Goal: Information Seeking & Learning: Compare options

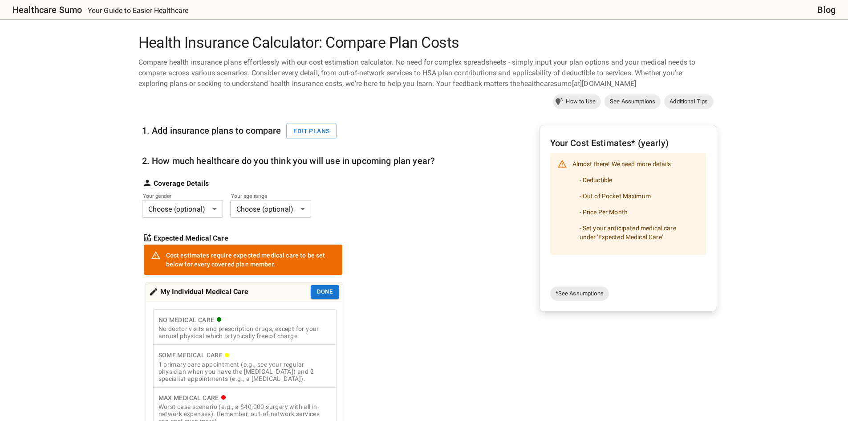
click at [66, 154] on body "Healthcare Sumo Your Guide to Easier Healthcare Blog Health Insurance Calculato…" at bounding box center [424, 414] width 848 height 828
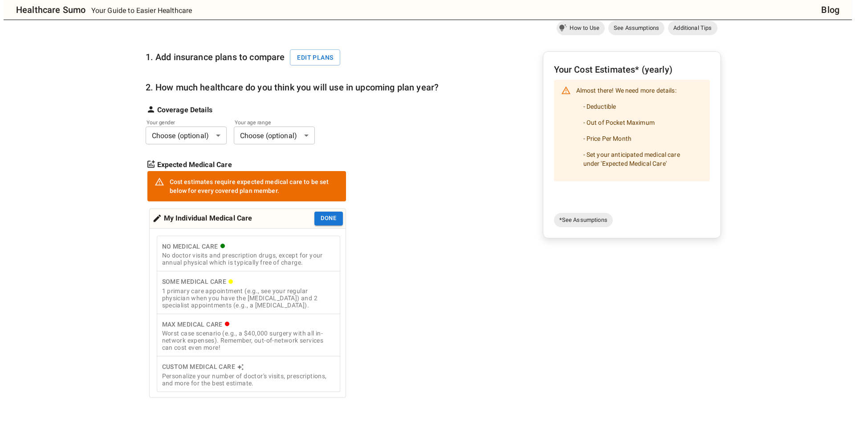
scroll to position [89, 0]
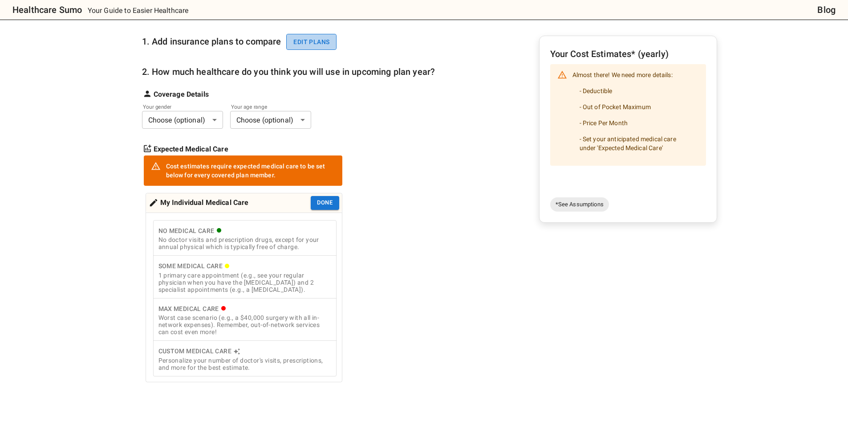
click at [318, 38] on button "Edit plans" at bounding box center [311, 42] width 50 height 16
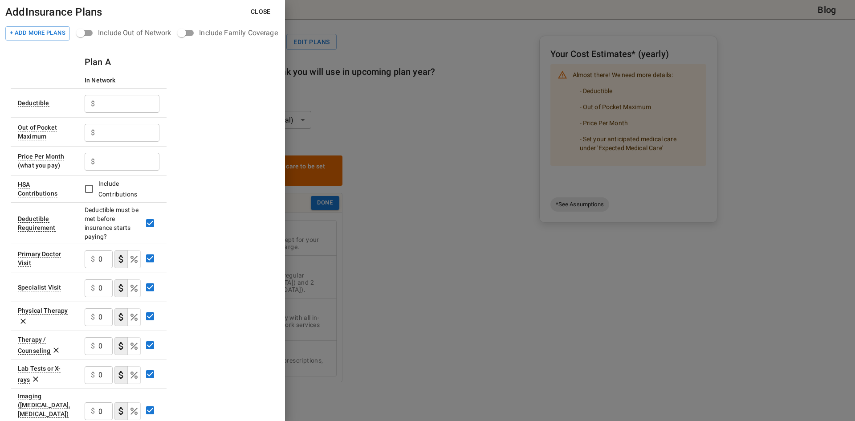
click at [106, 97] on input "text" at bounding box center [128, 104] width 61 height 18
click at [112, 104] on input "text" at bounding box center [128, 104] width 61 height 18
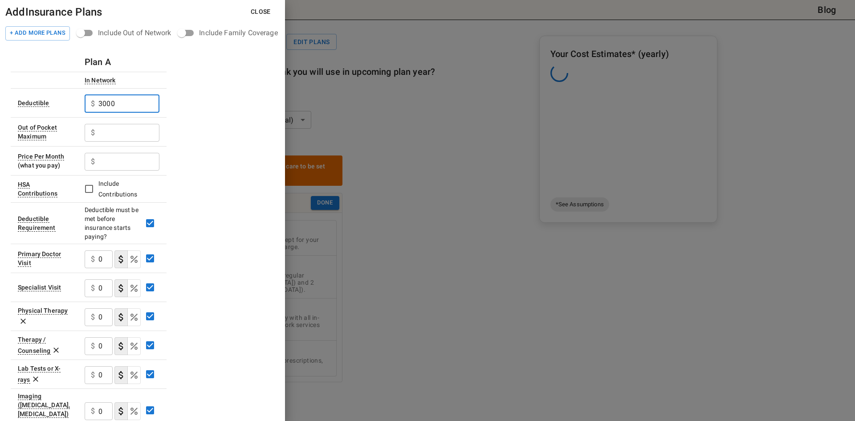
type input "3000"
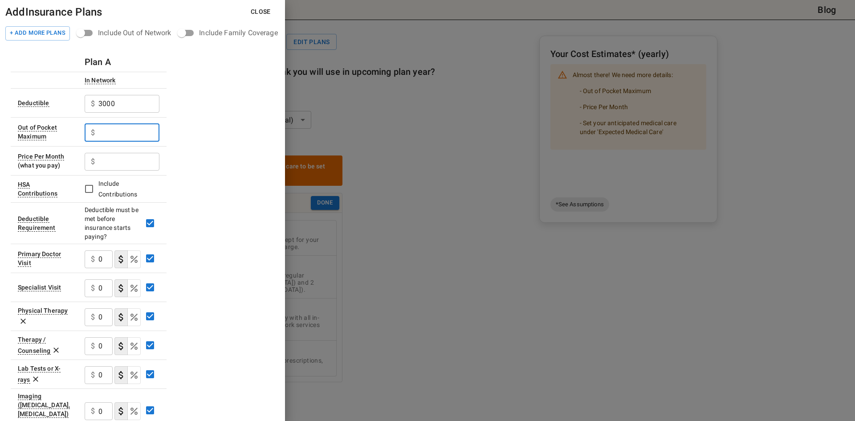
click at [143, 137] on input "text" at bounding box center [128, 133] width 61 height 18
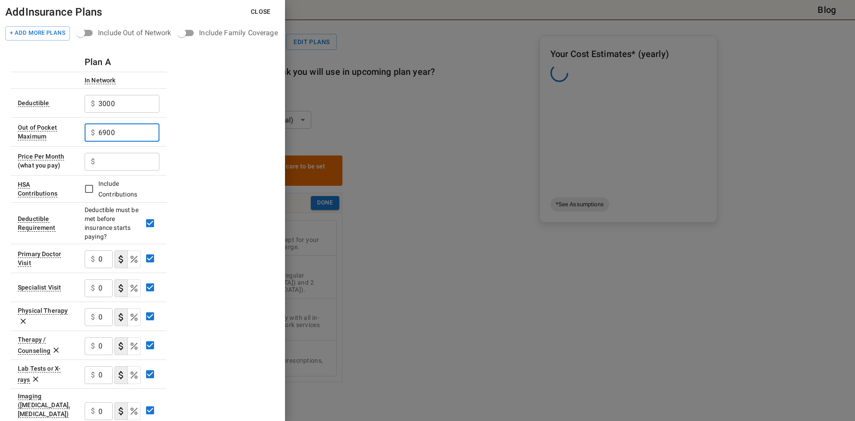
type input "6900"
click at [123, 113] on input "text" at bounding box center [128, 104] width 61 height 18
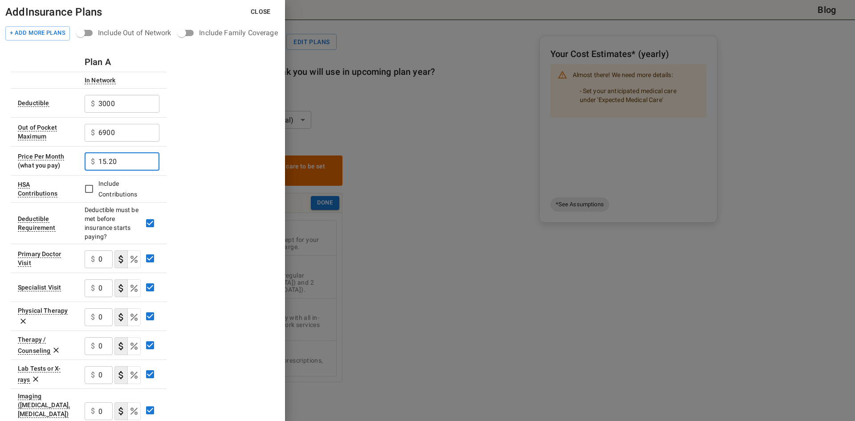
type input "15.20"
click at [208, 171] on div "Plan A In Network Deductible $ 3000 ​ Out of Pocket Maximum $ 6900 ​ Price Per …" at bounding box center [143, 387] width 264 height 670
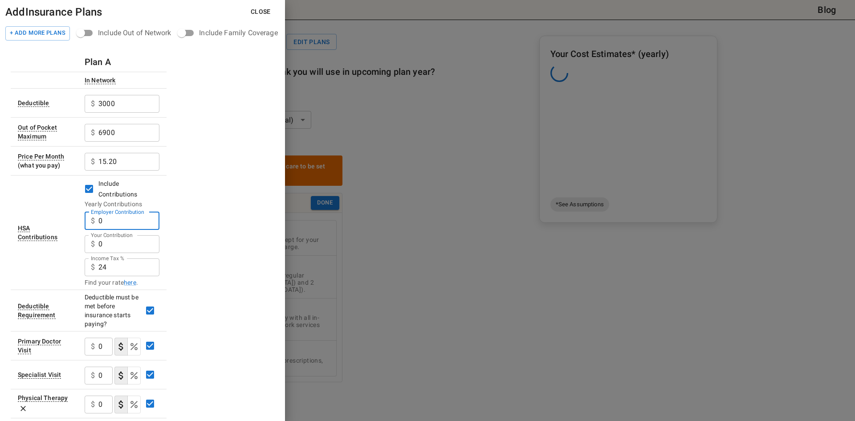
click at [122, 225] on input "0" at bounding box center [128, 221] width 61 height 18
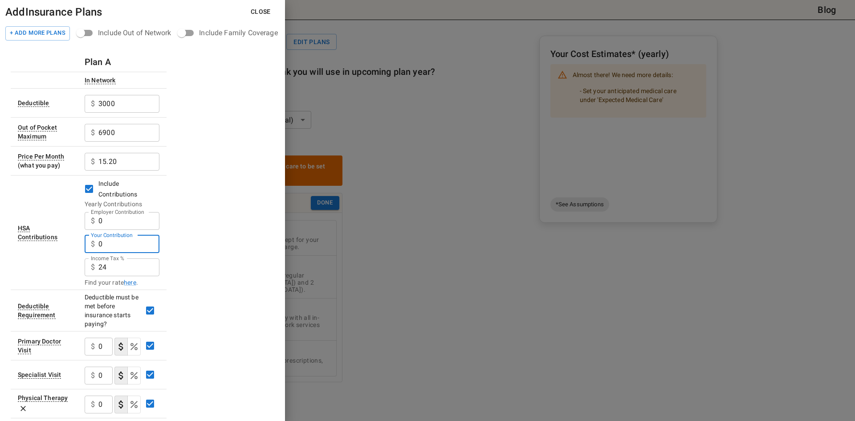
click at [137, 246] on input "0" at bounding box center [128, 244] width 61 height 18
type input "40"
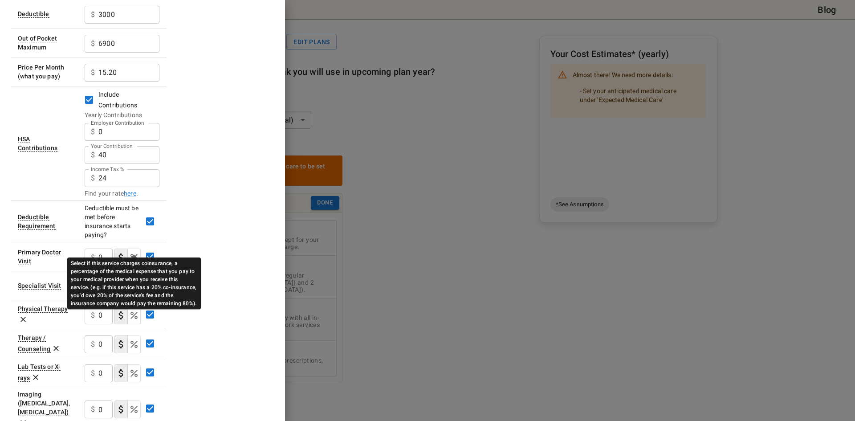
scroll to position [134, 0]
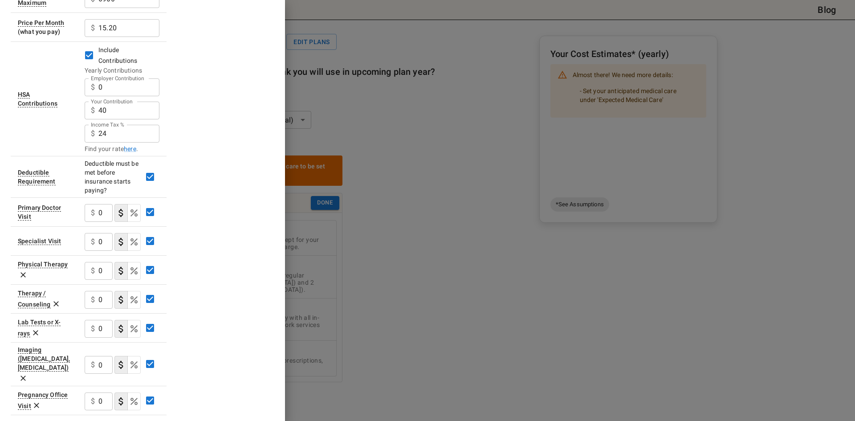
click at [102, 219] on input "0" at bounding box center [105, 213] width 14 height 18
click at [137, 213] on icon "Select if this service charges coinsurance, a percentage of the medical expense…" at bounding box center [134, 213] width 11 height 11
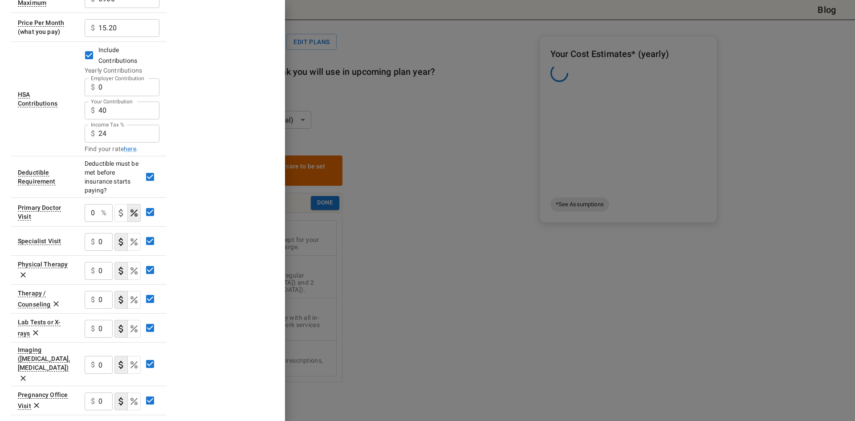
click at [87, 216] on input "0" at bounding box center [91, 213] width 13 height 18
type input "20"
click at [202, 220] on div "Plan A In Network Deductible $ 3000 ​ Out of Pocket Maximum $ 6900 ​ Price Per …" at bounding box center [143, 296] width 264 height 757
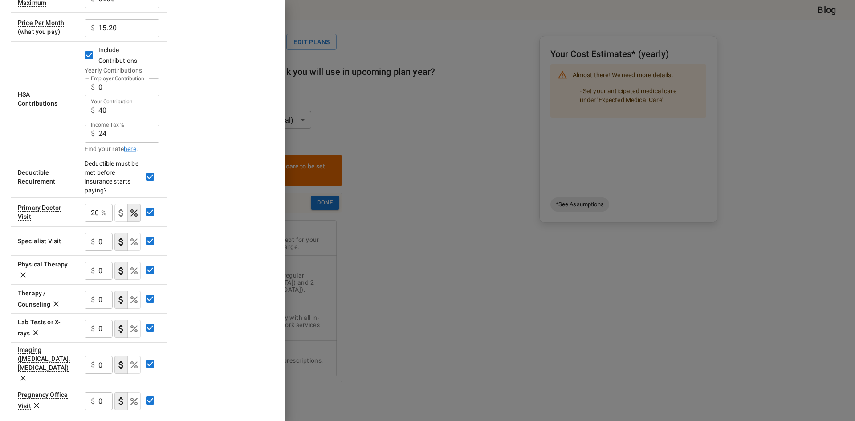
click at [129, 243] on icon "Select if this service charges coinsurance, a percentage of the medical expense…" at bounding box center [134, 242] width 11 height 11
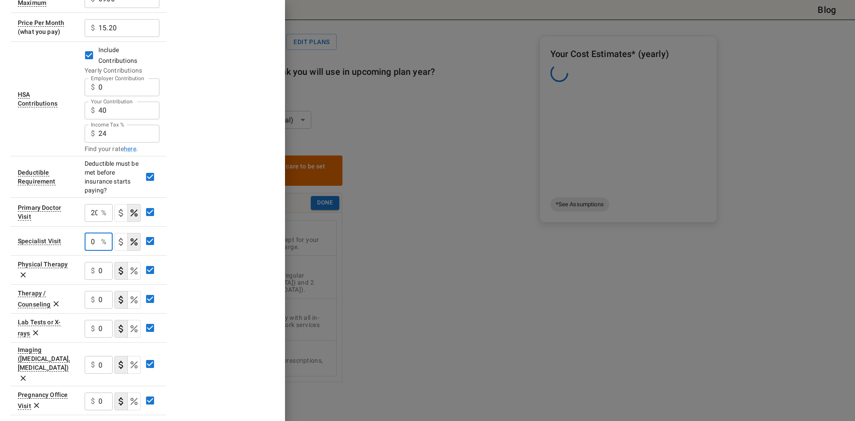
click at [95, 244] on input "0" at bounding box center [91, 242] width 13 height 18
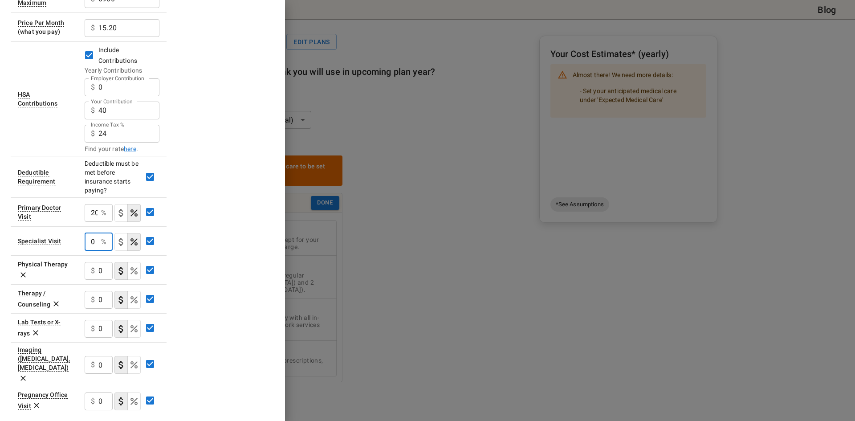
click at [88, 243] on input "0" at bounding box center [91, 242] width 13 height 18
type input "20"
click at [96, 276] on div "$ 0 ​" at bounding box center [99, 271] width 28 height 18
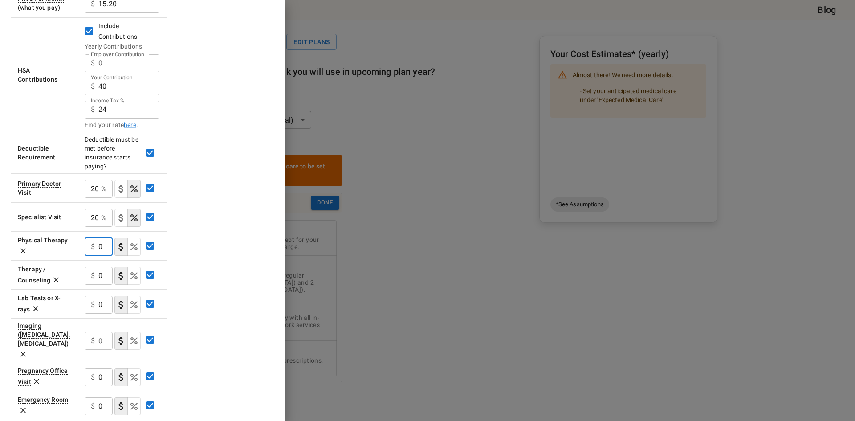
scroll to position [178, 0]
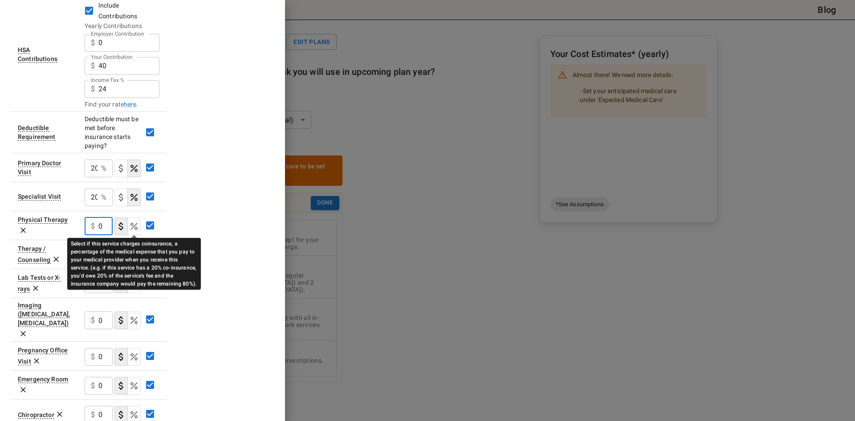
click at [130, 225] on icon "Select if this service charges coinsurance, a percentage of the medical expense…" at bounding box center [134, 226] width 11 height 11
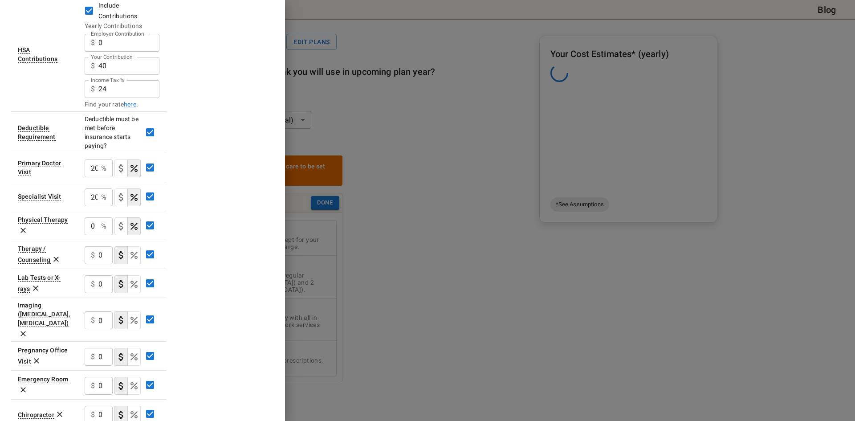
click at [97, 177] on input "0" at bounding box center [91, 168] width 13 height 18
click at [87, 227] on input "0" at bounding box center [91, 226] width 13 height 18
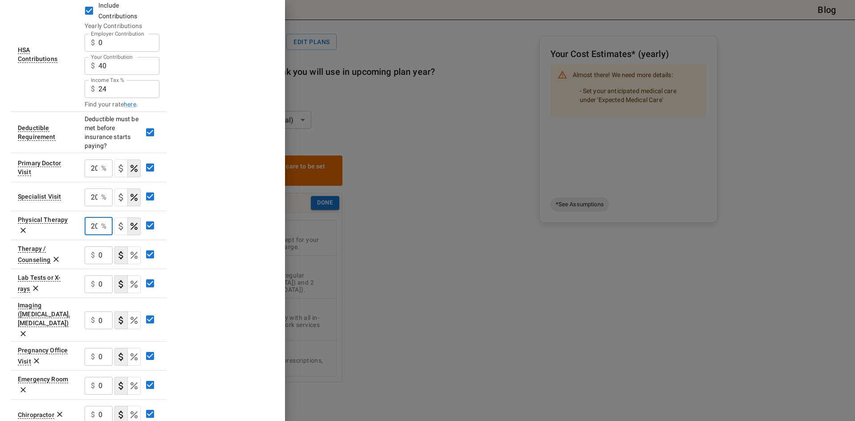
type input "20"
click at [216, 234] on div "Plan A In Network Deductible $ 3000 ​ Out of Pocket Maximum $ 6900 ​ Price Per …" at bounding box center [143, 252] width 264 height 757
click at [135, 258] on icon "Select if this service charges coinsurance, a percentage of the medical expense…" at bounding box center [134, 255] width 7 height 7
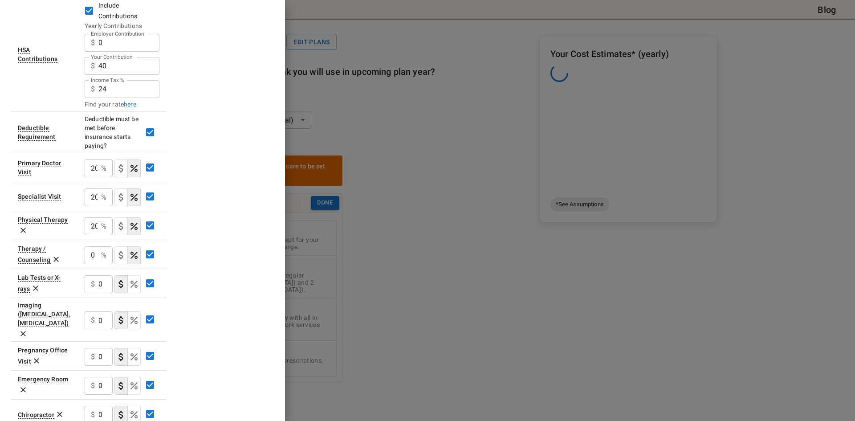
click at [86, 177] on input "0" at bounding box center [91, 168] width 13 height 18
type input "20"
click at [196, 257] on div "Plan A In Network Deductible $ 3000 ​ Out of Pocket Maximum $ 6900 ​ Price Per …" at bounding box center [143, 252] width 264 height 757
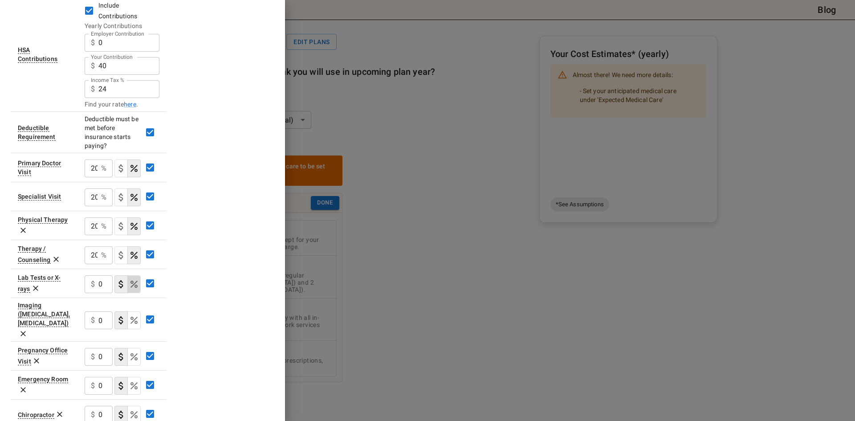
click at [134, 290] on button "coinsurance" at bounding box center [133, 284] width 13 height 18
click at [88, 177] on input "0" at bounding box center [91, 168] width 13 height 18
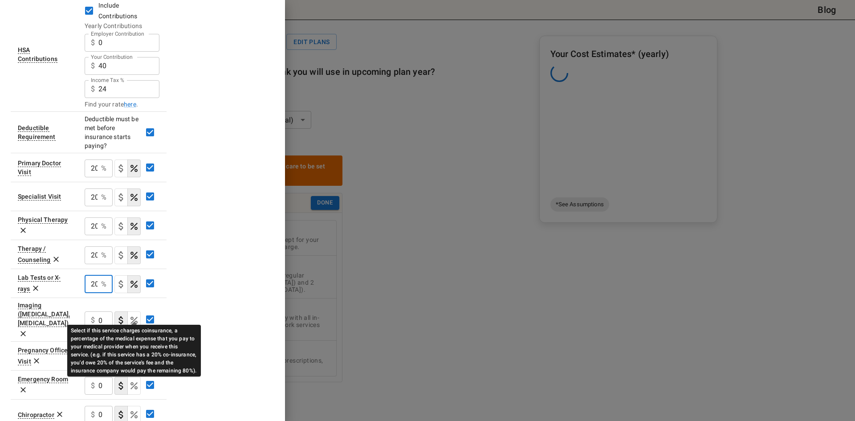
type input "20"
click at [136, 315] on icon "Select if this service charges coinsurance, a percentage of the medical expense…" at bounding box center [134, 320] width 11 height 11
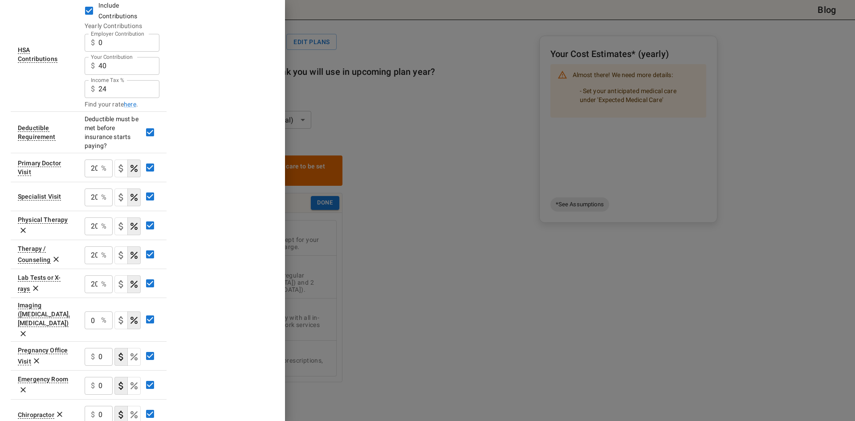
click at [91, 177] on input "0" at bounding box center [91, 168] width 13 height 18
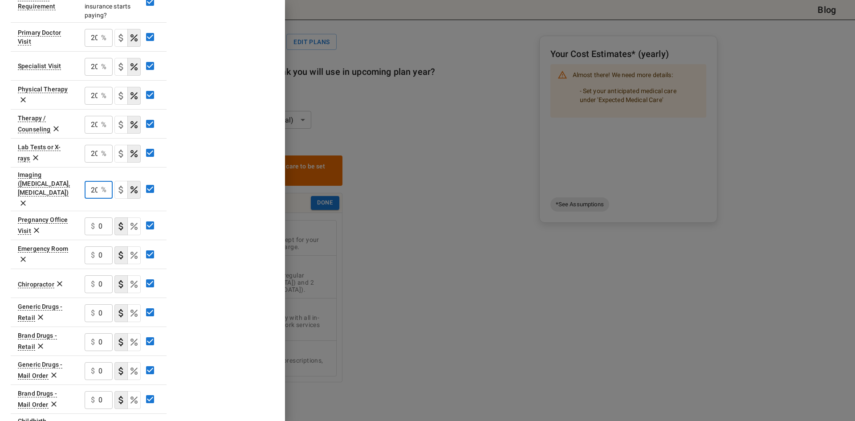
scroll to position [312, 0]
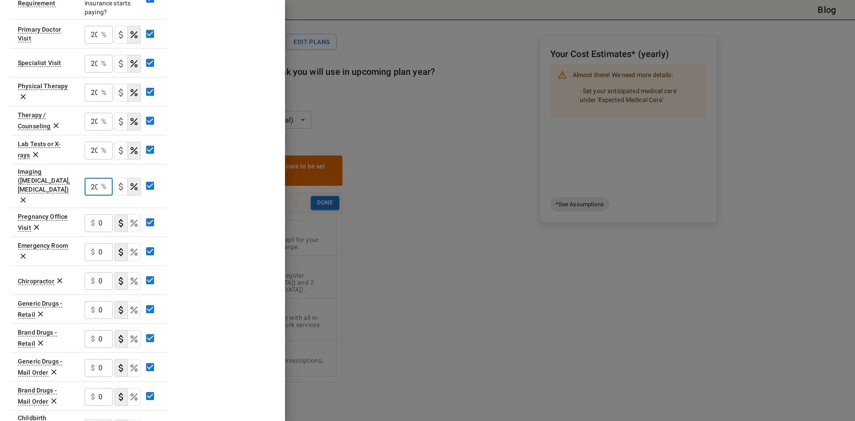
type input "20"
click at [96, 214] on div "$ 0 ​" at bounding box center [99, 223] width 28 height 18
click at [97, 214] on div "$ 0 ​" at bounding box center [99, 223] width 28 height 18
click at [133, 220] on icon "Select if this service charges coinsurance, a percentage of the medical expense…" at bounding box center [134, 223] width 7 height 7
click at [97, 243] on div "$ 0 ​" at bounding box center [99, 252] width 28 height 18
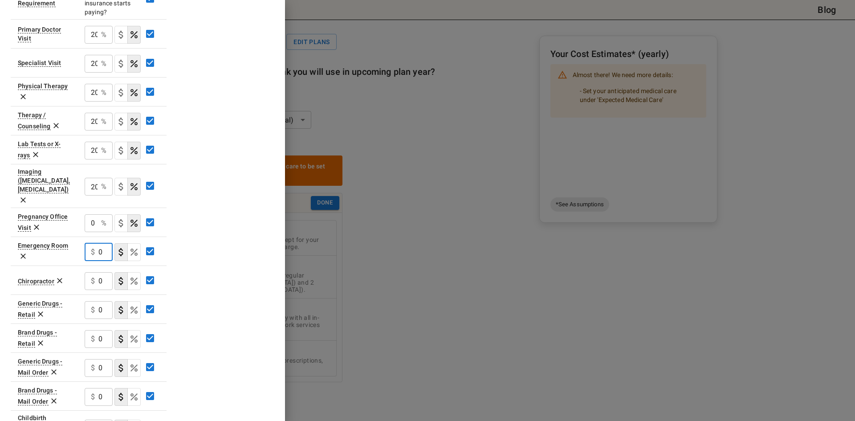
click at [126, 243] on button "copayment" at bounding box center [120, 252] width 13 height 18
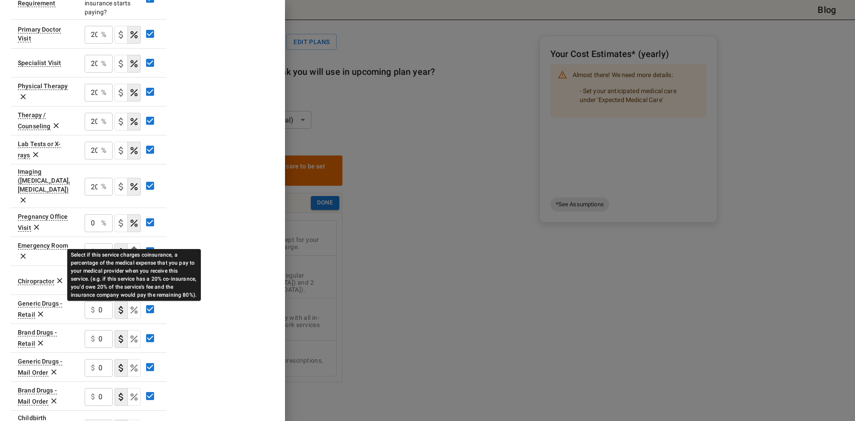
click at [130, 247] on icon "Select if this service charges coinsurance, a percentage of the medical expense…" at bounding box center [134, 252] width 11 height 11
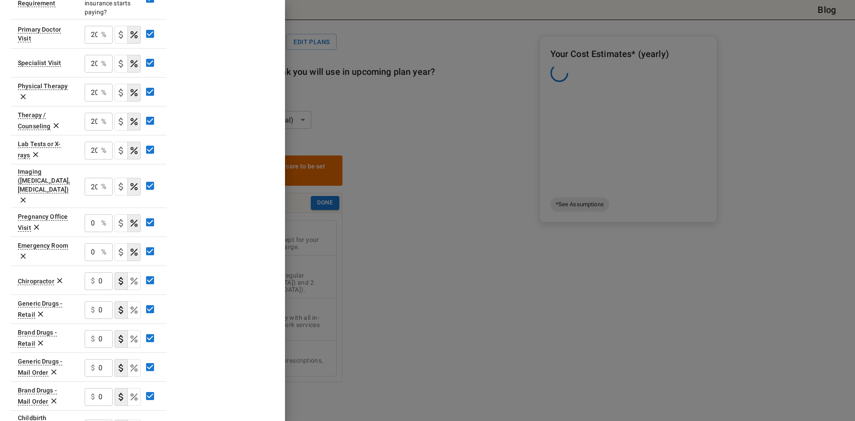
click at [90, 44] on input "0" at bounding box center [91, 35] width 13 height 18
type input "20"
click at [220, 242] on div "Plan A In Network Deductible $ 3000 ​ Out of Pocket Maximum $ 6900 ​ Price Per …" at bounding box center [143, 118] width 264 height 757
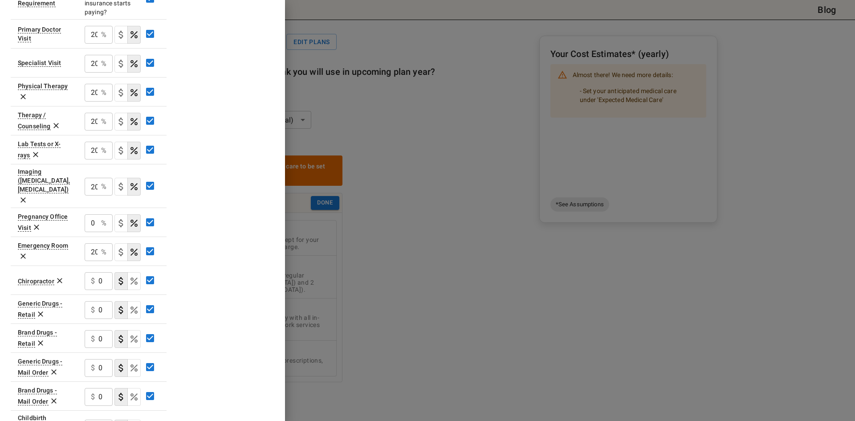
click at [89, 44] on input "0" at bounding box center [91, 35] width 13 height 18
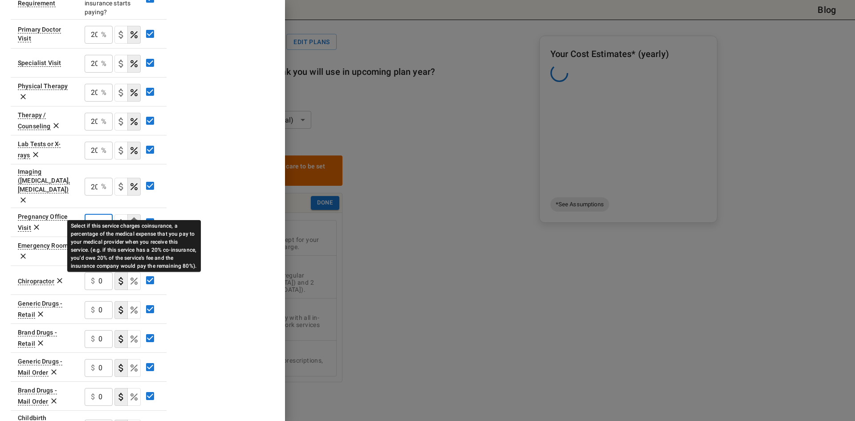
type input "20"
click at [131, 218] on icon "Select if this service charges coinsurance, a percentage of the medical expense…" at bounding box center [134, 223] width 11 height 11
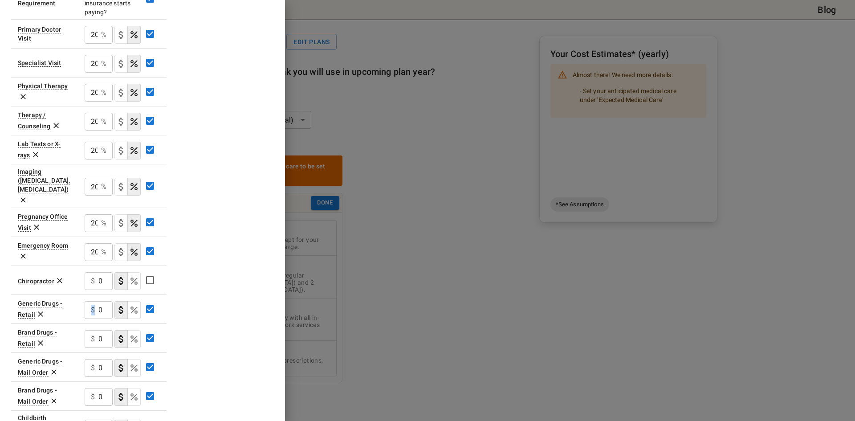
click at [95, 301] on div "$ 0 ​" at bounding box center [99, 310] width 28 height 18
click at [99, 301] on input "0" at bounding box center [105, 310] width 14 height 18
type input "10"
click at [98, 330] on div "$ 0 ​" at bounding box center [99, 339] width 28 height 18
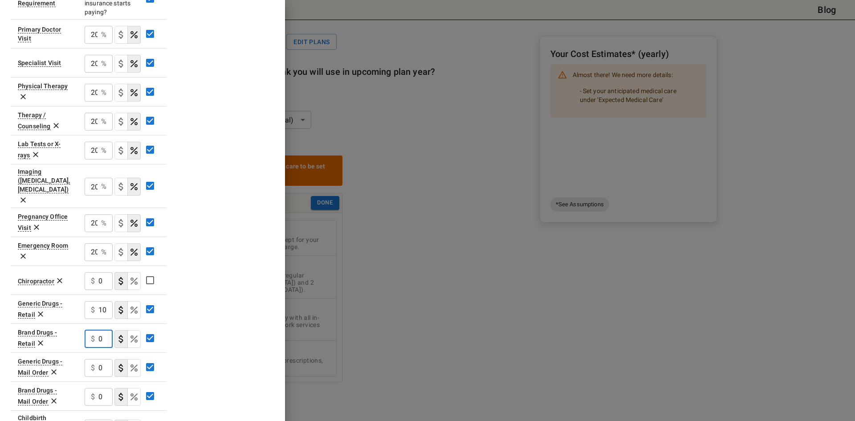
type input "3"
type input "40"
click at [96, 359] on div "$ 0 ​" at bounding box center [99, 368] width 28 height 18
click at [98, 359] on input "0" at bounding box center [105, 368] width 14 height 18
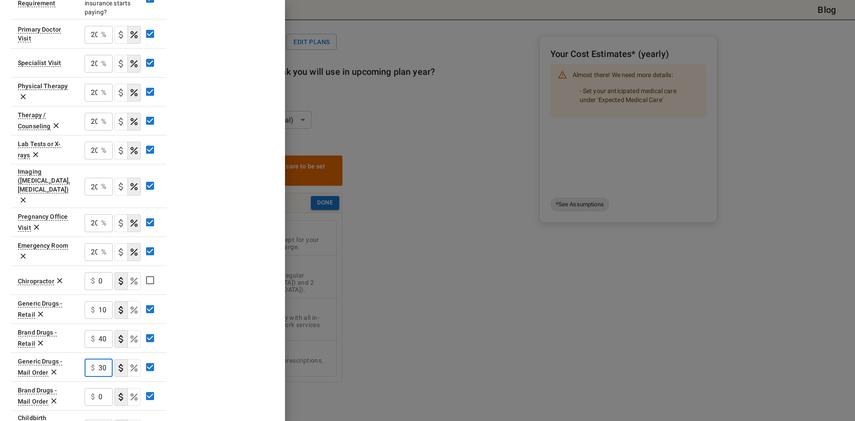
type input "30"
click at [97, 388] on div "$ 0 ​" at bounding box center [99, 397] width 28 height 18
click at [99, 388] on input "0" at bounding box center [105, 397] width 14 height 18
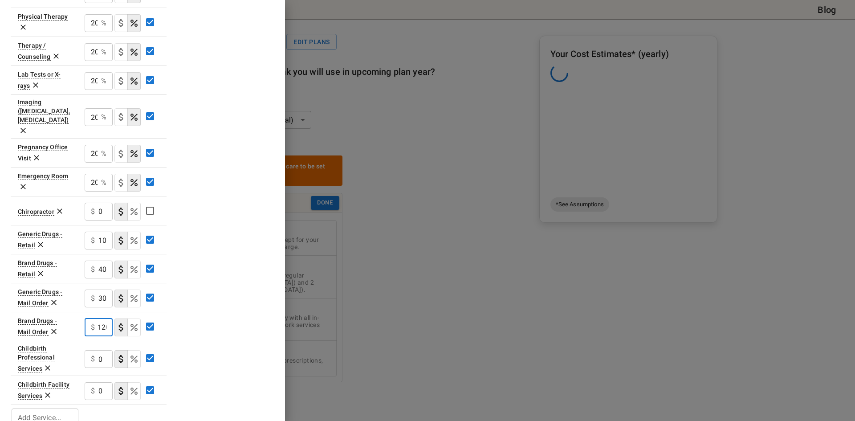
scroll to position [385, 0]
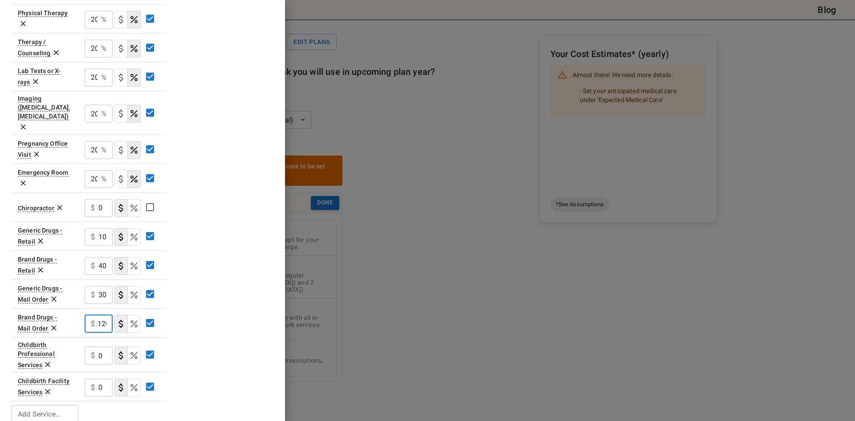
type input "120"
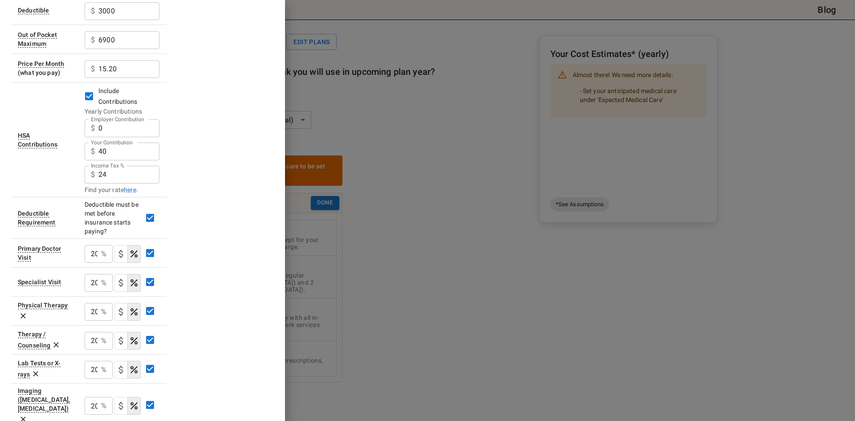
scroll to position [0, 0]
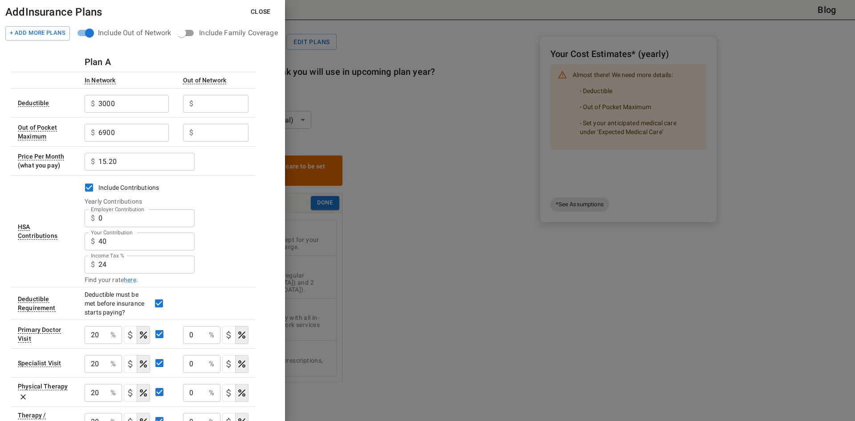
click at [169, 104] on input "Employer Contribution" at bounding box center [133, 104] width 70 height 18
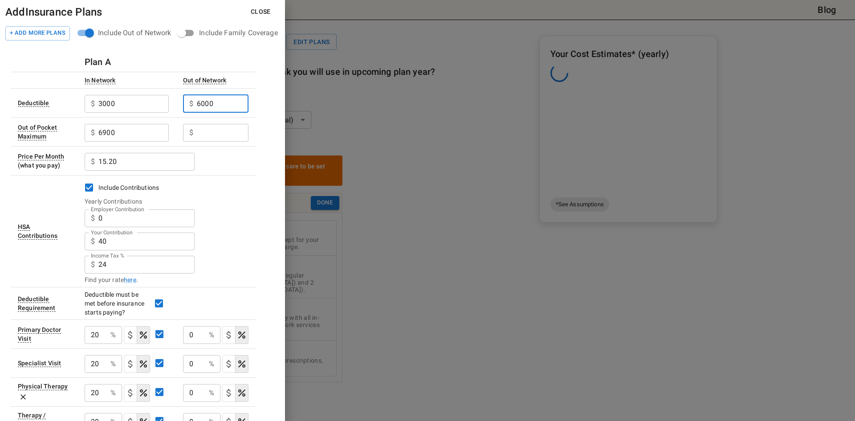
type input "6000"
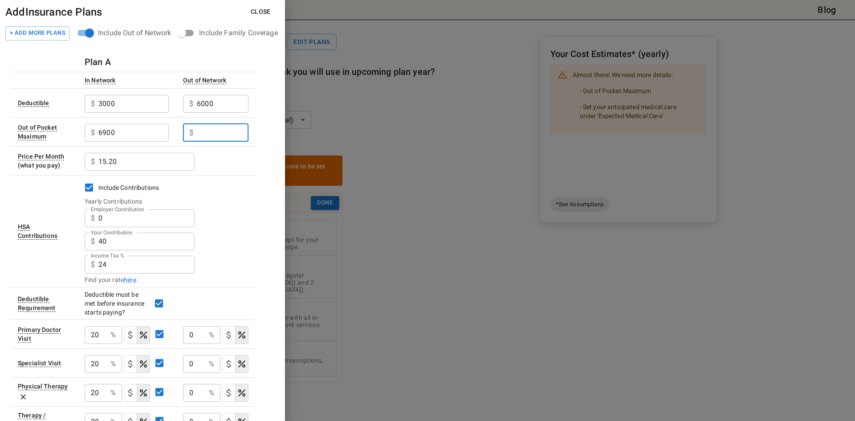
click at [228, 134] on input "Employer Contribution" at bounding box center [223, 133] width 52 height 18
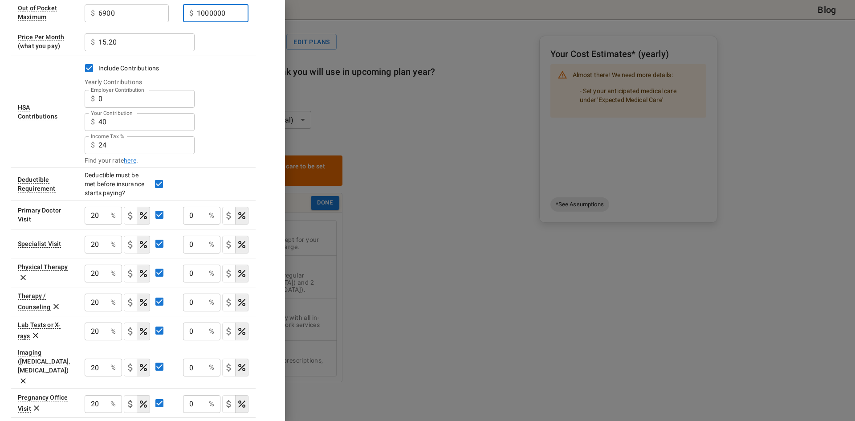
scroll to position [134, 0]
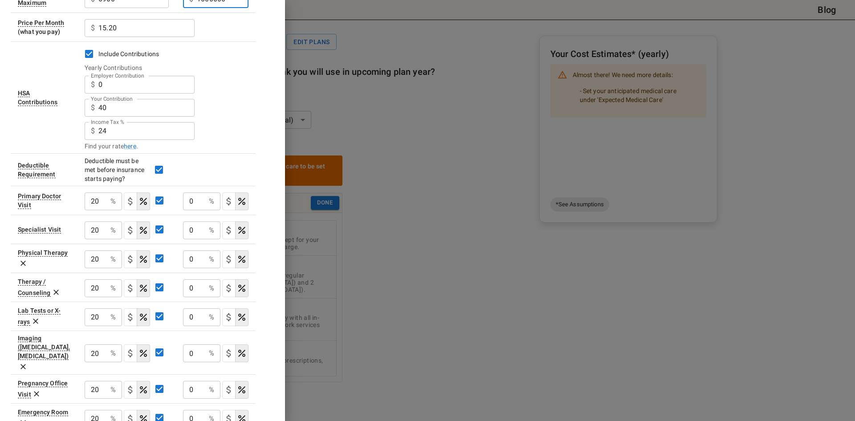
type input "1000000"
click at [157, 94] on input "40" at bounding box center [146, 85] width 96 height 18
click at [157, 112] on input "40" at bounding box center [146, 108] width 96 height 18
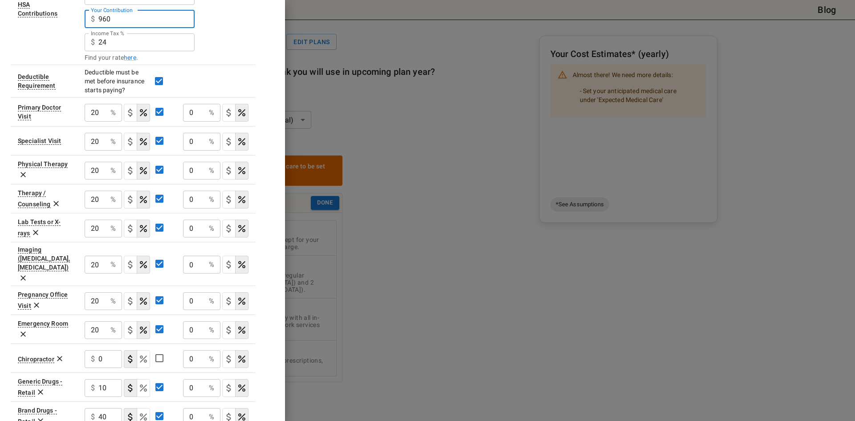
scroll to position [223, 0]
type input "960"
click at [207, 111] on div "0 % ​" at bounding box center [201, 112] width 37 height 18
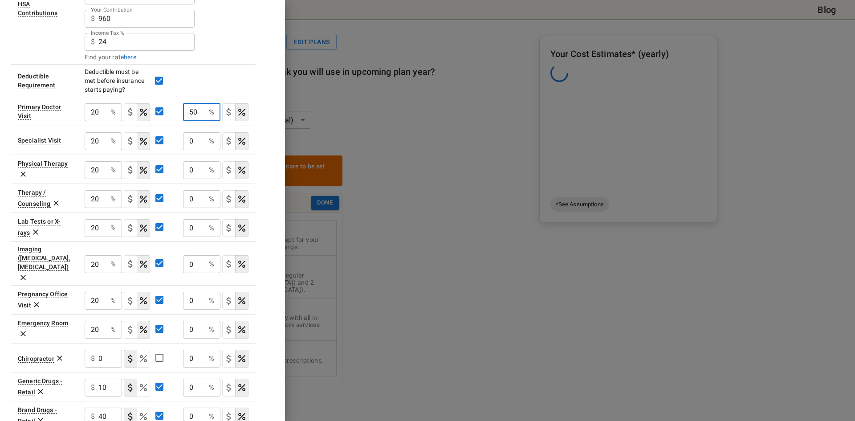
type input "50"
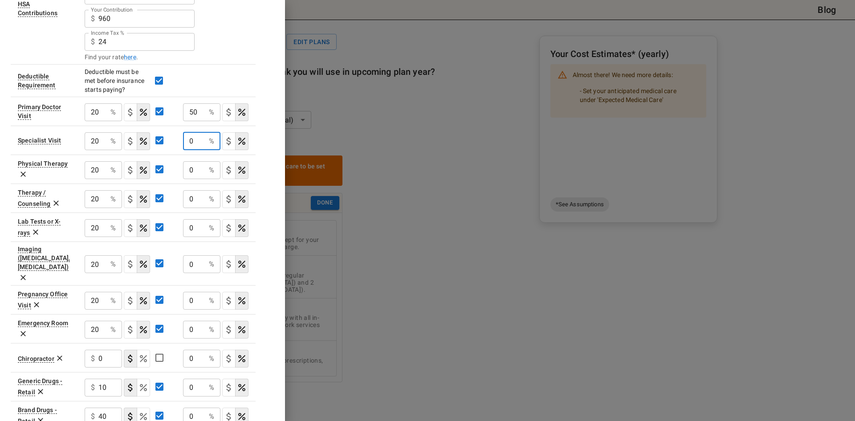
click at [189, 144] on input "0" at bounding box center [194, 141] width 22 height 18
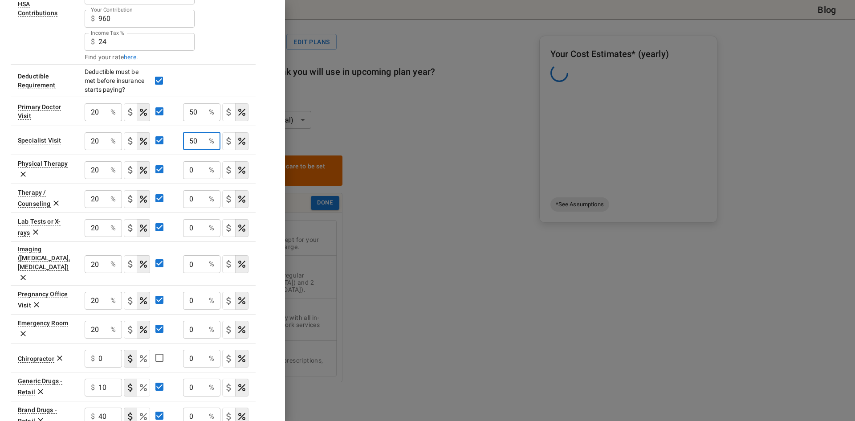
type input "50"
click at [107, 121] on input "0" at bounding box center [96, 112] width 22 height 18
type input "50"
drag, startPoint x: 185, startPoint y: 198, endPoint x: 191, endPoint y: 200, distance: 6.1
click at [187, 198] on input "0" at bounding box center [194, 199] width 22 height 18
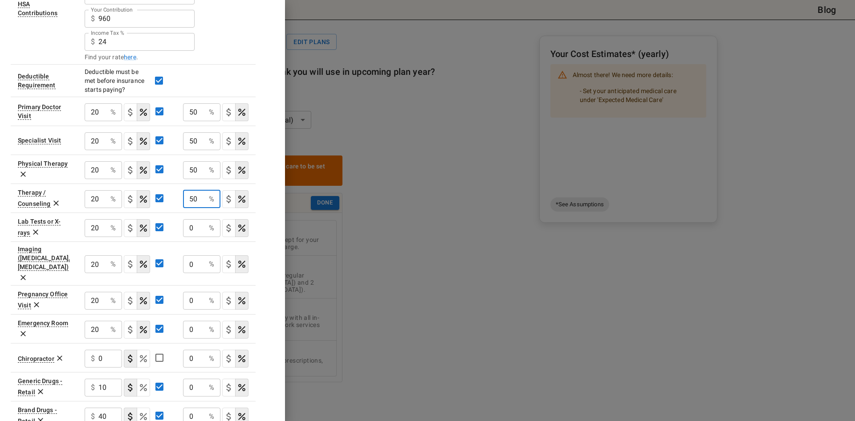
type input "50"
click at [107, 121] on input "0" at bounding box center [96, 112] width 22 height 18
type input "50"
click at [189, 257] on input "0" at bounding box center [194, 264] width 22 height 18
type input "50"
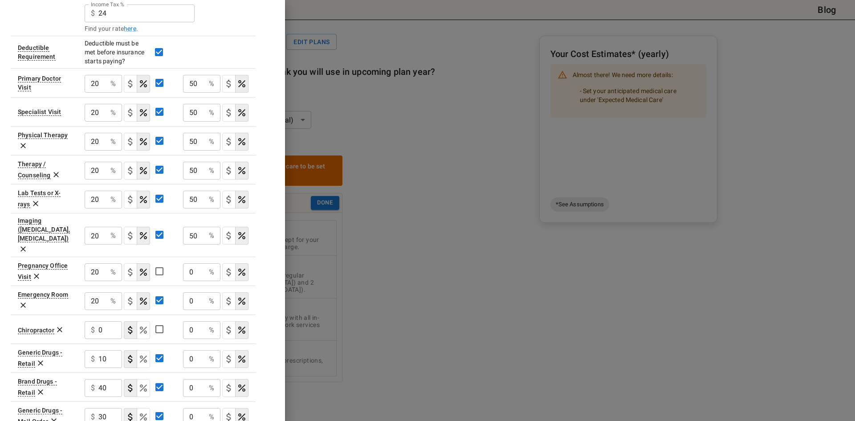
scroll to position [267, 0]
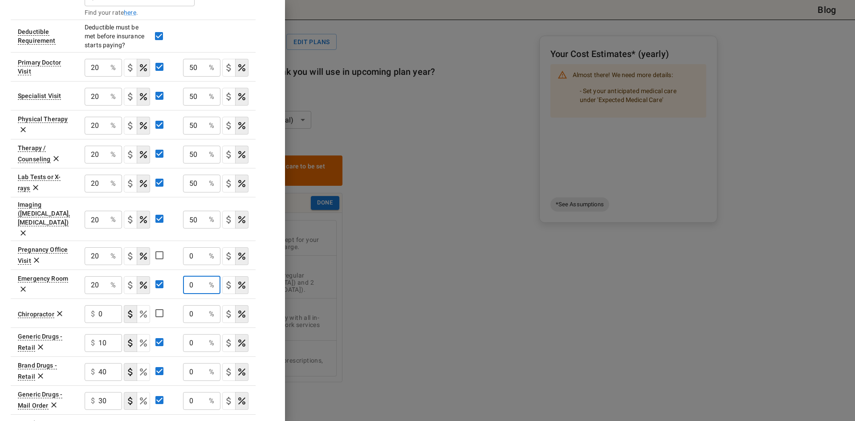
click at [202, 276] on input "0" at bounding box center [194, 285] width 22 height 18
click at [192, 276] on input "0" at bounding box center [194, 285] width 22 height 18
click at [189, 276] on input "0" at bounding box center [194, 285] width 22 height 18
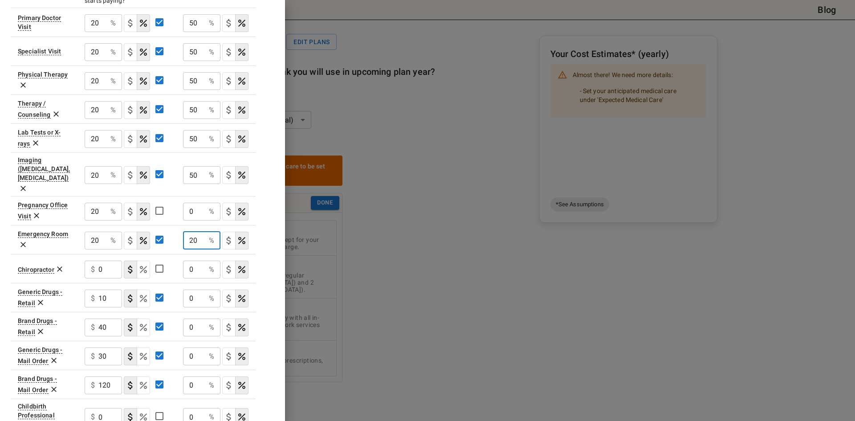
type input "20"
click at [107, 32] on input "0" at bounding box center [96, 23] width 22 height 18
click at [189, 290] on input "0" at bounding box center [194, 299] width 22 height 18
click at [184, 290] on input "0" at bounding box center [194, 299] width 22 height 18
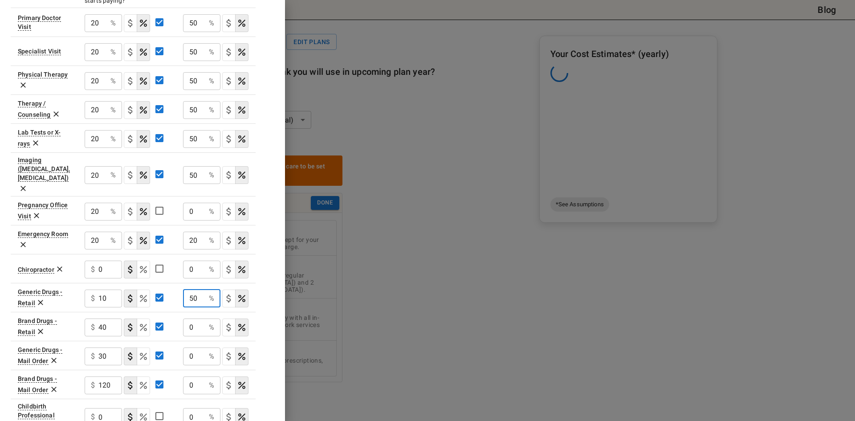
type input "50"
click at [107, 32] on input "0" at bounding box center [96, 23] width 22 height 18
type input "50"
click at [187, 347] on input "0" at bounding box center [194, 356] width 22 height 18
type input "50"
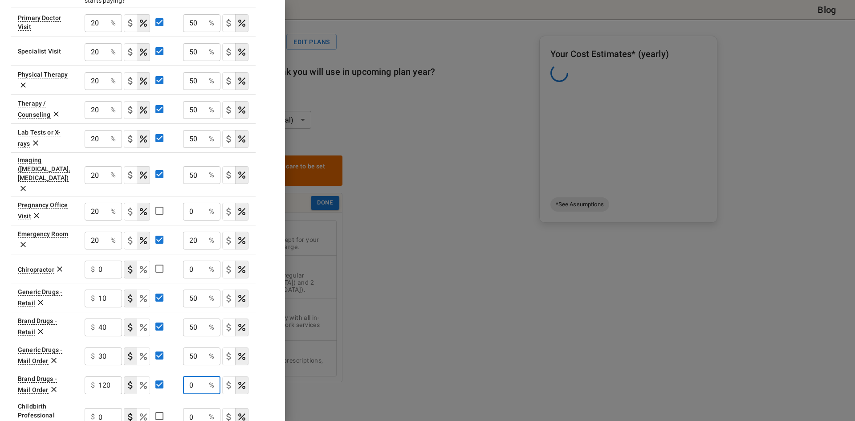
click at [188, 376] on input "0" at bounding box center [194, 385] width 22 height 18
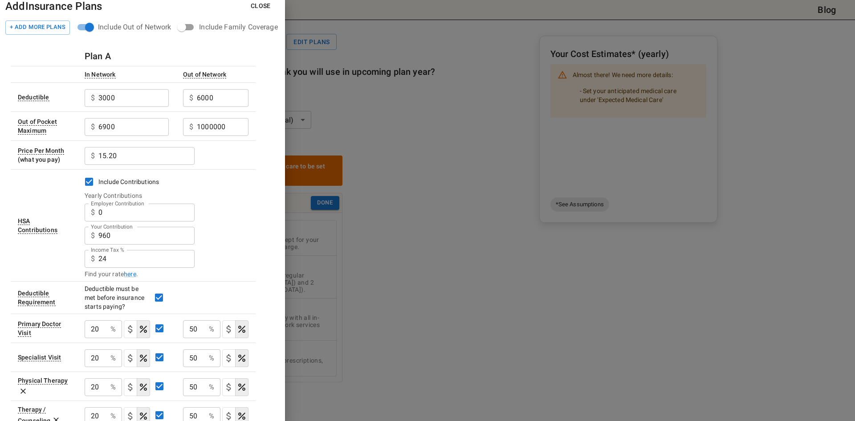
scroll to position [0, 0]
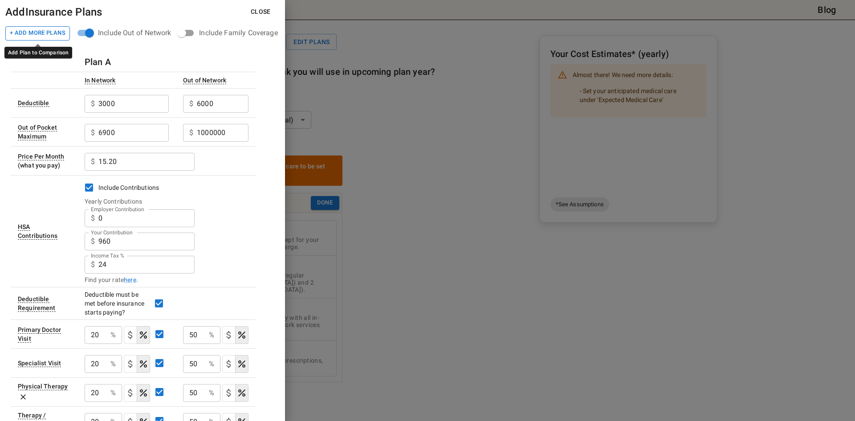
type input "50"
click at [53, 36] on button "+ Add More Plans" at bounding box center [37, 33] width 65 height 14
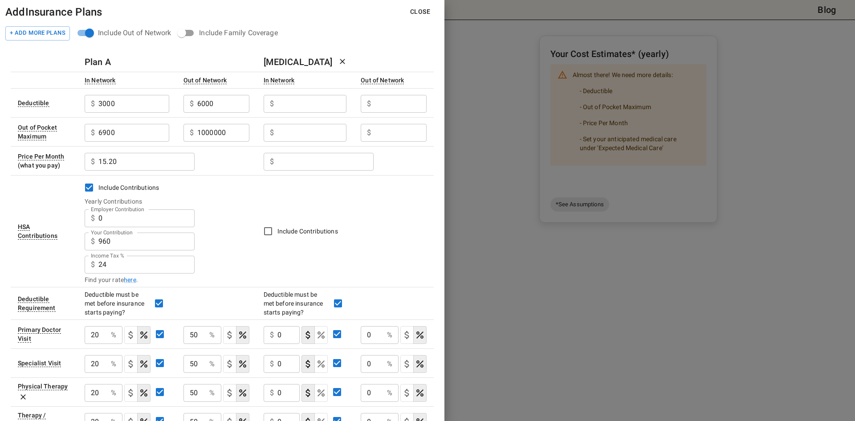
click at [169, 99] on input "Employer Contribution" at bounding box center [133, 104] width 71 height 18
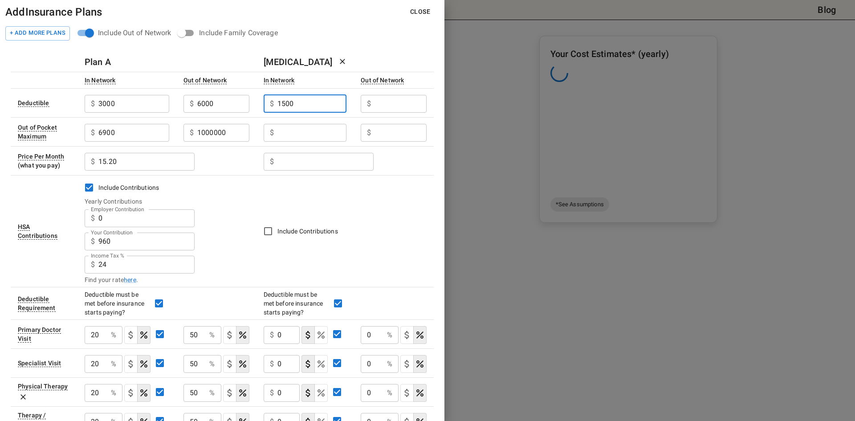
type input "1500"
type input "3000"
type input "7000"
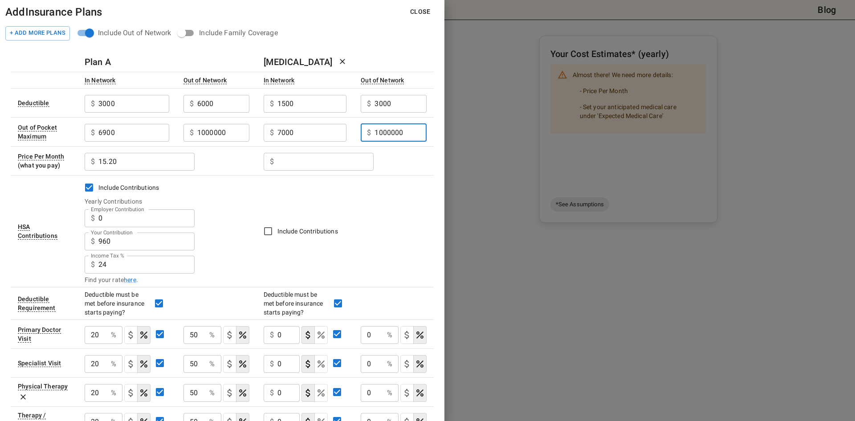
type input "1000000"
click at [307, 151] on div "$ ​" at bounding box center [345, 160] width 163 height 23
click at [169, 113] on input "Employer Contribution" at bounding box center [133, 104] width 71 height 18
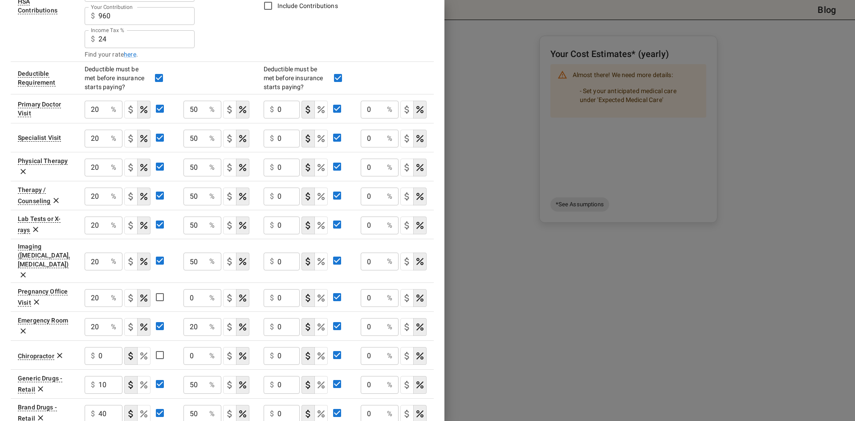
scroll to position [223, 0]
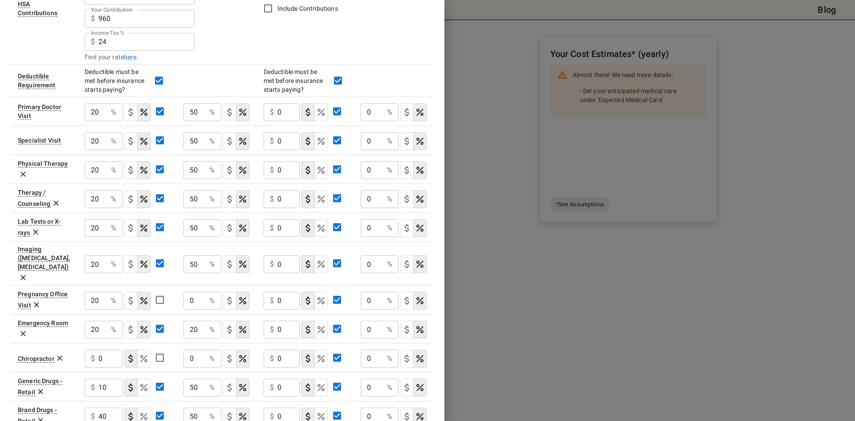
type input "143.30"
click at [279, 120] on input "0" at bounding box center [288, 112] width 23 height 18
click at [277, 118] on div "$ 0 ​" at bounding box center [282, 112] width 37 height 18
type input "30"
click at [107, 113] on input "0" at bounding box center [96, 112] width 23 height 18
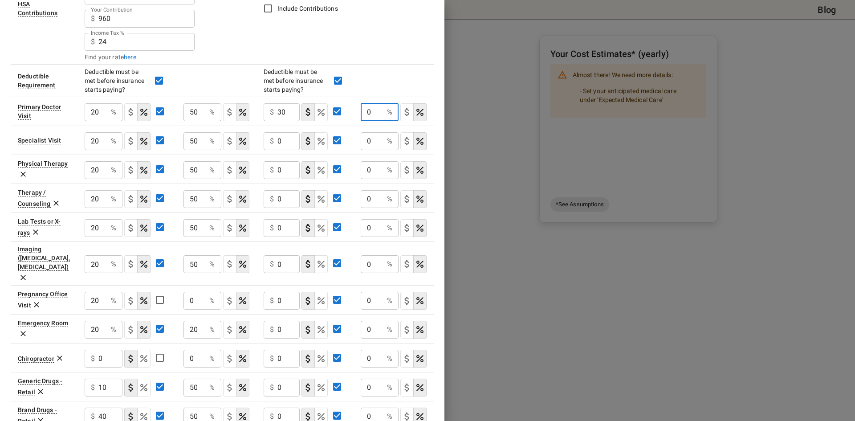
click at [363, 114] on input "0" at bounding box center [372, 112] width 23 height 18
click at [361, 114] on input "0" at bounding box center [372, 112] width 23 height 18
type input "50"
click at [280, 142] on input "0" at bounding box center [288, 141] width 23 height 18
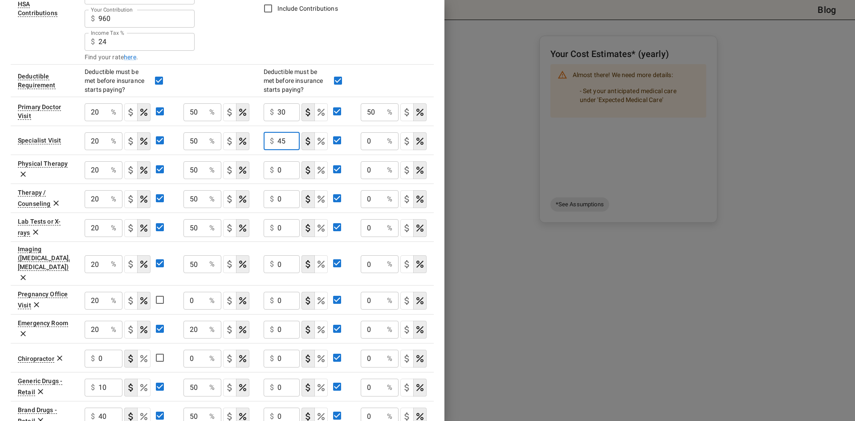
type input "45"
click at [107, 121] on input "0" at bounding box center [96, 112] width 23 height 18
type input "50"
click at [276, 172] on div "$ 0 ​" at bounding box center [282, 170] width 37 height 18
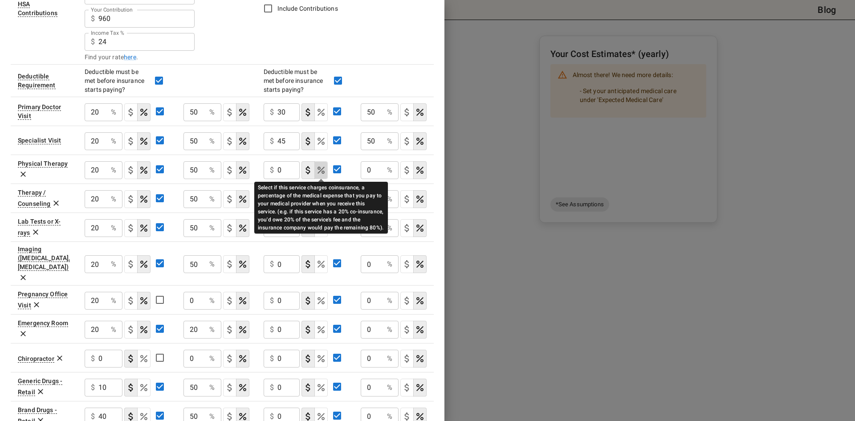
click at [318, 167] on icon "Select if this service charges coinsurance, a percentage of the medical expense…" at bounding box center [321, 170] width 7 height 7
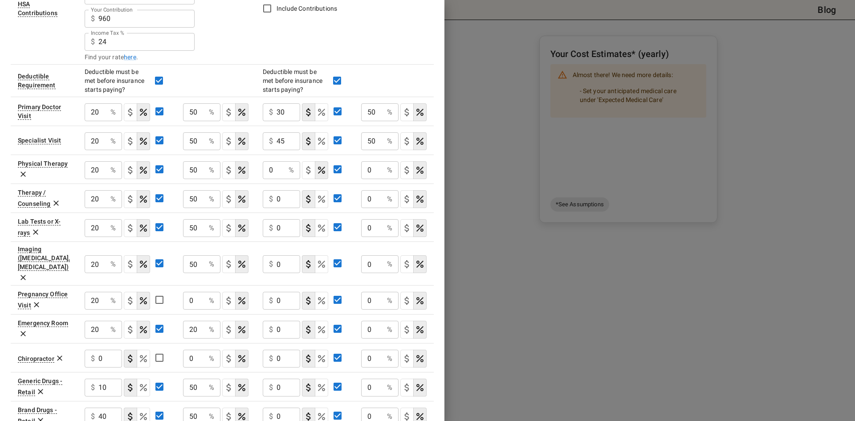
click at [107, 121] on input "0" at bounding box center [96, 112] width 22 height 18
click at [271, 169] on input "0" at bounding box center [274, 170] width 22 height 18
drag, startPoint x: 275, startPoint y: 169, endPoint x: 259, endPoint y: 171, distance: 16.1
click at [259, 171] on td "0 % ​" at bounding box center [305, 169] width 98 height 29
type input "2"
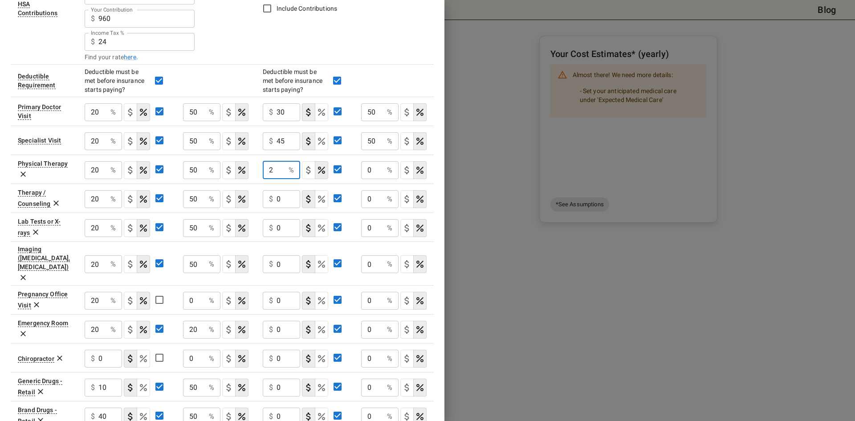
click at [323, 175] on icon "Select if this service charges coinsurance, a percentage of the medical expense…" at bounding box center [321, 170] width 11 height 11
click at [369, 167] on input "0" at bounding box center [372, 170] width 22 height 18
type input "50"
click at [275, 200] on div "$ 0 ​" at bounding box center [281, 199] width 37 height 18
click at [286, 179] on div "2 % ​" at bounding box center [281, 169] width 37 height 23
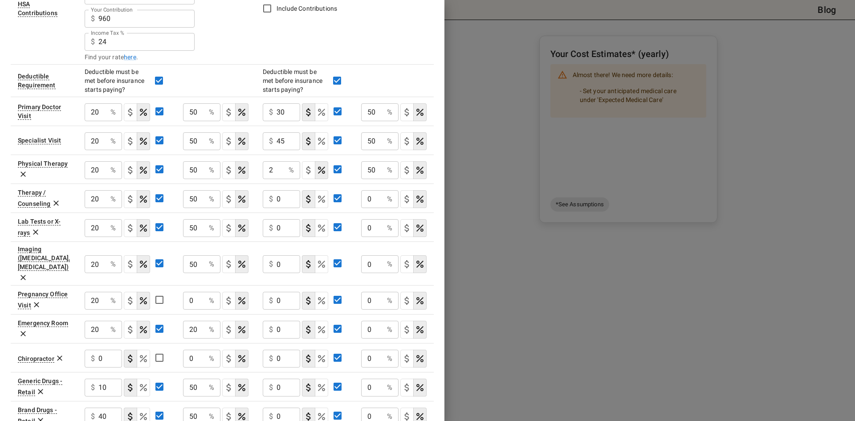
click at [107, 121] on input "2" at bounding box center [96, 112] width 22 height 18
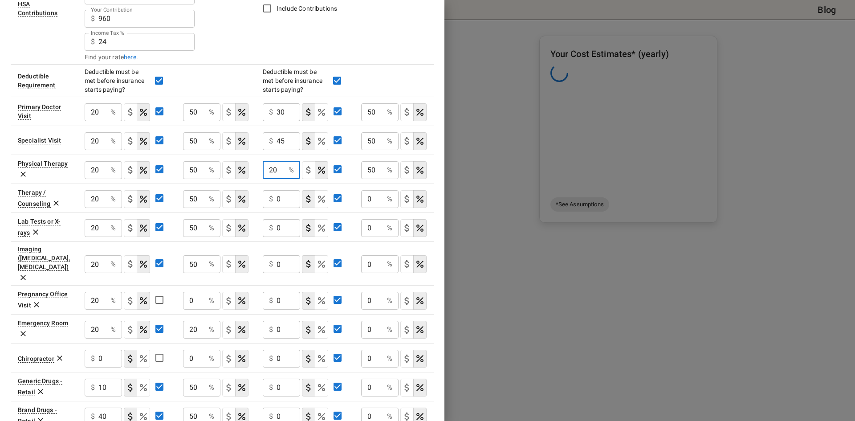
type input "20"
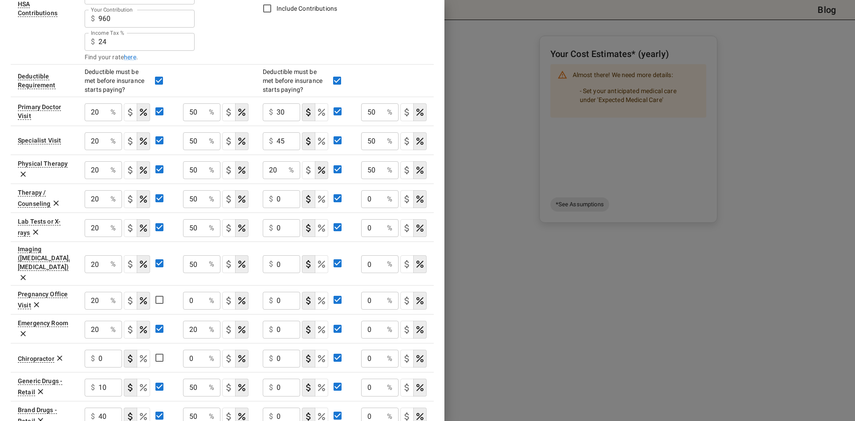
click at [273, 201] on p "$" at bounding box center [271, 199] width 4 height 11
click at [276, 200] on div "$ 0 ​" at bounding box center [281, 199] width 37 height 18
click at [292, 232] on input "0" at bounding box center [289, 228] width 24 height 18
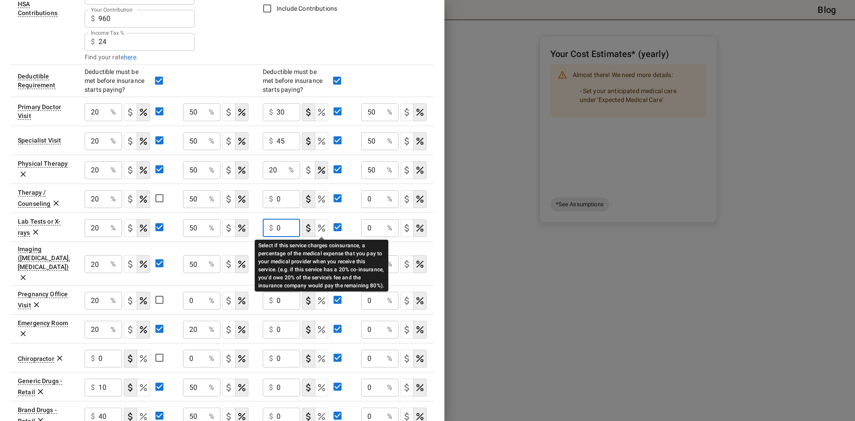
click at [322, 230] on icon "Select if this service charges coinsurance, a percentage of the medical expense…" at bounding box center [321, 227] width 7 height 7
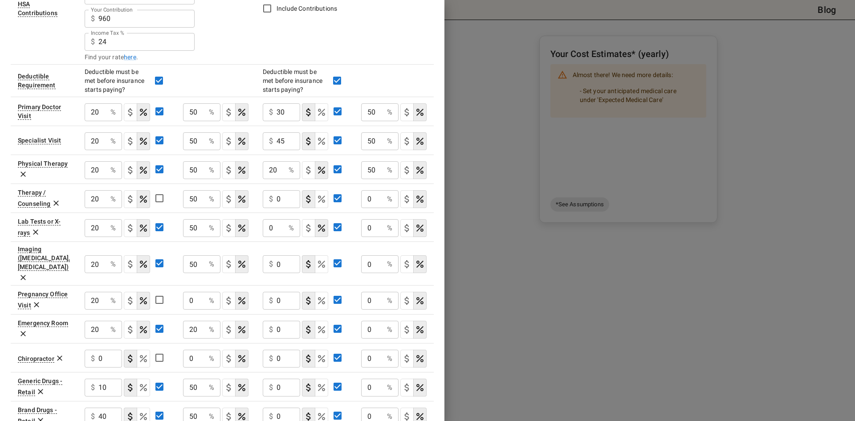
click at [107, 121] on input "0" at bounding box center [96, 112] width 22 height 18
click at [364, 232] on input "0" at bounding box center [372, 228] width 22 height 18
type input "50"
click at [274, 259] on div "$ 0 ​" at bounding box center [281, 264] width 37 height 18
click at [275, 255] on div "$ 0 ​" at bounding box center [281, 264] width 37 height 18
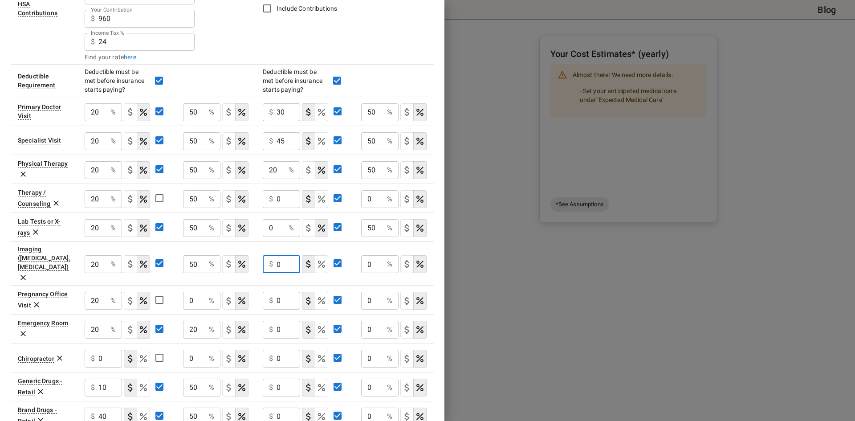
click at [278, 255] on input "0" at bounding box center [289, 264] width 24 height 18
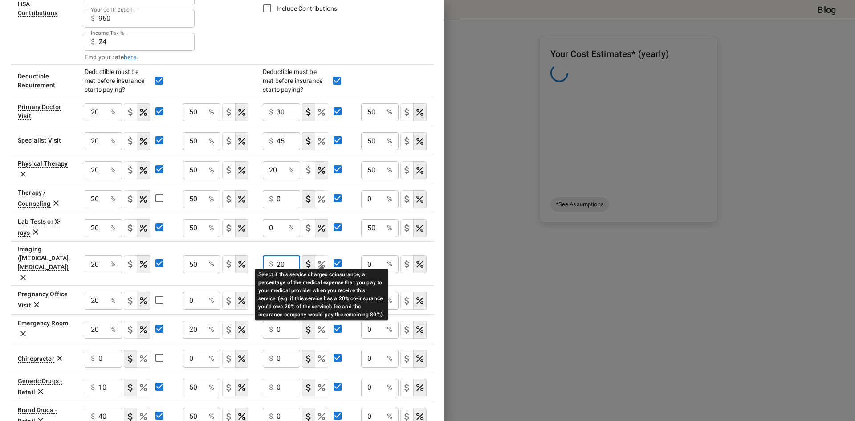
type input "20"
click at [319, 259] on icon "Select if this service charges coinsurance, a percentage of the medical expense…" at bounding box center [321, 264] width 11 height 11
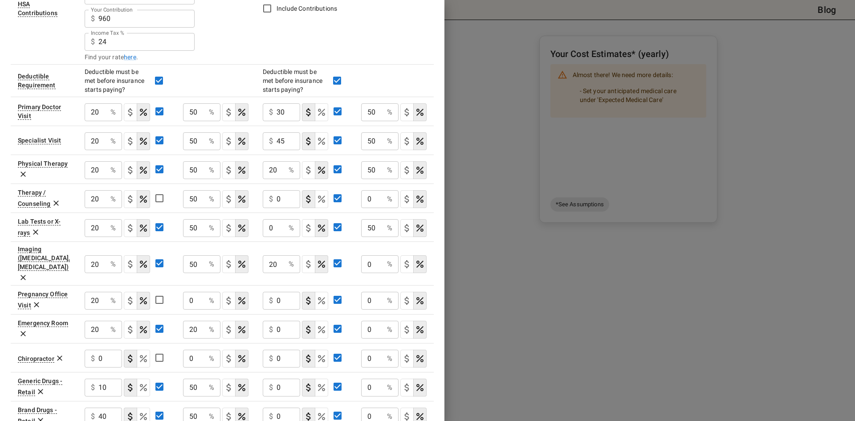
click at [107, 121] on input "0" at bounding box center [96, 112] width 22 height 18
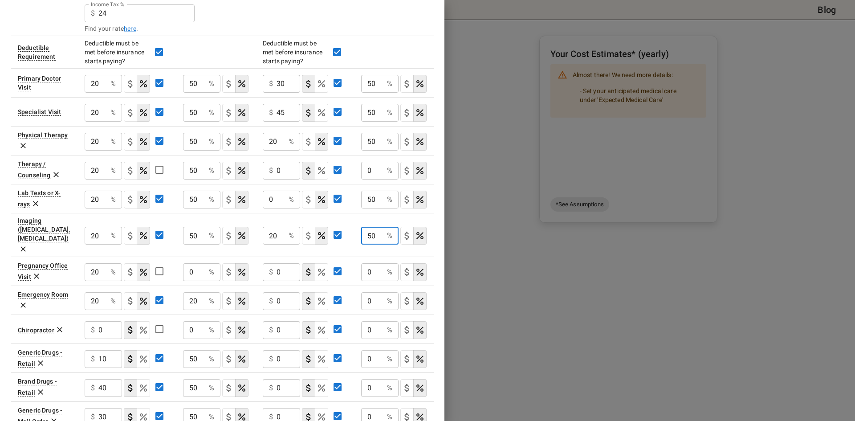
scroll to position [267, 0]
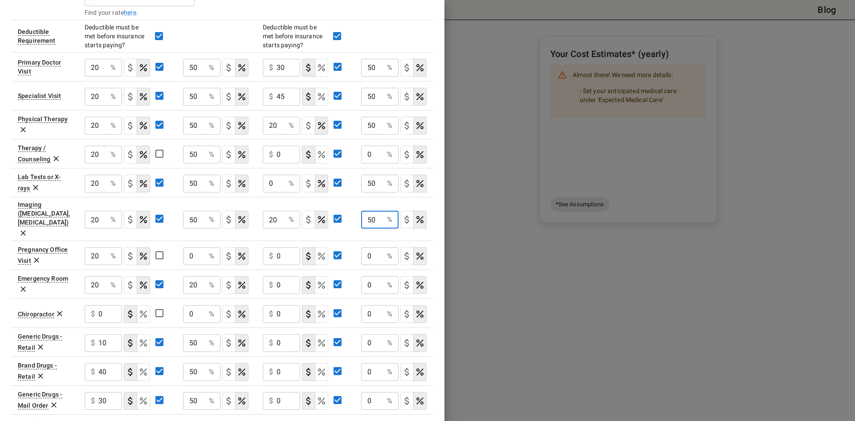
type input "50"
click at [276, 276] on div "$ 0 ​" at bounding box center [281, 285] width 37 height 18
click at [277, 276] on input "0" at bounding box center [289, 285] width 24 height 18
click at [288, 276] on input "500" at bounding box center [289, 285] width 24 height 18
click at [373, 276] on input "0" at bounding box center [372, 285] width 22 height 18
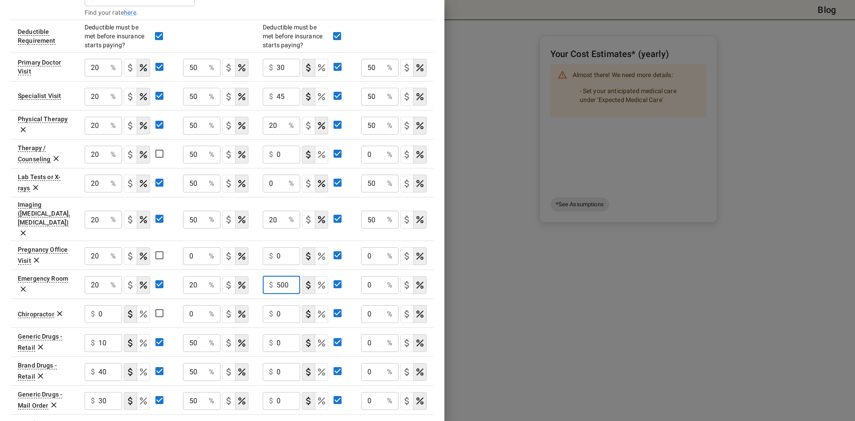
click at [290, 276] on input "500" at bounding box center [289, 285] width 24 height 18
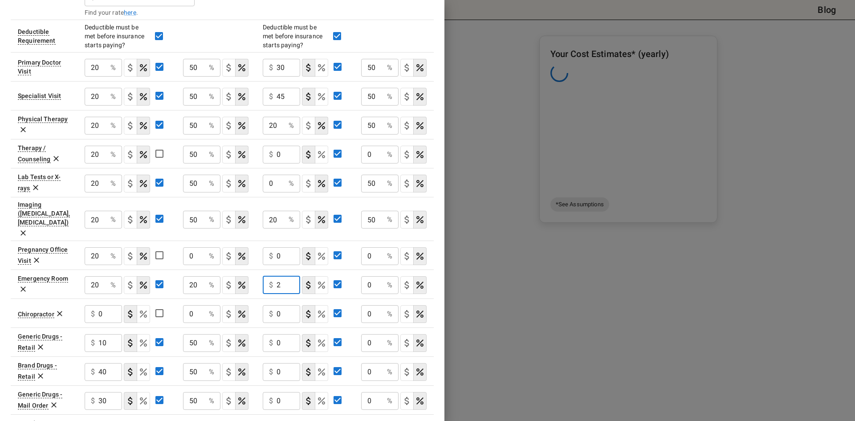
click at [320, 281] on icon "Select if this service charges coinsurance, a percentage of the medical expense…" at bounding box center [321, 284] width 7 height 7
click at [107, 77] on input "2" at bounding box center [96, 68] width 22 height 18
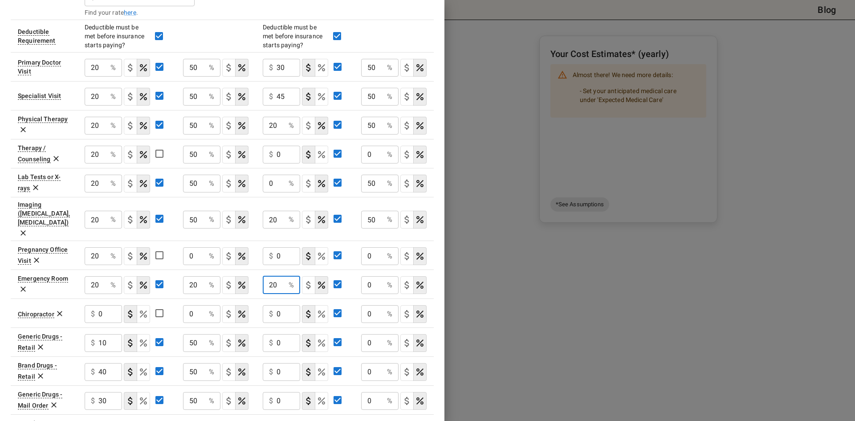
type input "20"
click at [107, 77] on input "0" at bounding box center [96, 68] width 22 height 18
type input "20"
click at [277, 334] on input "0" at bounding box center [289, 343] width 24 height 18
type input "10"
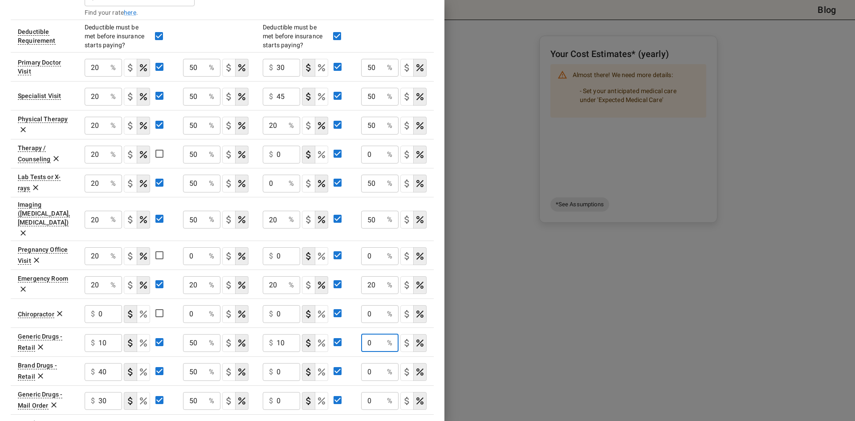
click at [367, 334] on input "0" at bounding box center [372, 343] width 22 height 18
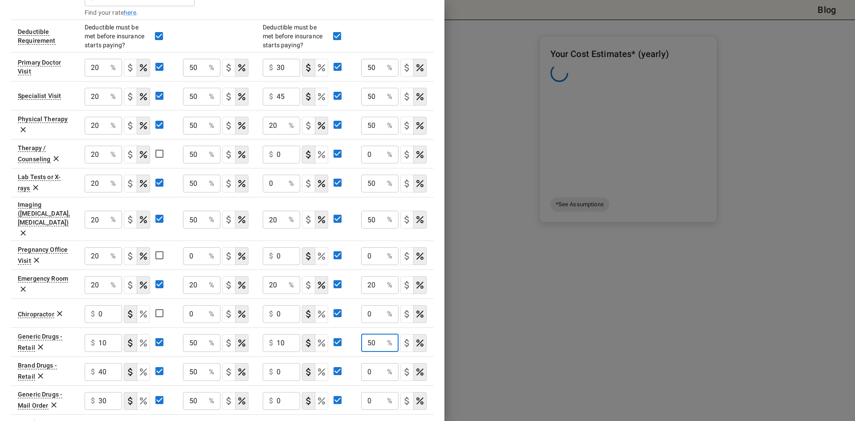
type input "50"
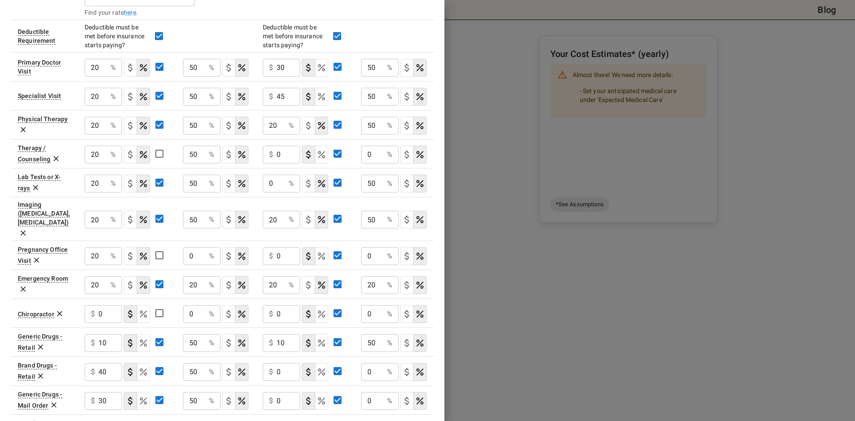
click at [274, 363] on div "$ 0 ​" at bounding box center [281, 372] width 37 height 18
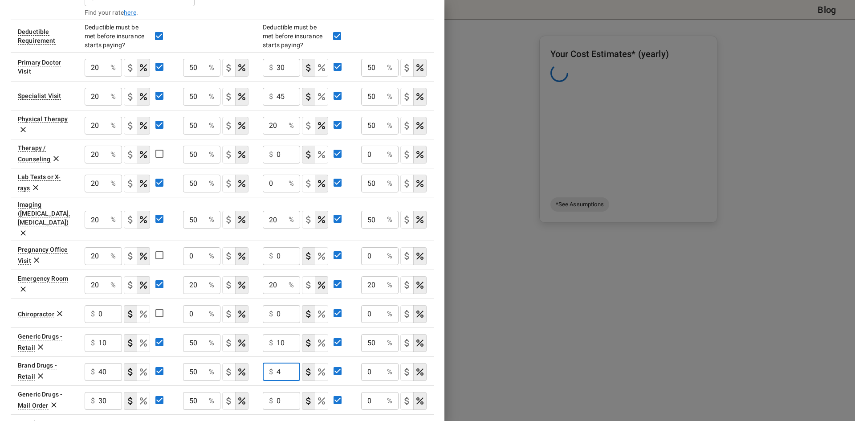
type input "4"
click at [107, 77] on input "0" at bounding box center [96, 68] width 22 height 18
type input "50"
drag, startPoint x: 291, startPoint y: 359, endPoint x: 309, endPoint y: 351, distance: 19.5
click at [290, 363] on input "4" at bounding box center [289, 372] width 24 height 18
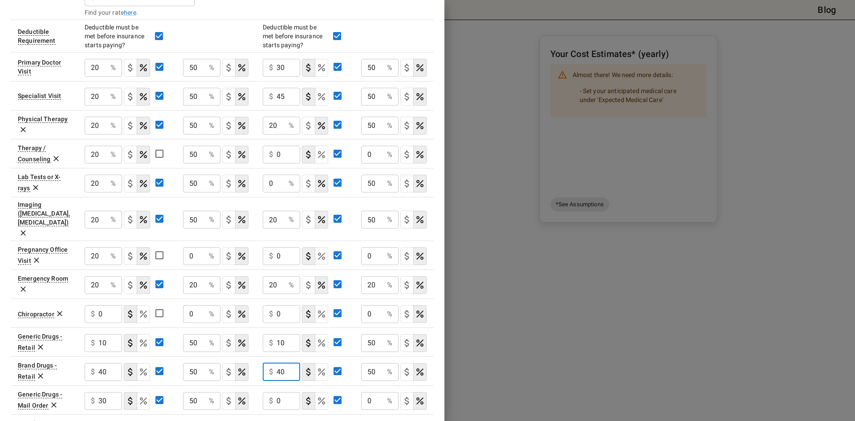
type input "40"
click at [278, 77] on input "0" at bounding box center [289, 68] width 24 height 18
type input "30"
click at [367, 392] on input "0" at bounding box center [372, 401] width 22 height 18
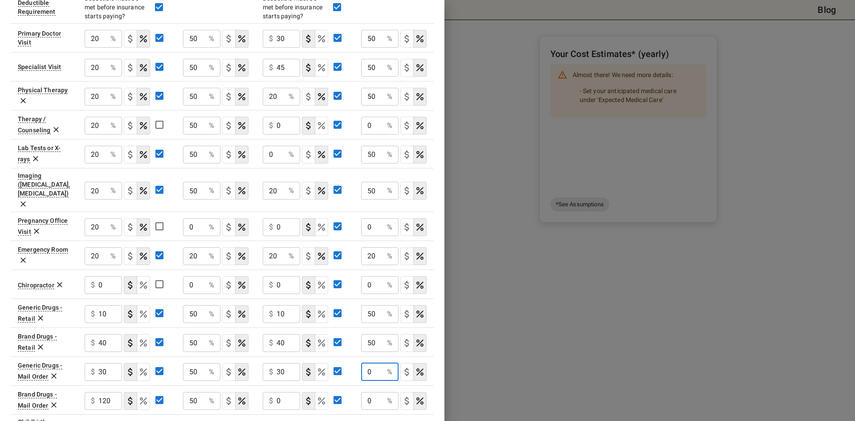
scroll to position [312, 0]
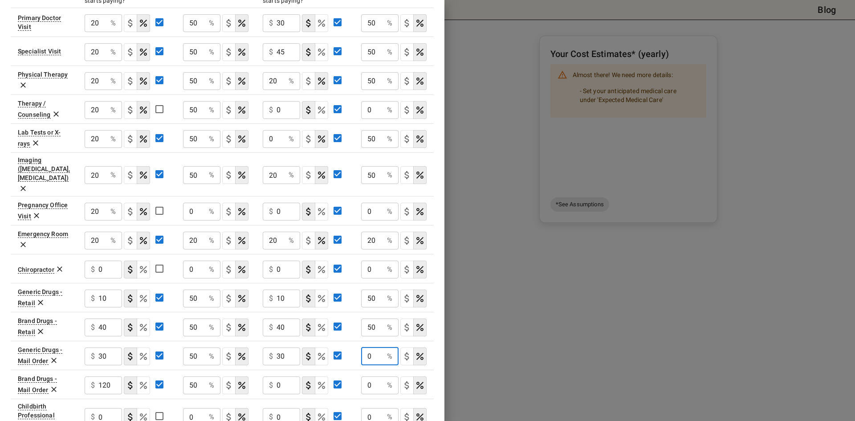
drag, startPoint x: 378, startPoint y: 342, endPoint x: 349, endPoint y: 343, distance: 29.0
click at [352, 343] on tr "Generic Drugs - Mail Order $ 30 ​ 50 % ​ $ 30 ​ 0 % ​" at bounding box center [222, 355] width 423 height 29
type input "1"
type input "99"
click at [278, 32] on input "0" at bounding box center [289, 23] width 24 height 18
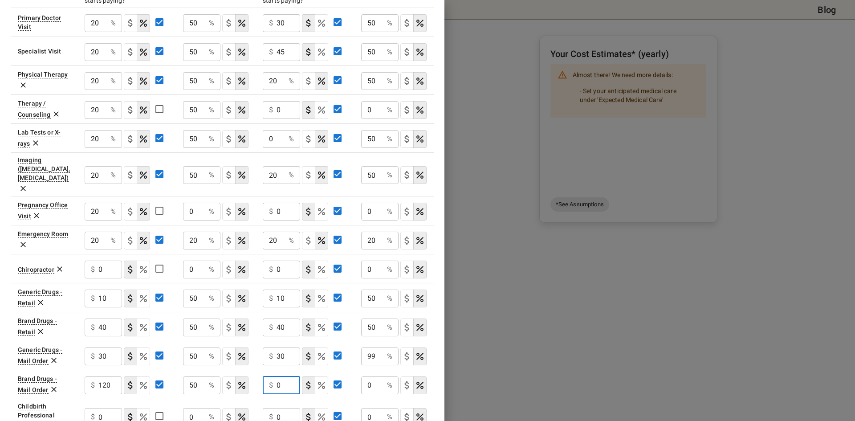
drag, startPoint x: 286, startPoint y: 367, endPoint x: 275, endPoint y: 370, distance: 12.1
click at [275, 376] on div "$ 0 ​" at bounding box center [281, 385] width 37 height 18
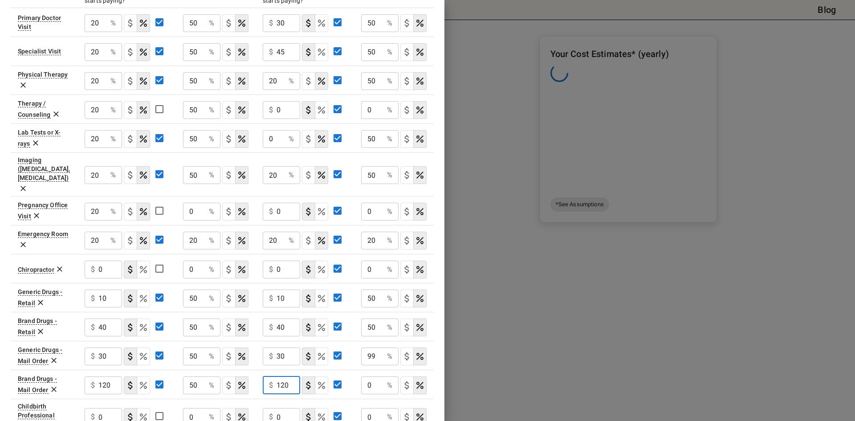
type input "120"
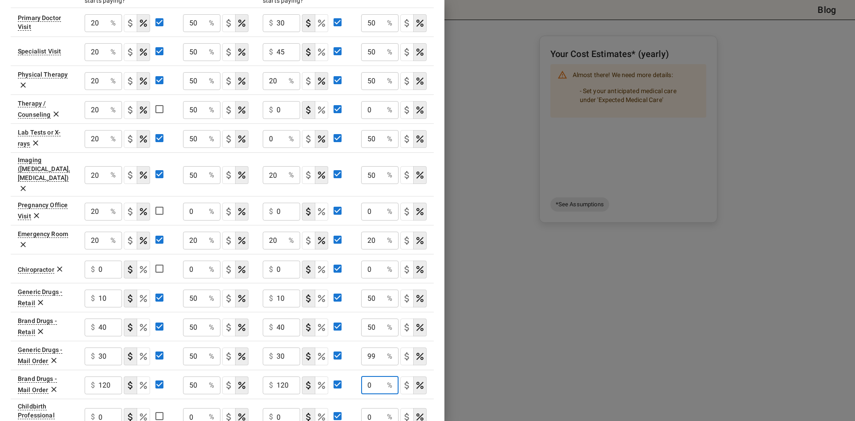
click at [379, 376] on input "0" at bounding box center [372, 385] width 22 height 18
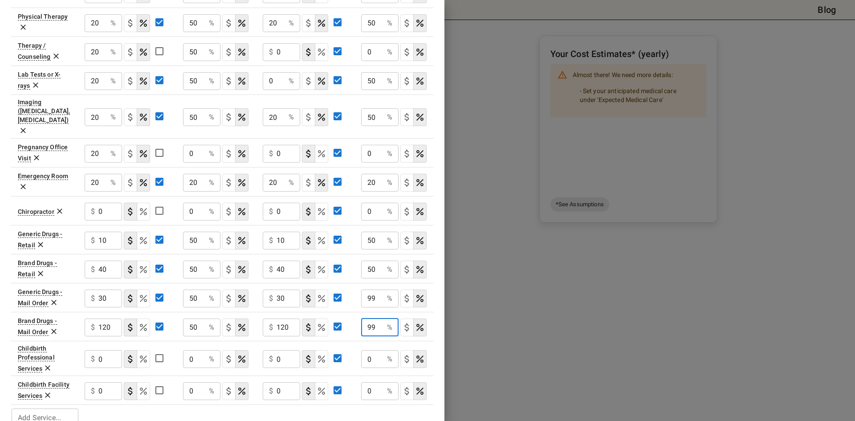
scroll to position [373, 0]
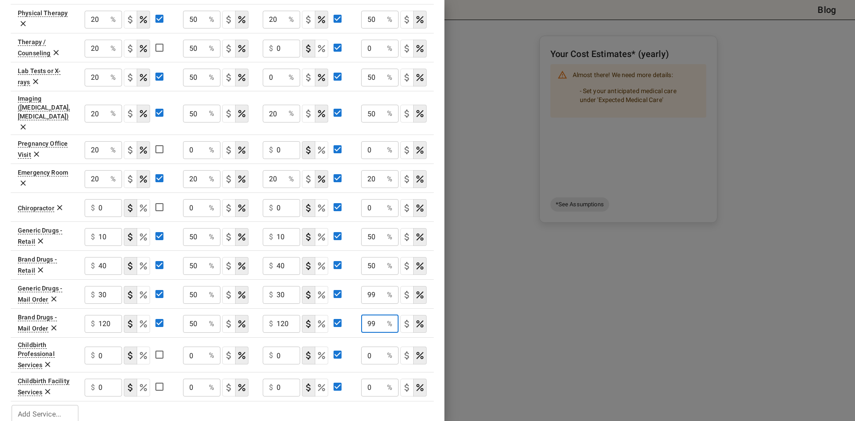
type input "99"
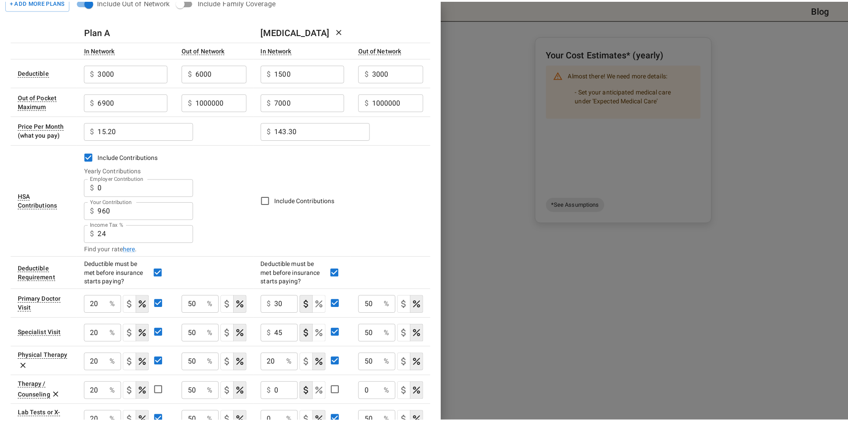
scroll to position [0, 0]
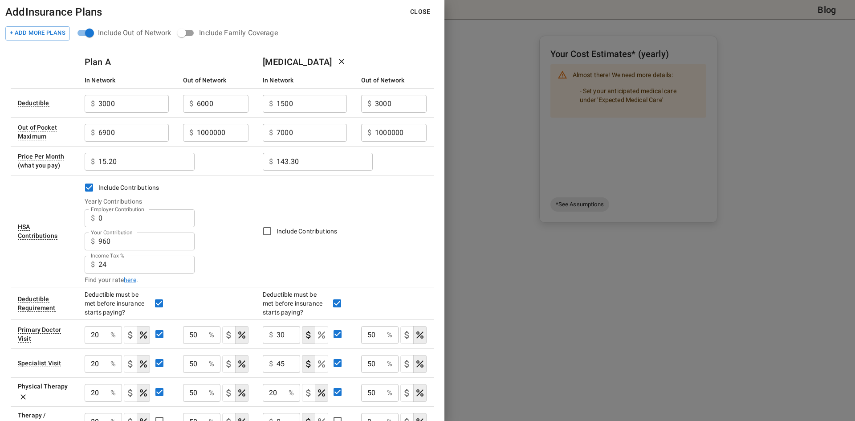
click at [419, 14] on button "Close" at bounding box center [420, 12] width 34 height 16
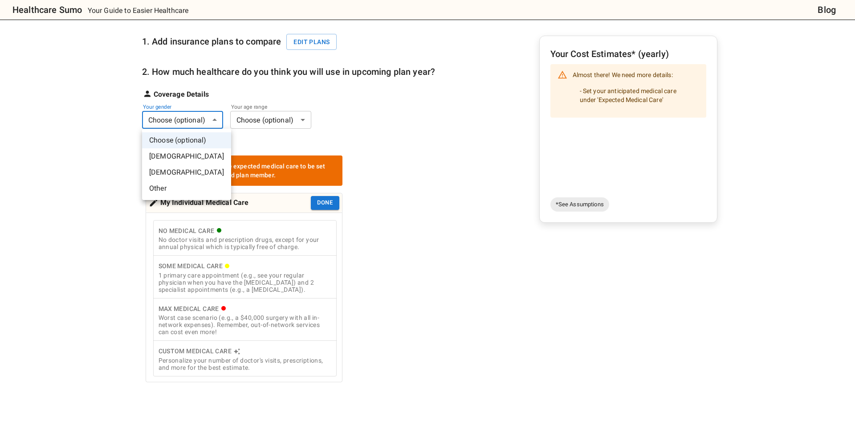
click at [189, 124] on body "Healthcare Sumo Your Guide to Easier Healthcare Blog Health Insurance Calculato…" at bounding box center [427, 325] width 855 height 828
click at [169, 173] on li "[DEMOGRAPHIC_DATA]" at bounding box center [186, 172] width 89 height 16
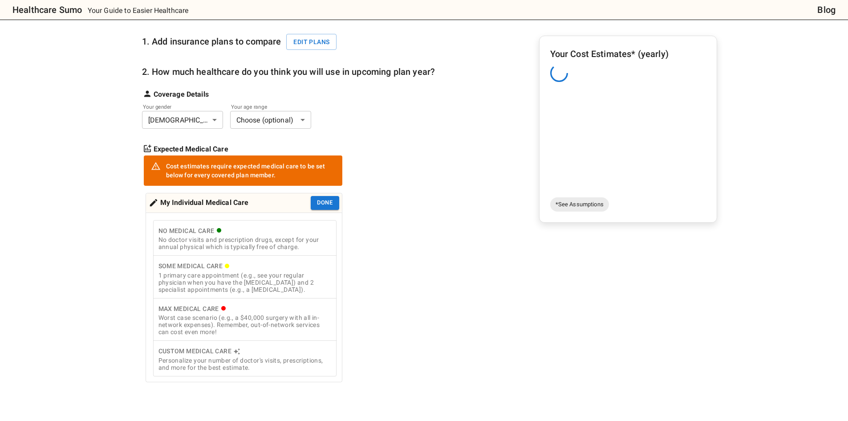
click at [264, 118] on body "Healthcare Sumo Your Guide to Easier Healthcare Blog Health Insurance Calculato…" at bounding box center [424, 325] width 848 height 828
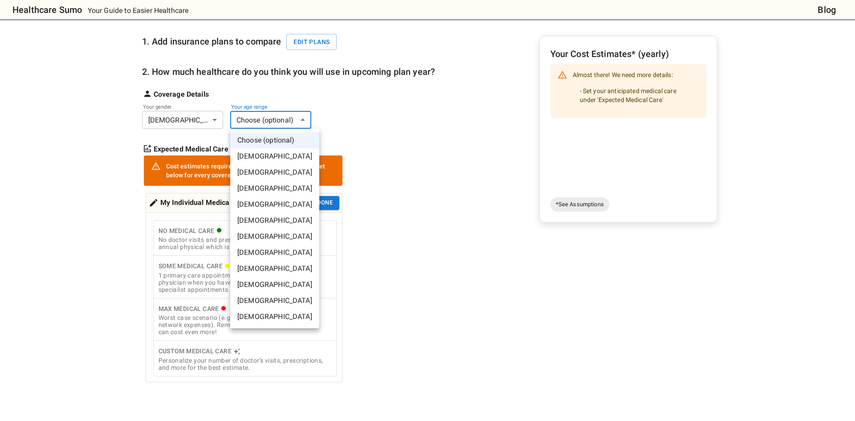
click at [260, 204] on li "[DEMOGRAPHIC_DATA]" at bounding box center [274, 204] width 89 height 16
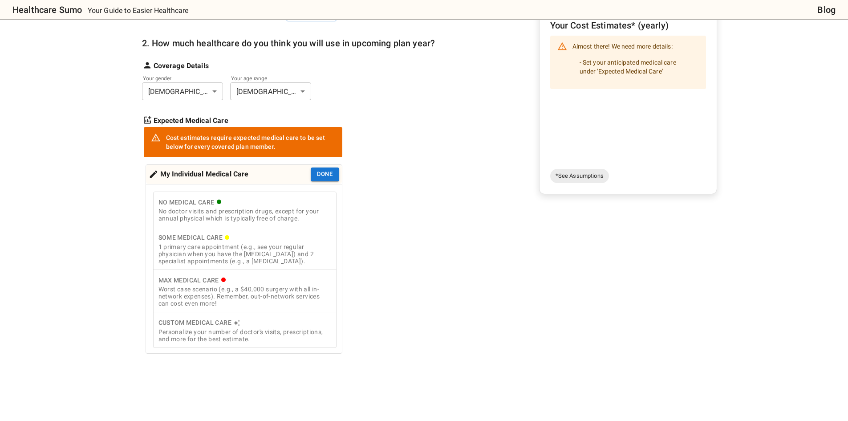
scroll to position [134, 0]
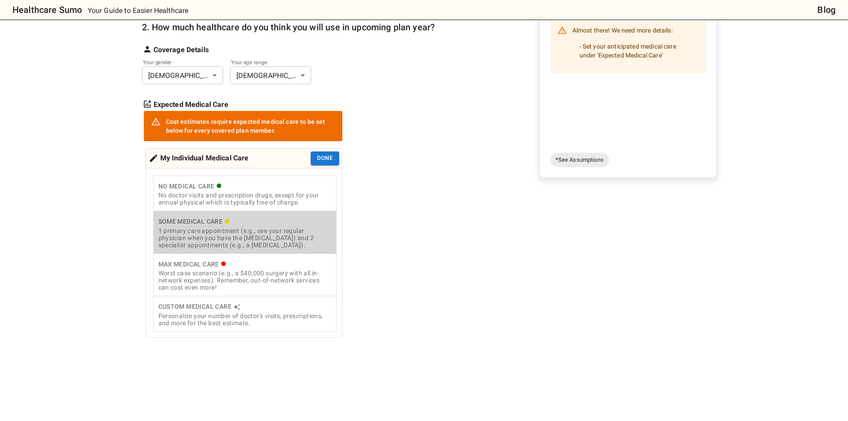
click at [257, 236] on div "1 primary care appointment (e.g., see your regular physician when you have the …" at bounding box center [245, 237] width 173 height 21
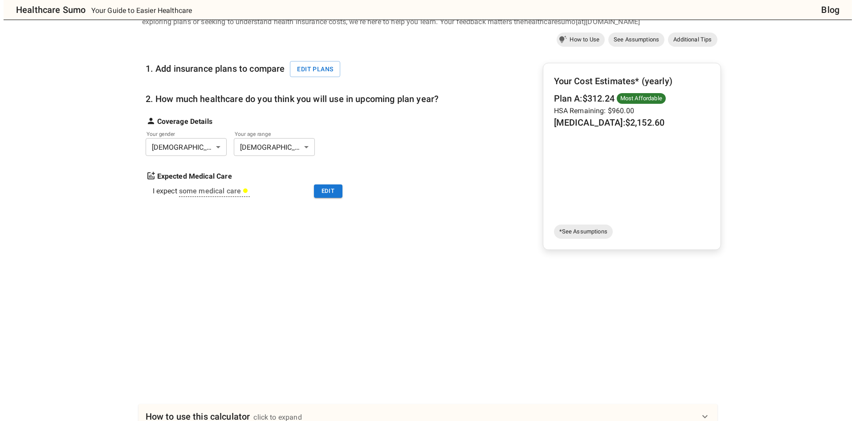
scroll to position [45, 0]
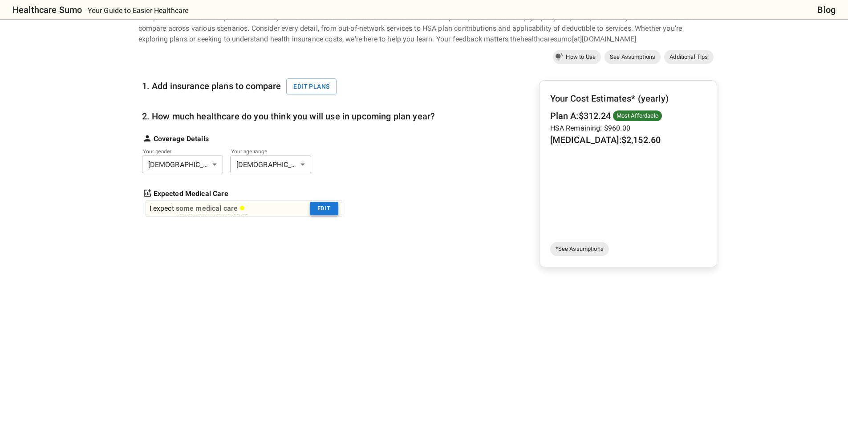
click at [327, 214] on button "Edit" at bounding box center [324, 209] width 29 height 14
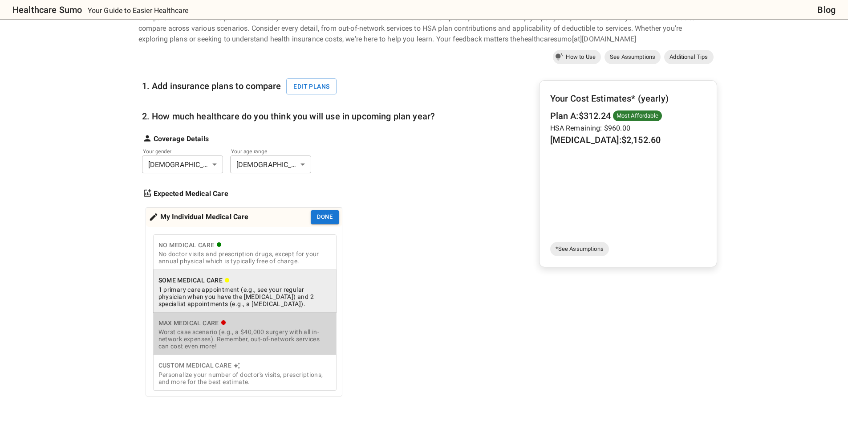
click at [256, 334] on div "Worst case scenario (e.g., a $40,000 surgery with all in-network expenses). Rem…" at bounding box center [245, 338] width 173 height 21
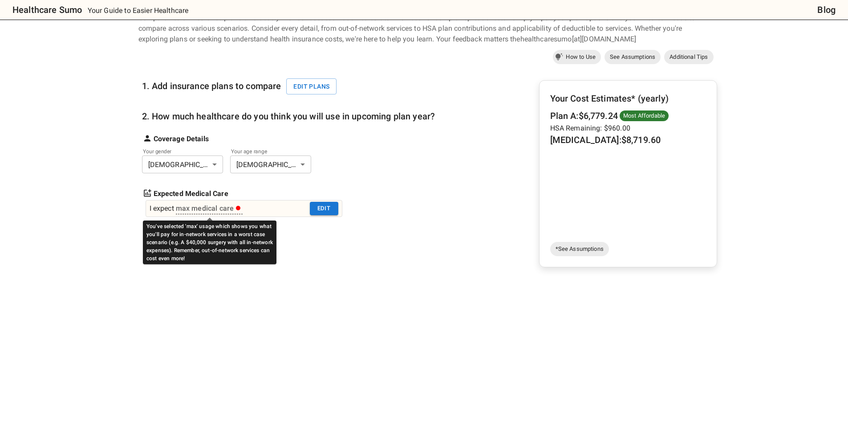
click at [239, 208] on icon "You've selected 'max' usage which shows you what you'll pay for in-network serv…" at bounding box center [238, 208] width 4 height 4
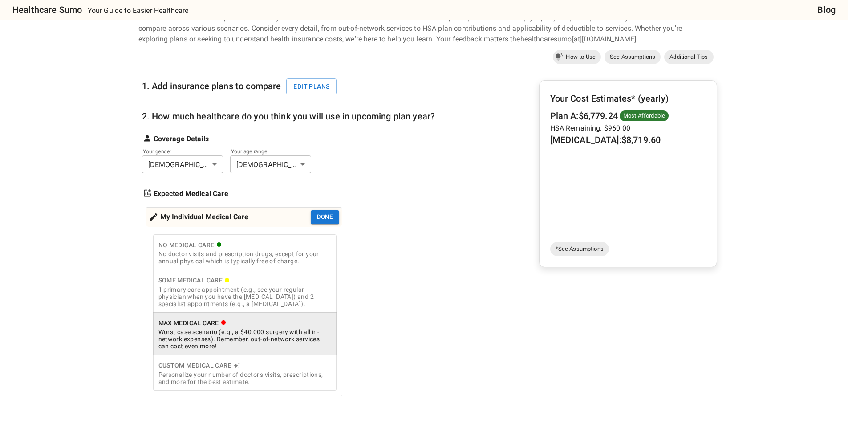
click at [382, 186] on div "Expected Medical Care" at bounding box center [289, 188] width 294 height 21
click at [315, 72] on div "1. Add insurance plans to compare Edit plans" at bounding box center [242, 82] width 200 height 31
click at [314, 90] on button "Edit plans" at bounding box center [311, 86] width 50 height 16
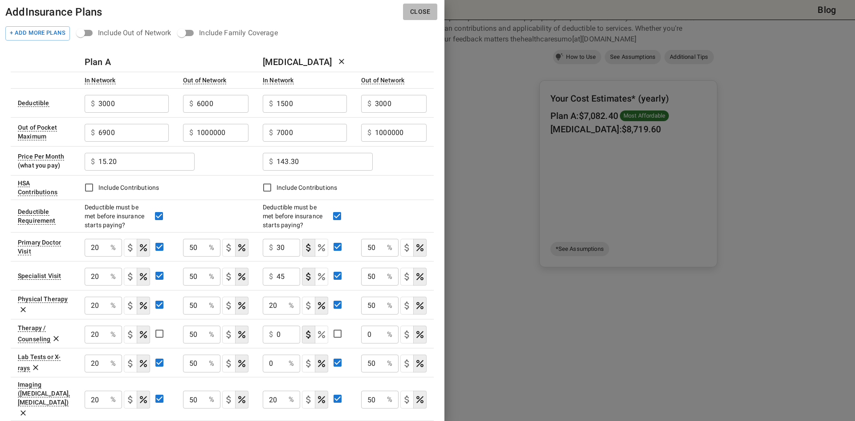
click at [428, 14] on button "Close" at bounding box center [420, 12] width 34 height 16
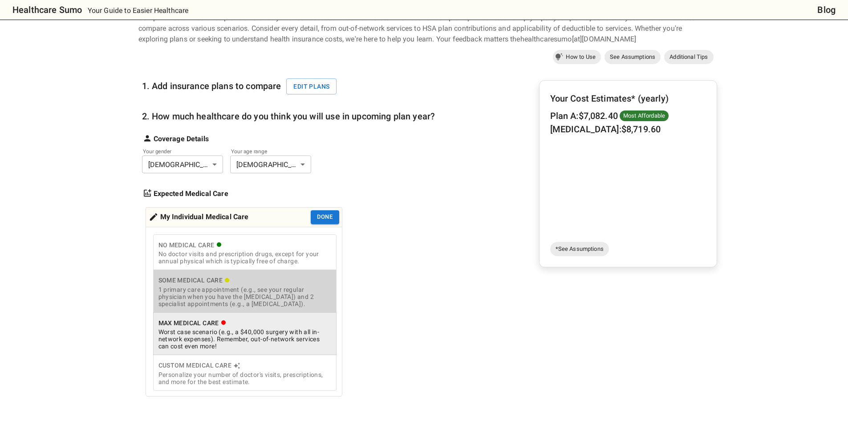
click at [199, 286] on div "1 primary care appointment (e.g., see your regular physician when you have the …" at bounding box center [245, 296] width 173 height 21
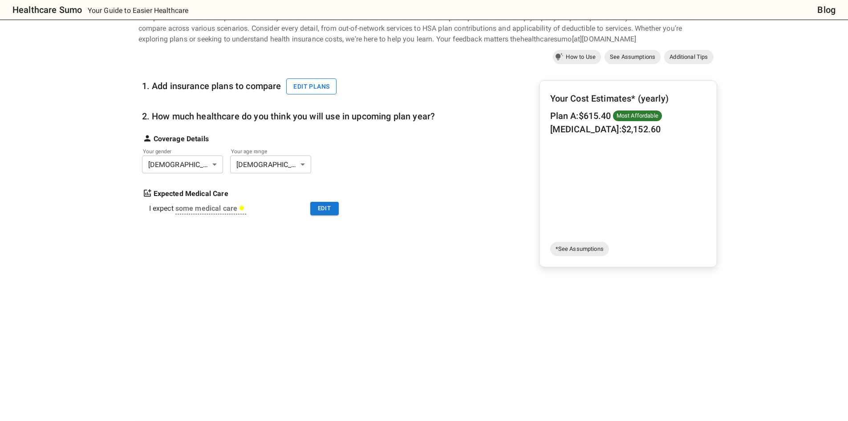
click at [315, 85] on button "Edit plans" at bounding box center [311, 86] width 50 height 16
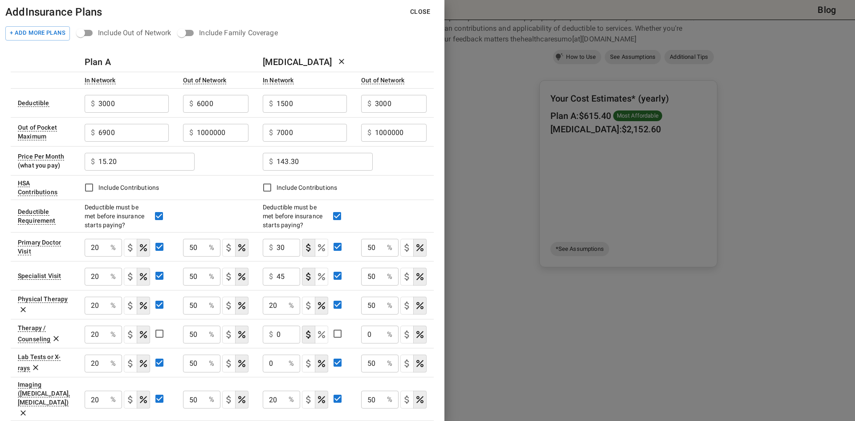
click at [421, 14] on button "Close" at bounding box center [420, 12] width 34 height 16
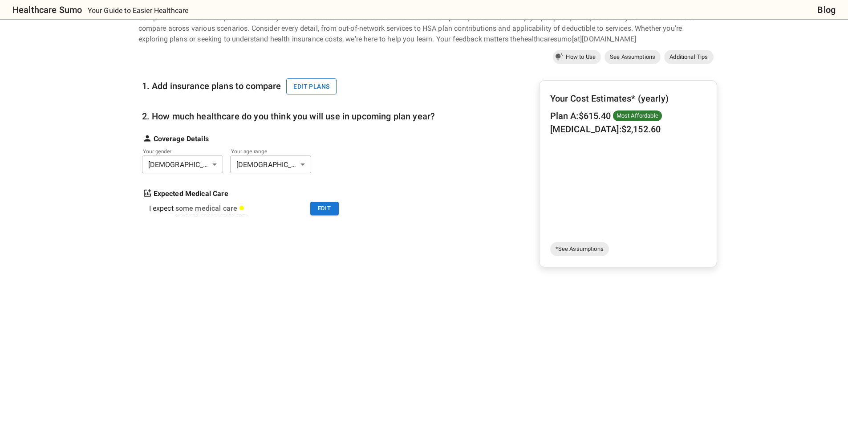
click at [330, 80] on button "Edit plans" at bounding box center [311, 86] width 50 height 16
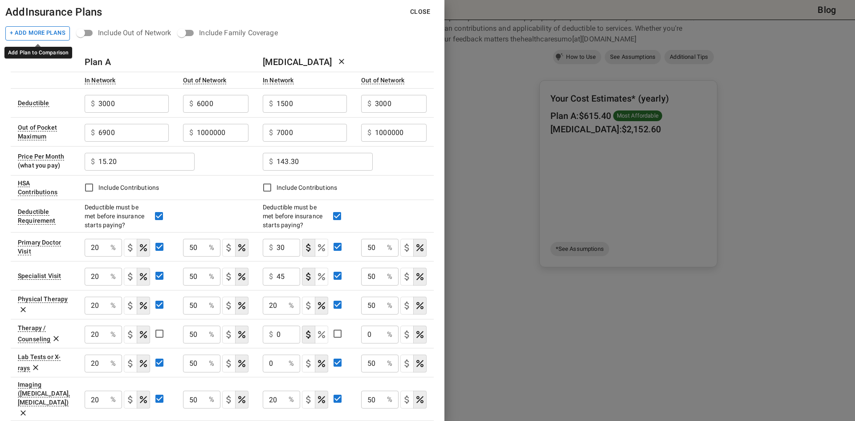
click at [37, 31] on button "+ Add More Plans" at bounding box center [37, 33] width 65 height 14
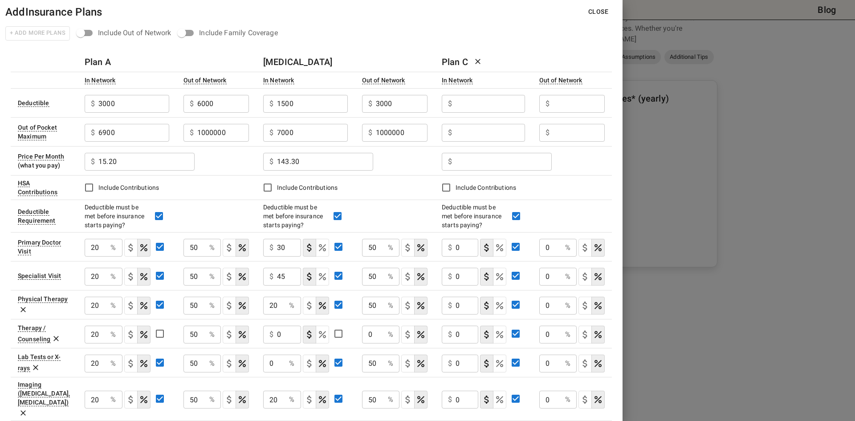
click at [169, 105] on input "text" at bounding box center [133, 104] width 70 height 18
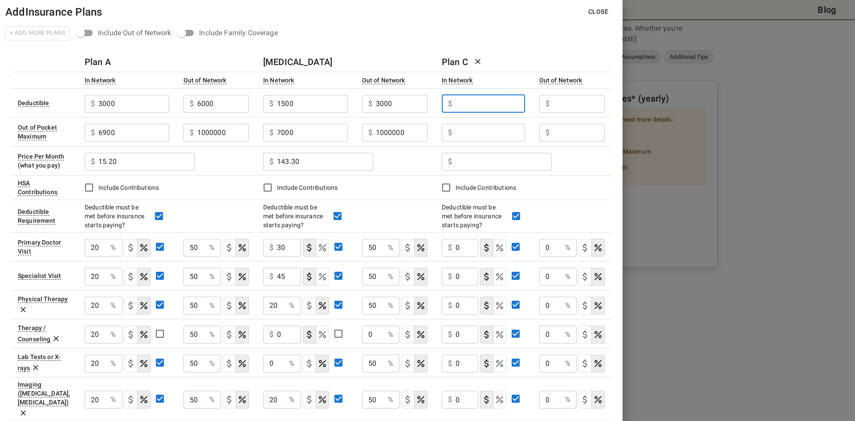
click at [482, 98] on input "text" at bounding box center [490, 104] width 69 height 18
type input "1"
type input "2500"
click at [169, 113] on input "text" at bounding box center [133, 104] width 70 height 18
type input "8000"
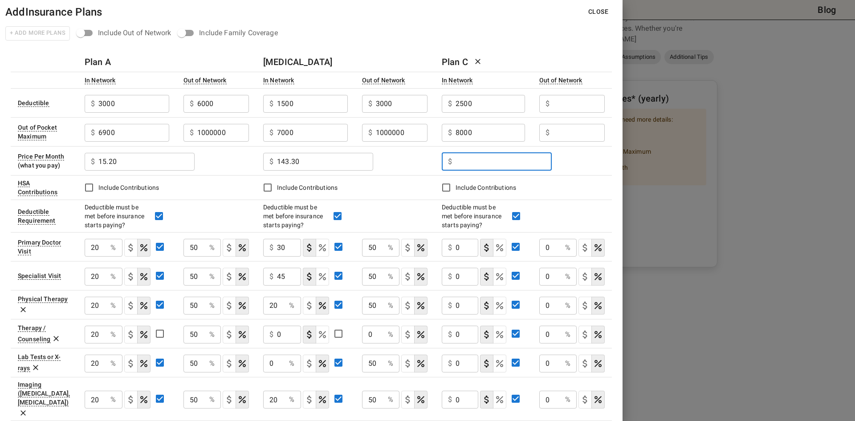
drag, startPoint x: 532, startPoint y: 163, endPoint x: 539, endPoint y: 170, distance: 10.1
click at [531, 163] on input "text" at bounding box center [504, 162] width 96 height 18
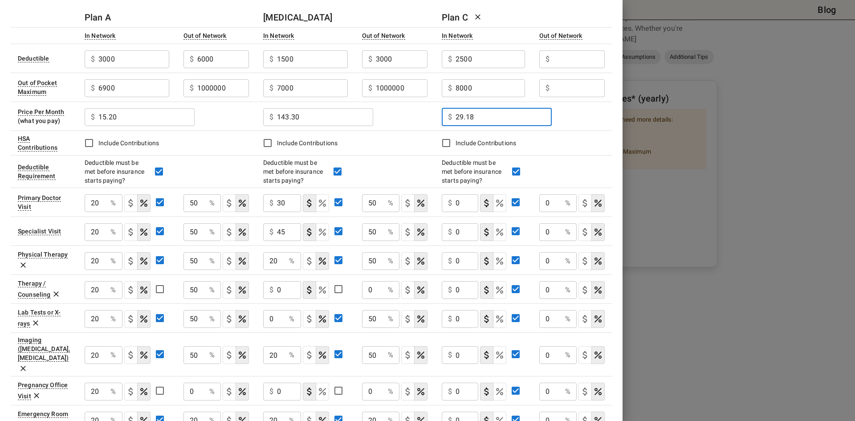
type input "29.18"
click at [301, 205] on input "0" at bounding box center [289, 203] width 24 height 18
type input "30"
click at [588, 184] on div "Deductible must be met before insurance starts paying?" at bounding box center [523, 171] width 163 height 27
click at [565, 203] on p "%" at bounding box center [567, 203] width 5 height 11
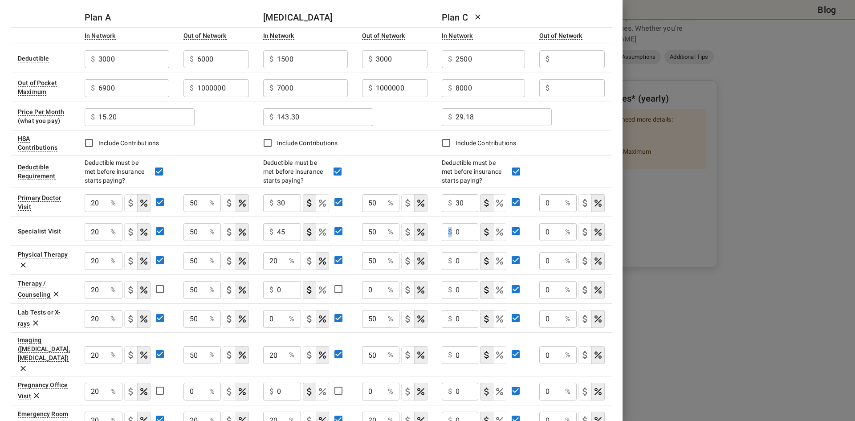
click at [455, 230] on div "$ 0 ​" at bounding box center [460, 232] width 37 height 18
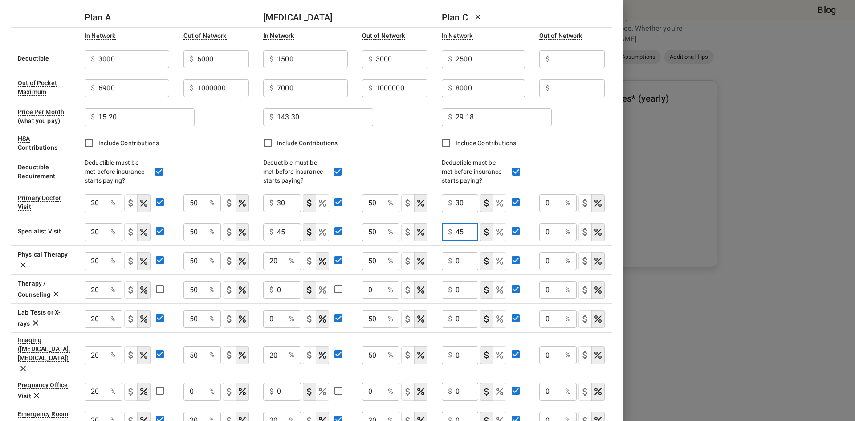
type input "45"
click at [301, 212] on input "0" at bounding box center [289, 203] width 24 height 18
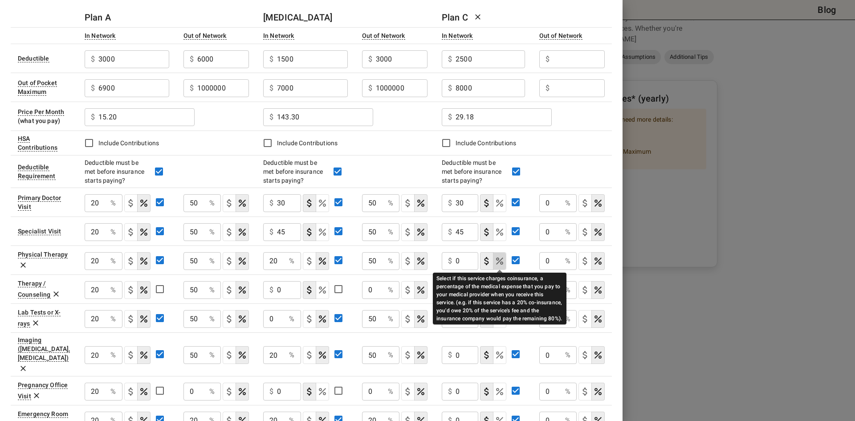
click at [501, 262] on icon "Select if this service charges coinsurance, a percentage of the medical expense…" at bounding box center [499, 260] width 7 height 7
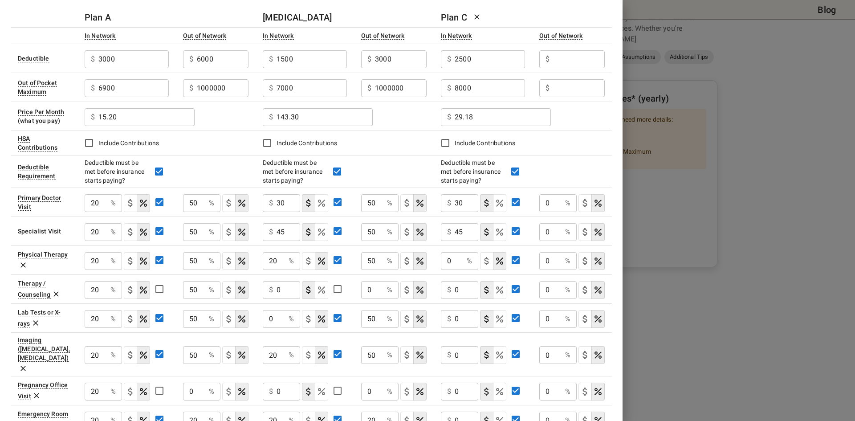
click at [107, 212] on input "0" at bounding box center [96, 203] width 22 height 18
type input "20"
click at [453, 288] on div "$ 0 ​" at bounding box center [459, 290] width 37 height 18
click at [454, 288] on div "$ 0 ​" at bounding box center [459, 290] width 37 height 18
drag, startPoint x: 451, startPoint y: 322, endPoint x: 490, endPoint y: 323, distance: 38.3
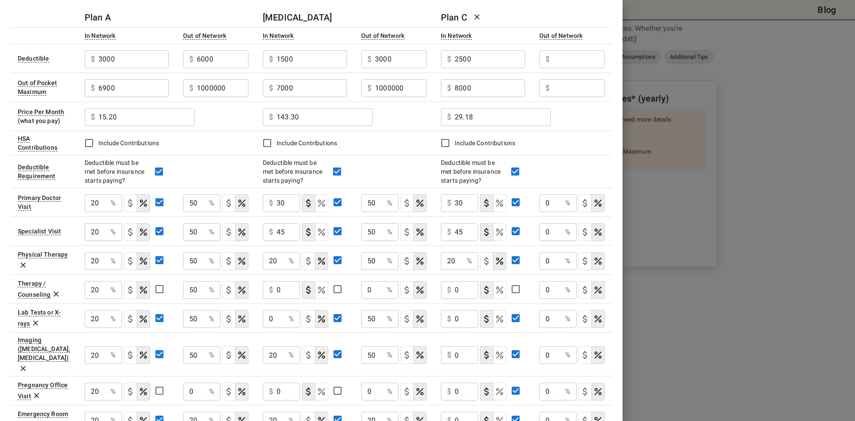
click at [452, 322] on div "$ 0 ​" at bounding box center [459, 319] width 37 height 18
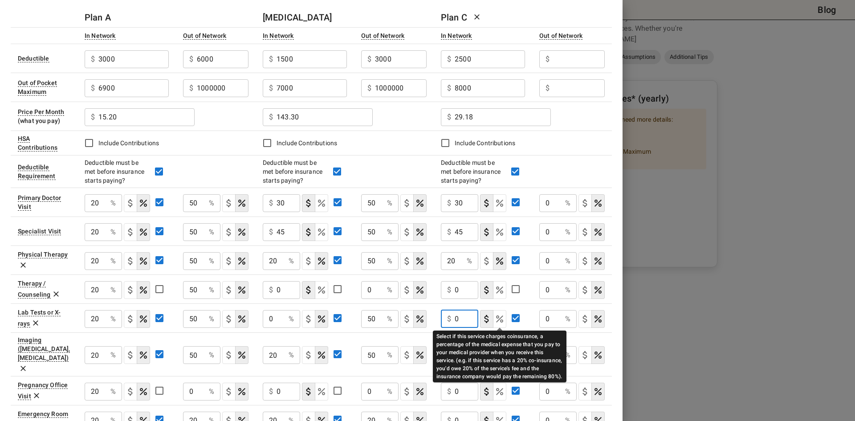
click at [498, 322] on icon "Select if this service charges coinsurance, a percentage of the medical expense…" at bounding box center [499, 319] width 11 height 11
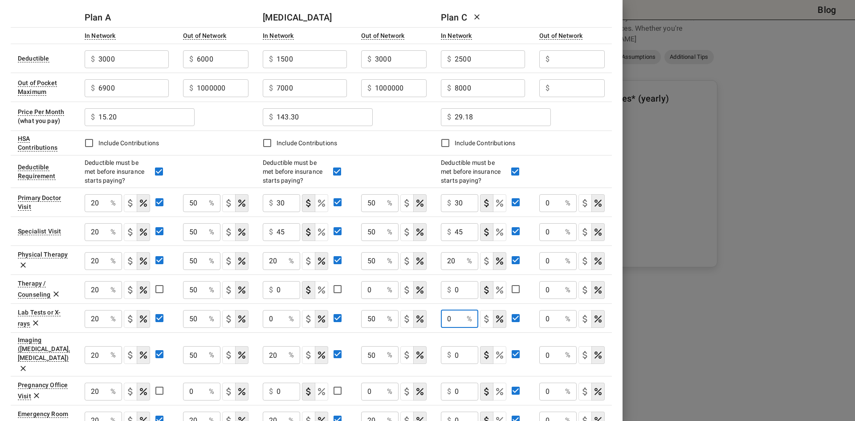
click at [449, 318] on input "0" at bounding box center [452, 319] width 22 height 18
click at [445, 318] on input "0" at bounding box center [452, 319] width 22 height 18
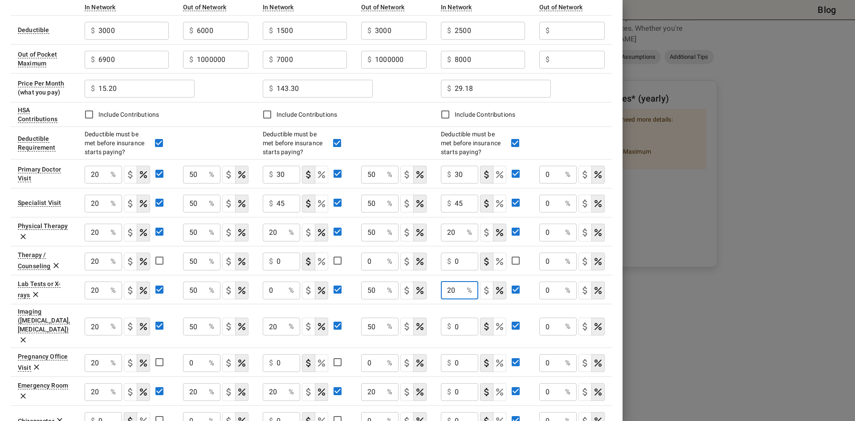
scroll to position [89, 0]
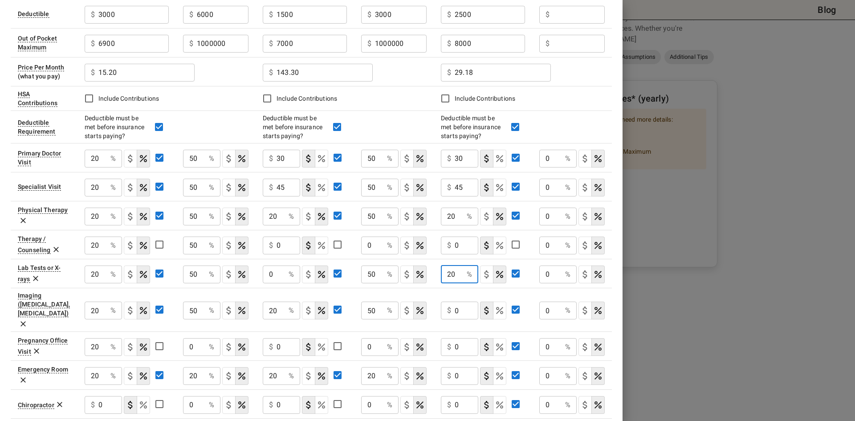
type input "20"
click at [454, 306] on div "$ 0 ​" at bounding box center [459, 311] width 37 height 18
click at [454, 303] on div "$ 0 ​" at bounding box center [459, 311] width 37 height 18
click at [456, 302] on input "0" at bounding box center [467, 311] width 24 height 18
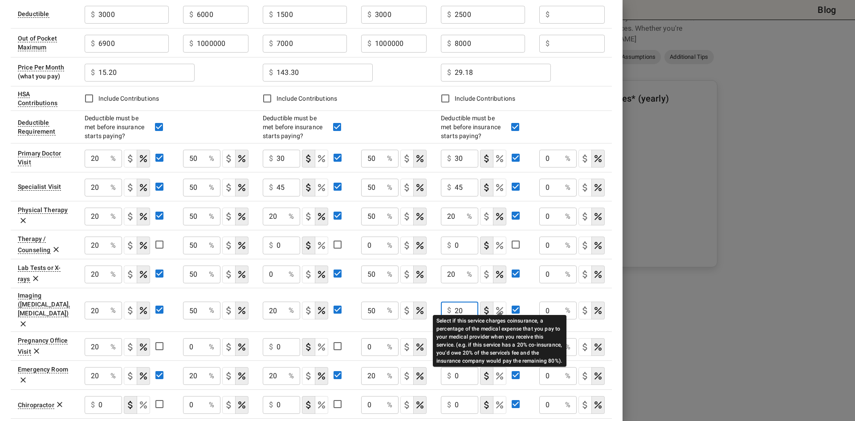
type input "20"
click at [502, 305] on icon "Select if this service charges coinsurance, a percentage of the medical expense…" at bounding box center [499, 310] width 11 height 11
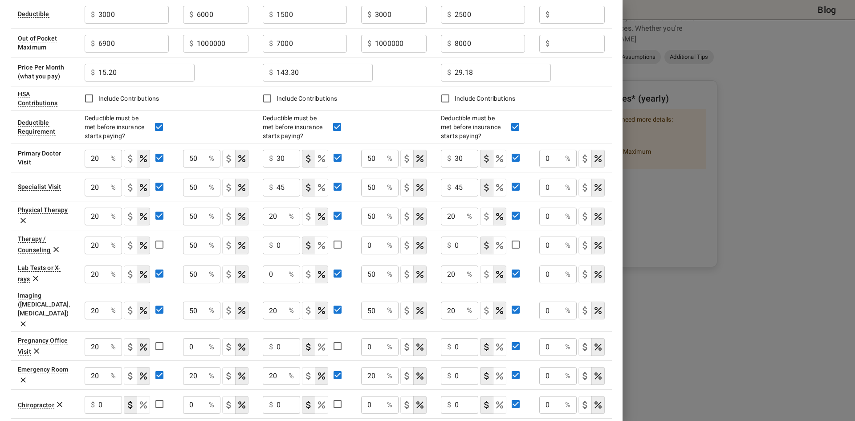
click at [452, 338] on div "$ 0 ​" at bounding box center [459, 347] width 37 height 18
click at [453, 338] on div "$ 0 ​" at bounding box center [459, 347] width 37 height 18
click at [455, 338] on input "0" at bounding box center [467, 347] width 24 height 18
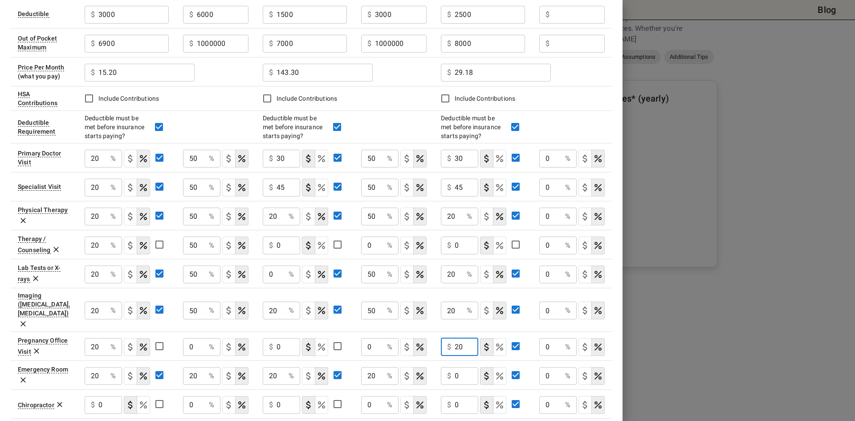
type input "20"
click at [504, 342] on icon "Select if this service charges coinsurance, a percentage of the medical expense…" at bounding box center [499, 347] width 11 height 11
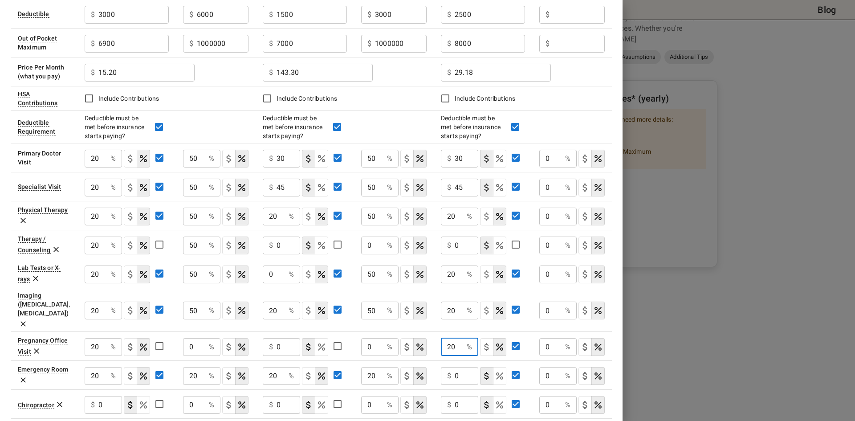
click at [460, 338] on input "20" at bounding box center [452, 347] width 22 height 18
type input "30"
click at [490, 342] on icon "Select if this service charges a copay (or copayment), a set dollar amount (e.g…" at bounding box center [486, 347] width 11 height 11
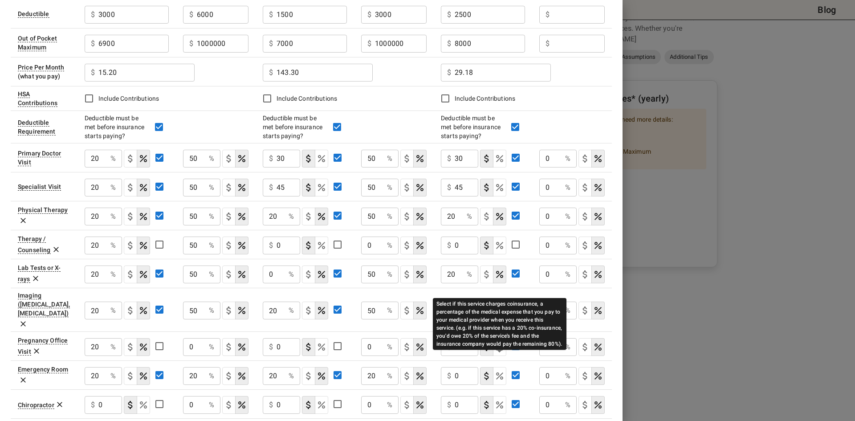
click at [497, 371] on icon "Select if this service charges coinsurance, a percentage of the medical expense…" at bounding box center [499, 376] width 11 height 11
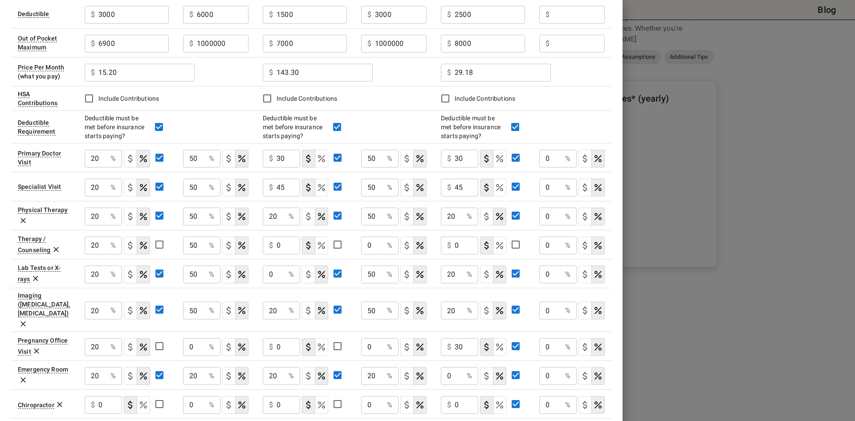
click at [107, 167] on input "0" at bounding box center [96, 159] width 22 height 18
click at [446, 367] on input "0" at bounding box center [452, 376] width 22 height 18
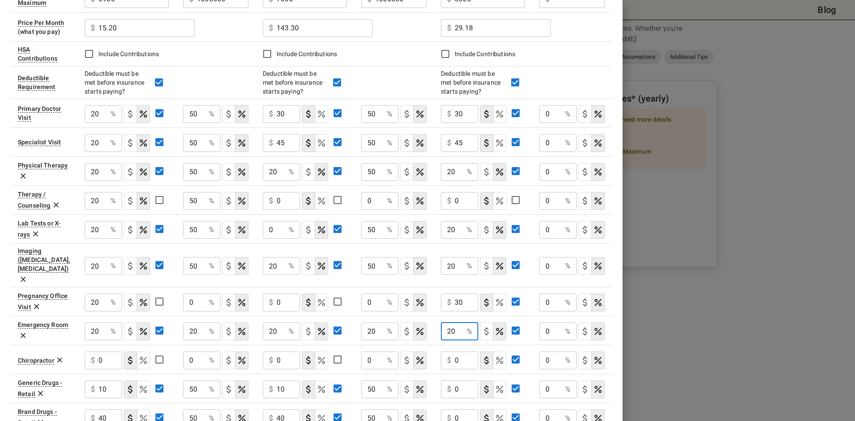
type input "20"
click at [458, 380] on input "0" at bounding box center [467, 389] width 24 height 18
click at [453, 380] on div "$ 0 ​" at bounding box center [459, 389] width 37 height 18
click at [456, 380] on input "0" at bounding box center [467, 389] width 24 height 18
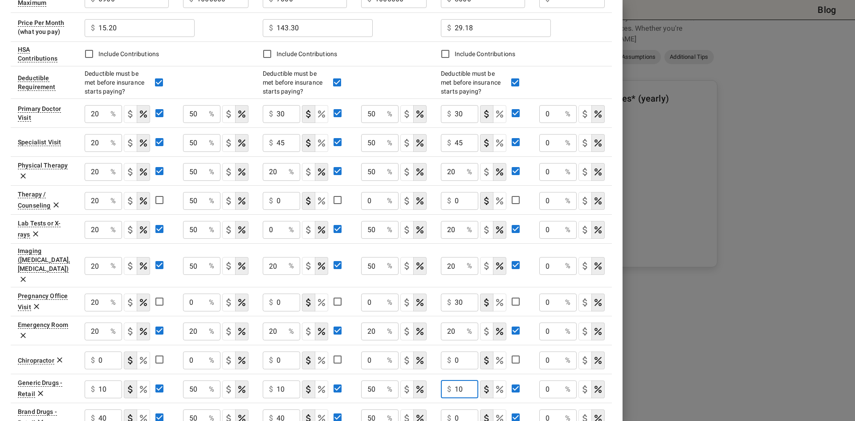
scroll to position [178, 0]
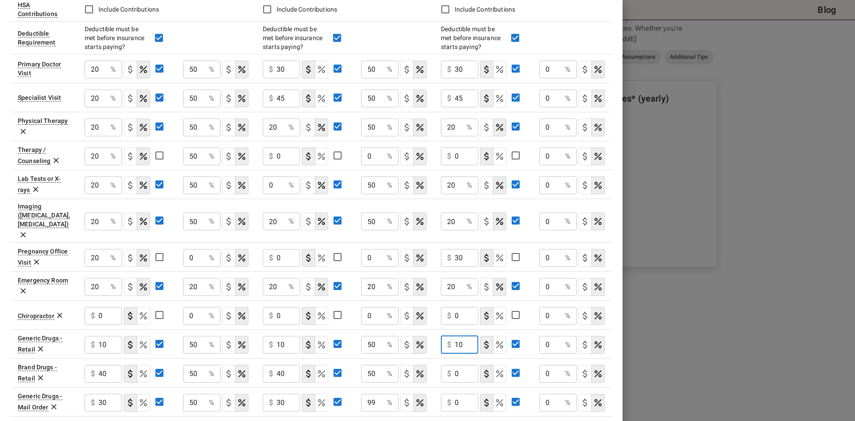
type input "10"
click at [300, 78] on input "0" at bounding box center [289, 70] width 24 height 18
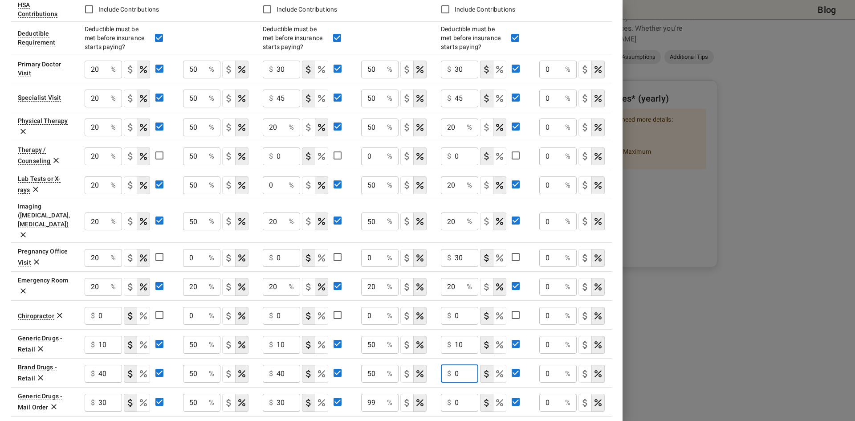
click at [452, 365] on div "$ 0 ​" at bounding box center [459, 374] width 37 height 18
click at [455, 365] on input "0" at bounding box center [467, 374] width 24 height 18
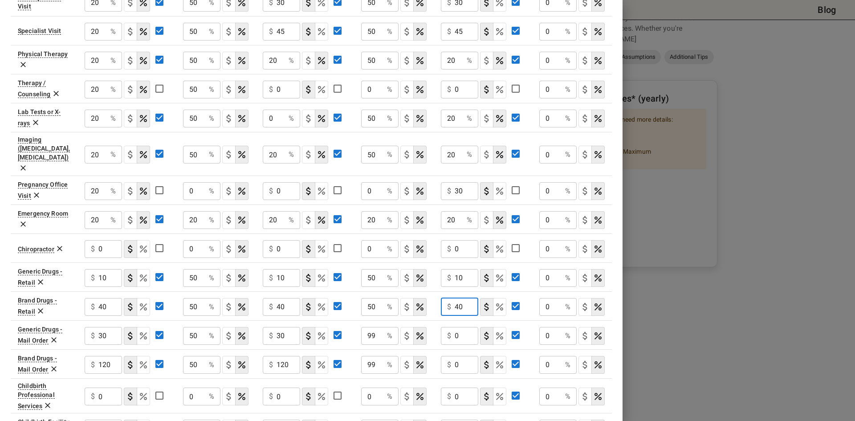
scroll to position [267, 0]
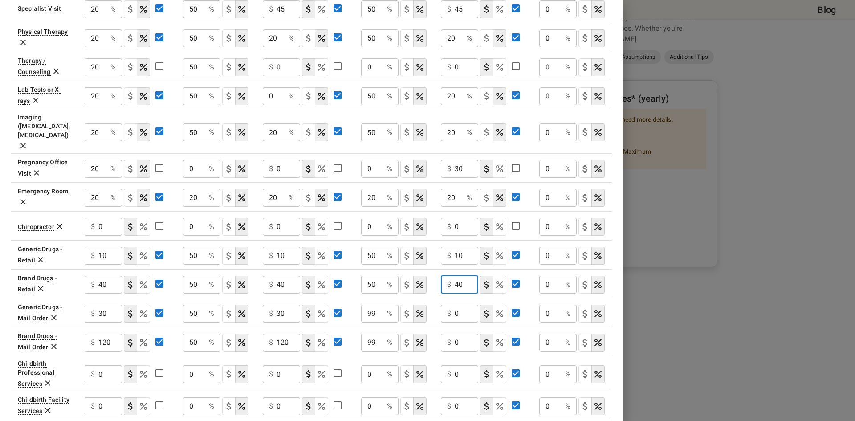
type input "40"
click at [454, 305] on div "$ 0 ​" at bounding box center [459, 314] width 37 height 18
click at [453, 305] on div "$ 0 ​" at bounding box center [459, 314] width 37 height 18
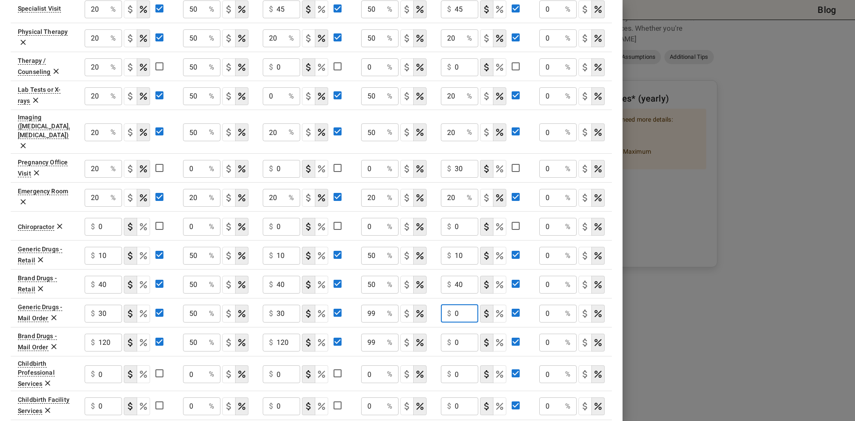
click at [456, 305] on input "0" at bounding box center [467, 314] width 24 height 18
type input "30"
click at [454, 334] on div "$ 0 ​" at bounding box center [459, 343] width 37 height 18
click at [455, 334] on input "0" at bounding box center [467, 343] width 24 height 18
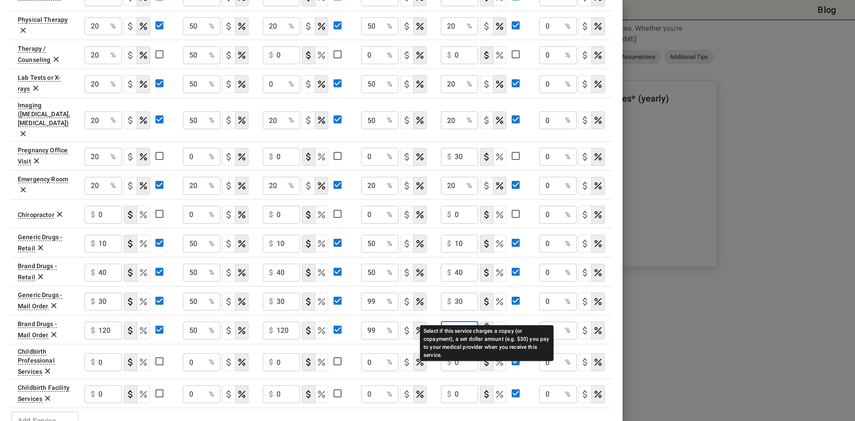
scroll to position [286, 0]
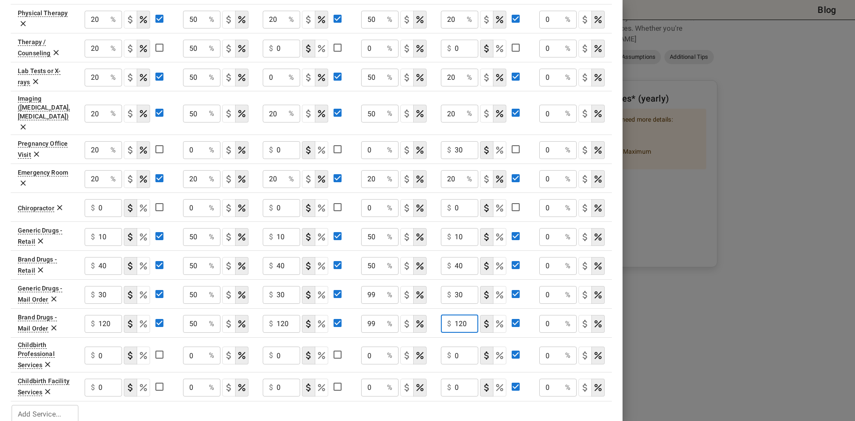
type input "120"
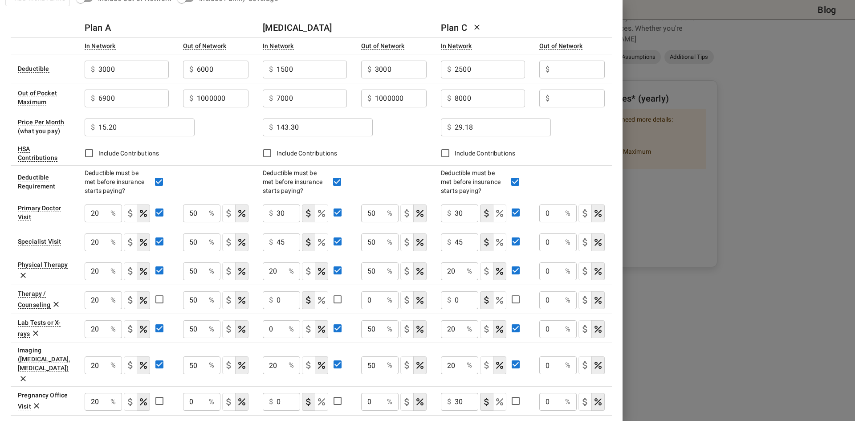
scroll to position [19, 0]
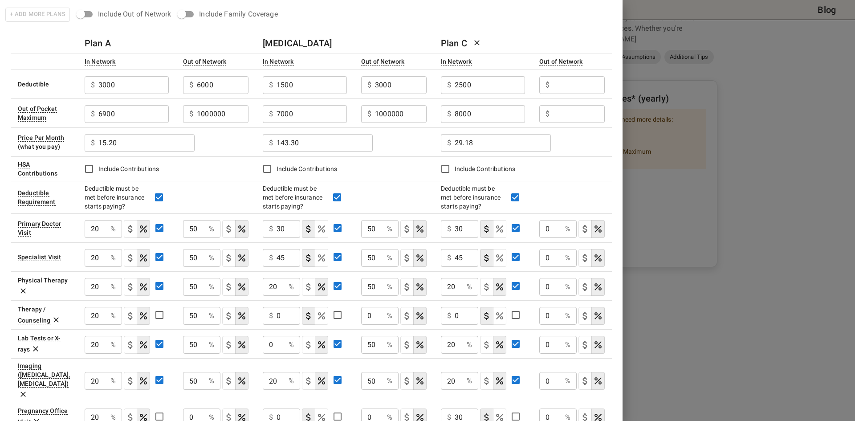
click at [169, 92] on input "text" at bounding box center [133, 85] width 70 height 18
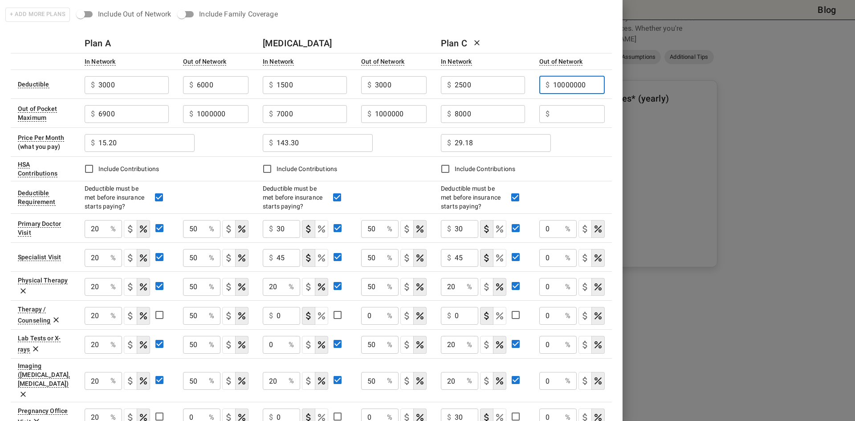
type input "10000000"
click at [169, 94] on input "text" at bounding box center [133, 85] width 70 height 18
type input "10000000"
click at [600, 157] on td "Include Contributions" at bounding box center [523, 168] width 178 height 24
click at [565, 227] on p "%" at bounding box center [567, 229] width 5 height 11
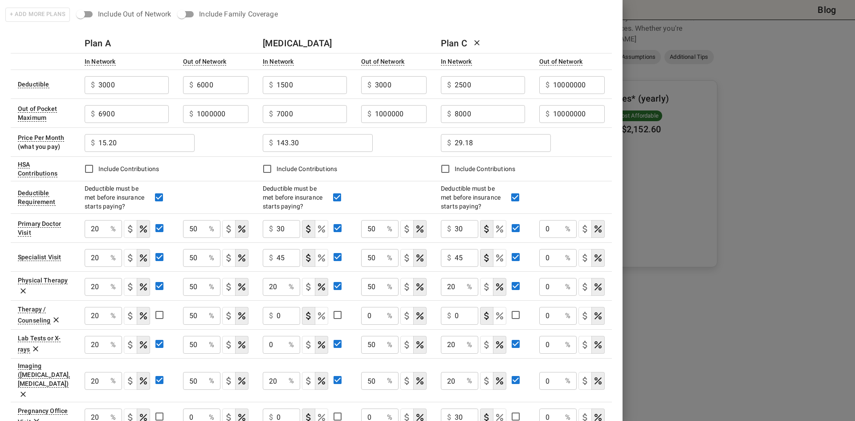
click at [107, 228] on input "0" at bounding box center [96, 229] width 22 height 18
type input "99"
click at [107, 238] on input "0" at bounding box center [96, 229] width 22 height 18
type input "99"
click at [107, 238] on input "0" at bounding box center [96, 229] width 22 height 18
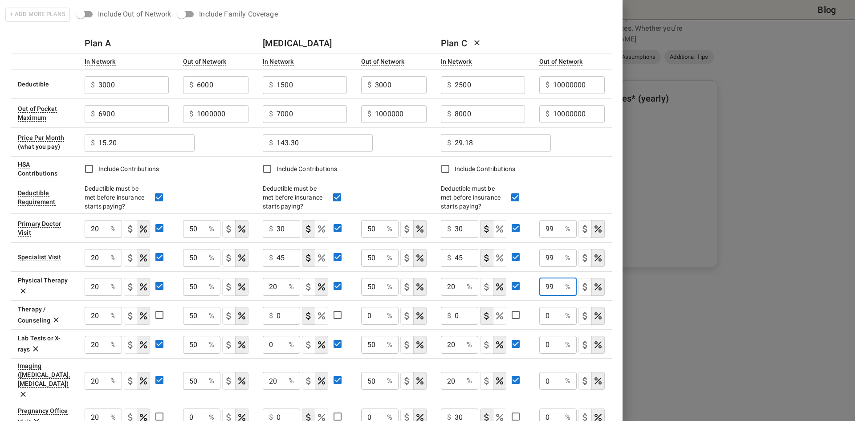
type input "99"
click at [560, 349] on input "0" at bounding box center [550, 345] width 22 height 18
type input "99"
click at [558, 372] on input "0" at bounding box center [550, 381] width 22 height 18
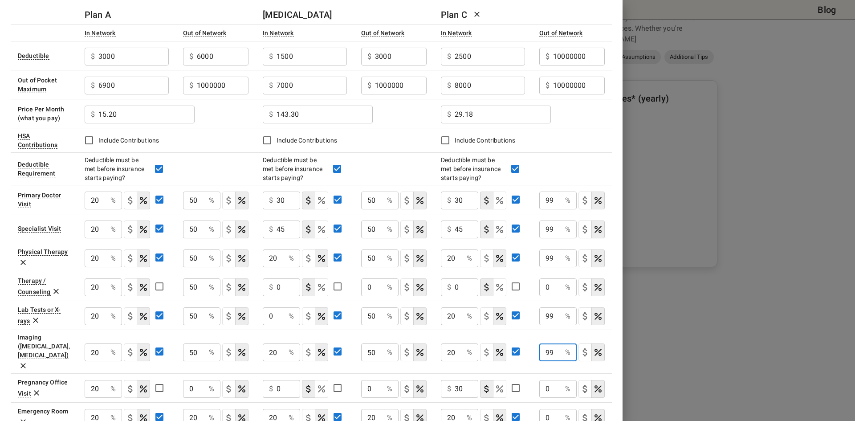
scroll to position [108, 0]
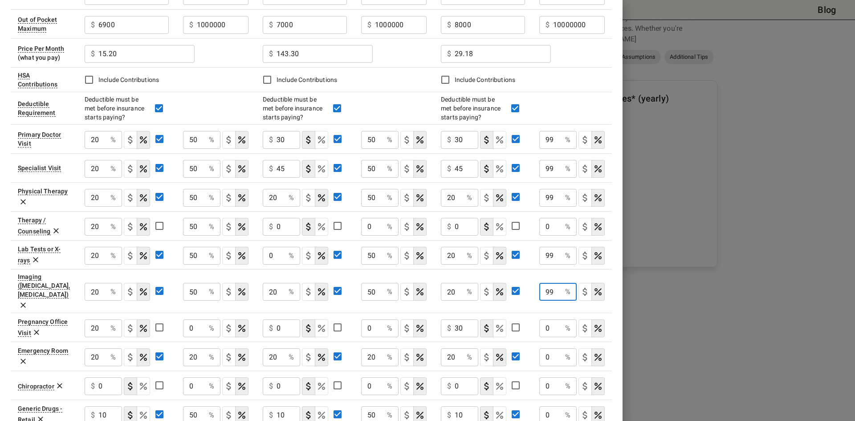
type input "99"
click at [558, 348] on input "0" at bounding box center [550, 357] width 22 height 18
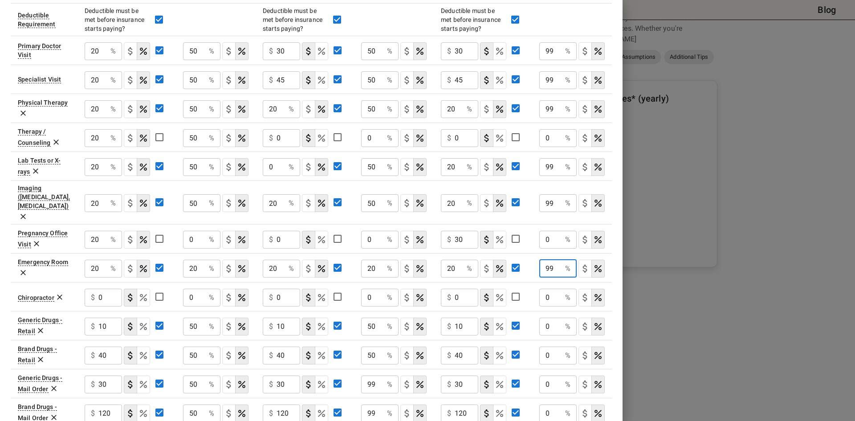
scroll to position [197, 0]
type input "99"
click at [107, 60] on input "0" at bounding box center [96, 51] width 22 height 18
type input "99"
click at [561, 346] on input "0" at bounding box center [550, 355] width 22 height 18
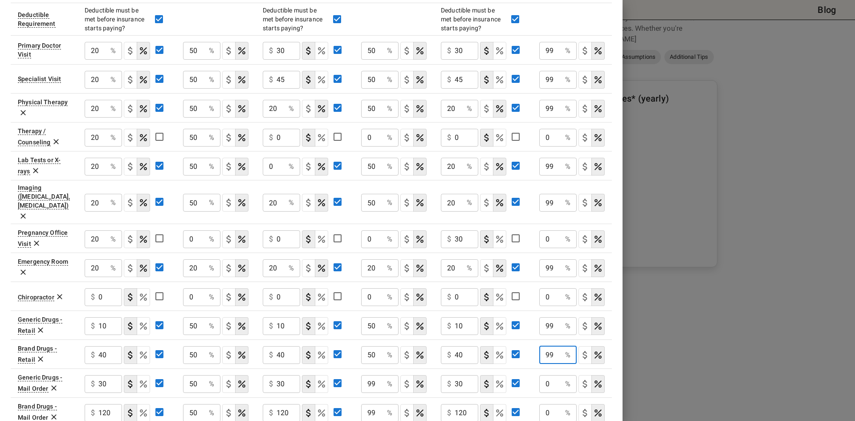
type input "99"
click at [563, 375] on div "0 % ​" at bounding box center [557, 384] width 37 height 18
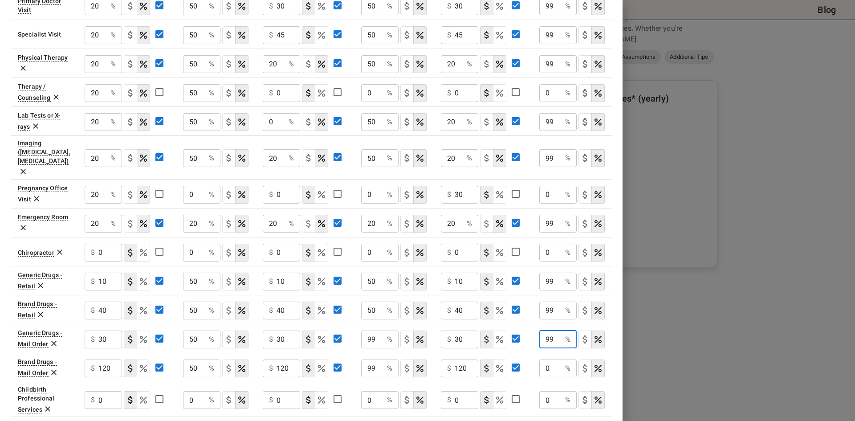
type input "99"
click at [563, 359] on div "0 % ​" at bounding box center [557, 368] width 37 height 18
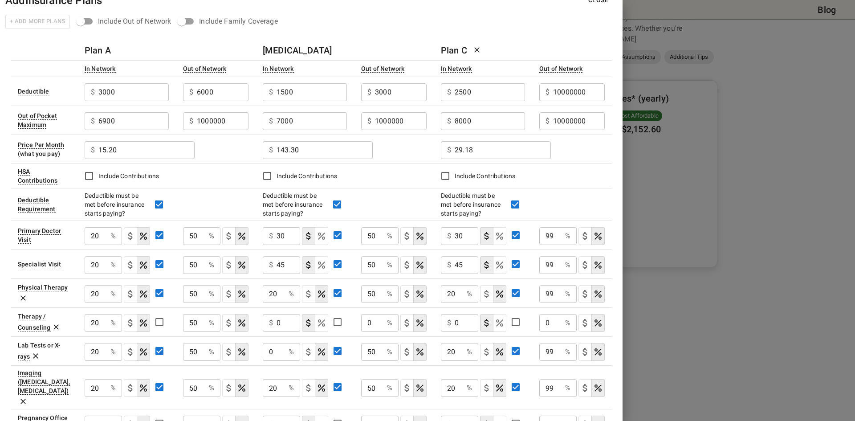
scroll to position [0, 0]
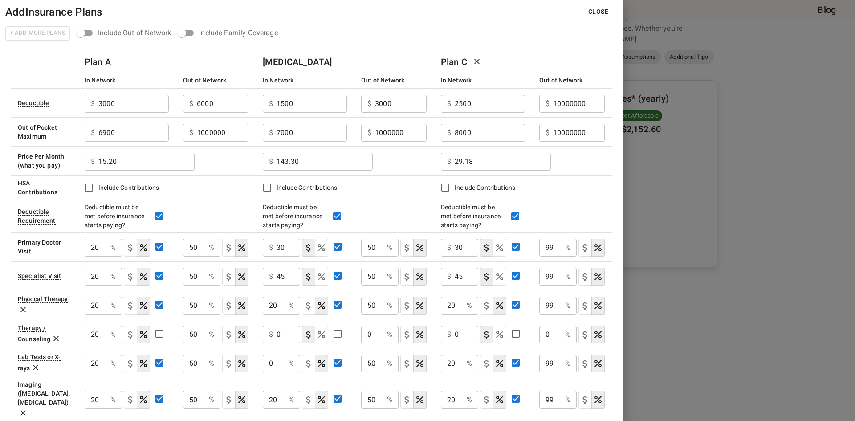
type input "99"
click at [611, 10] on button "Close" at bounding box center [598, 12] width 34 height 16
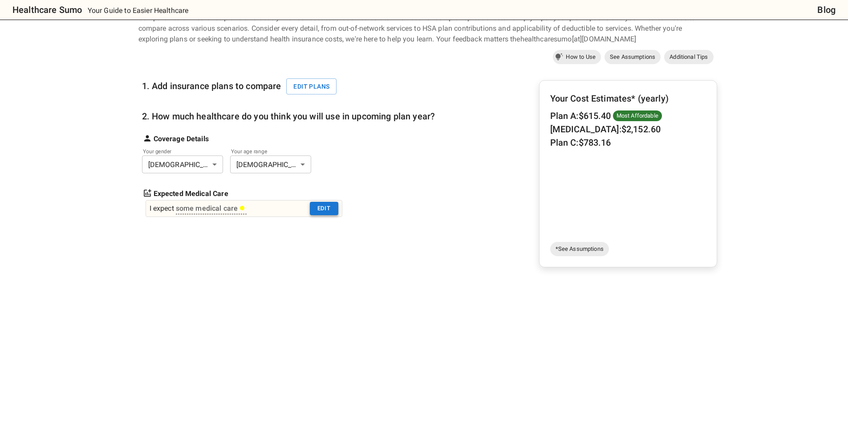
click at [330, 208] on button "Edit" at bounding box center [324, 209] width 29 height 14
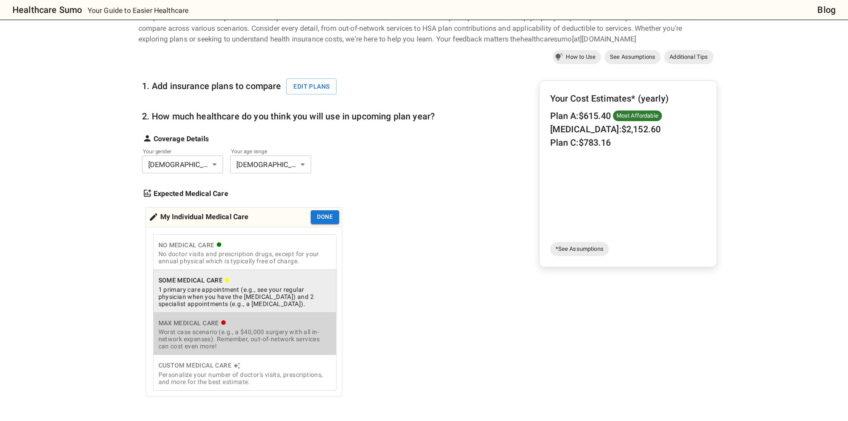
click at [226, 325] on icon "cost type" at bounding box center [223, 322] width 5 height 5
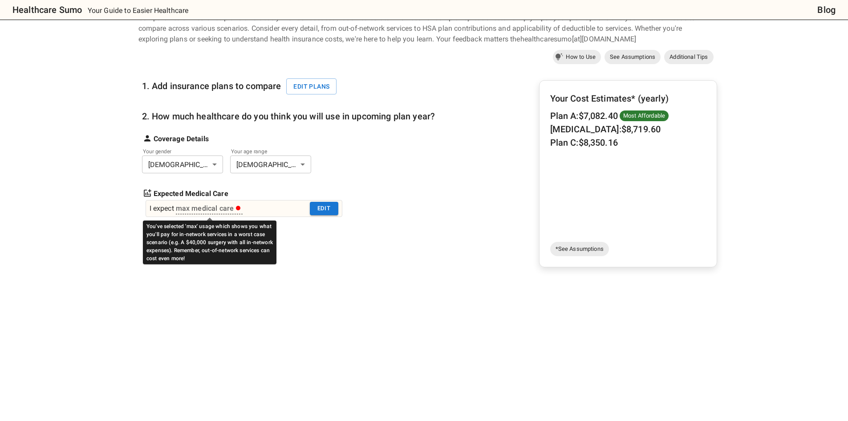
click at [209, 210] on div "max medical care" at bounding box center [208, 208] width 65 height 11
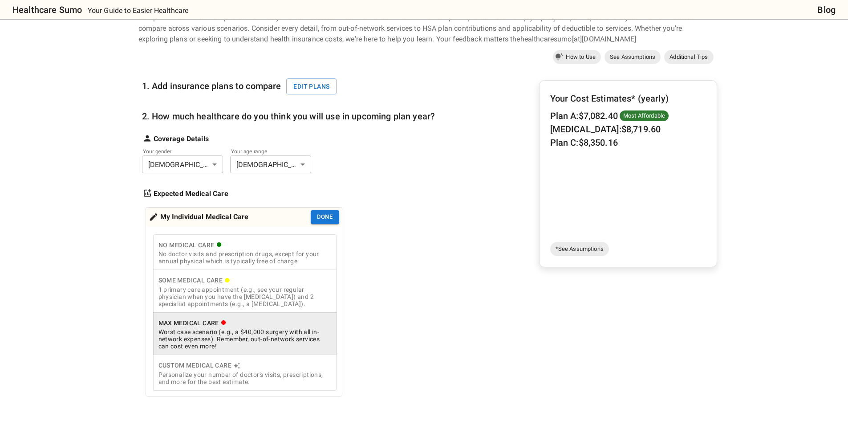
click at [212, 257] on div "No doctor visits and prescription drugs, except for your annual physical which …" at bounding box center [245, 257] width 173 height 14
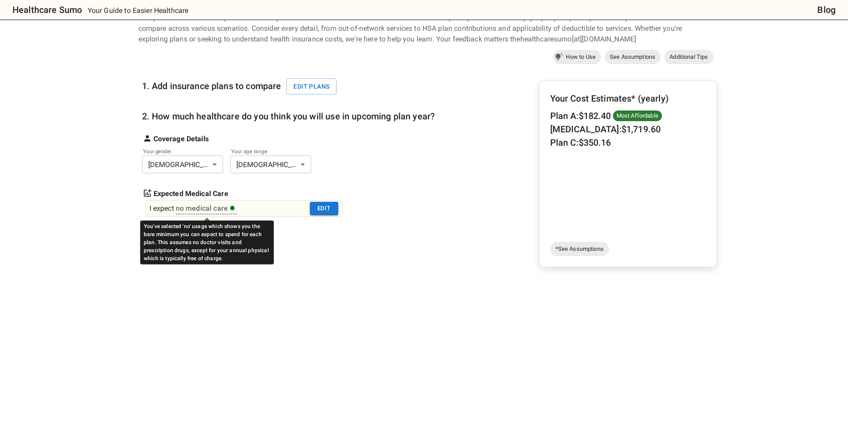
click at [215, 205] on div "no medical care" at bounding box center [205, 208] width 59 height 11
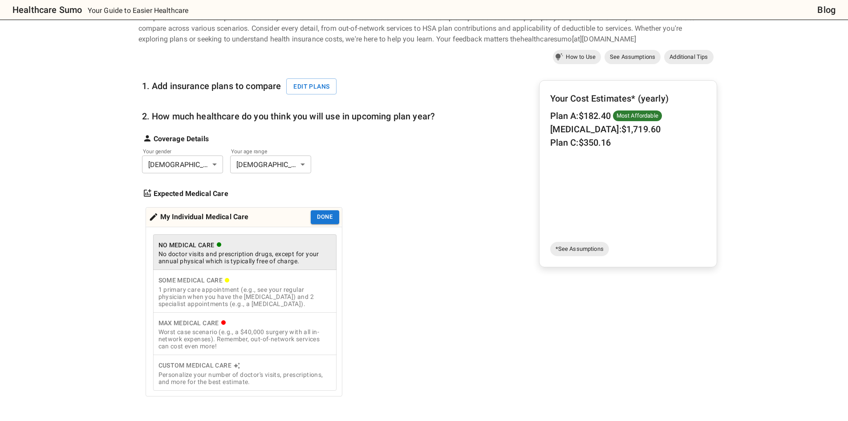
click at [214, 291] on div "1 primary care appointment (e.g., see your regular physician when you have the …" at bounding box center [245, 296] width 173 height 21
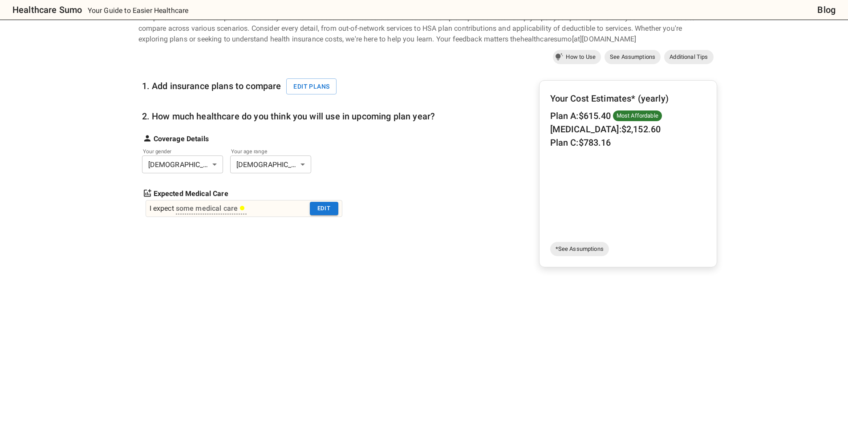
click at [218, 205] on div "some medical care" at bounding box center [210, 208] width 69 height 11
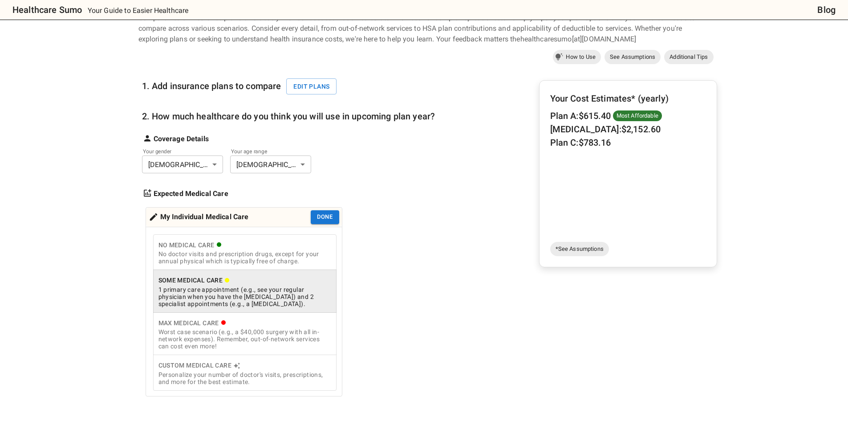
click at [198, 322] on div "Max Medical Care" at bounding box center [245, 323] width 173 height 11
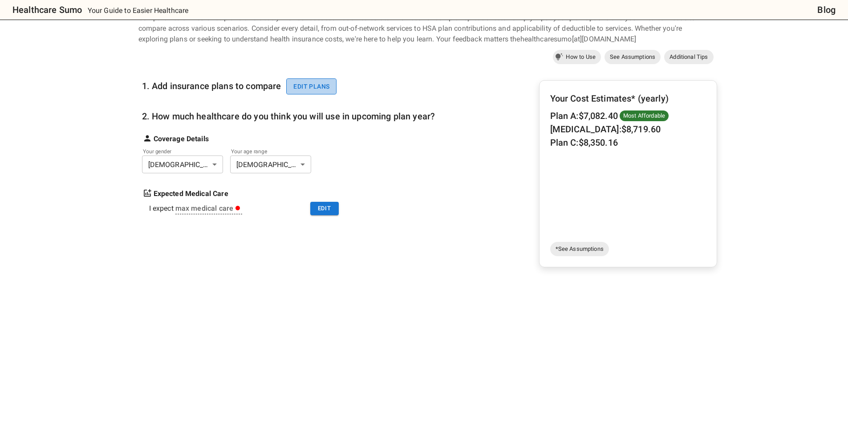
click at [329, 89] on button "Edit plans" at bounding box center [311, 86] width 50 height 16
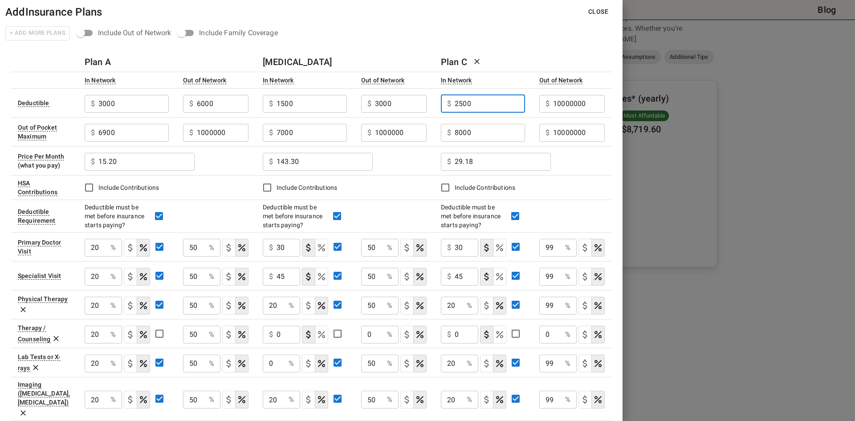
click at [481, 105] on input "2500" at bounding box center [490, 104] width 70 height 18
click at [169, 113] on input "8000" at bounding box center [133, 104] width 70 height 18
click at [481, 136] on input "8000" at bounding box center [490, 133] width 70 height 18
type input "7000"
click at [169, 106] on input "2500" at bounding box center [133, 104] width 70 height 18
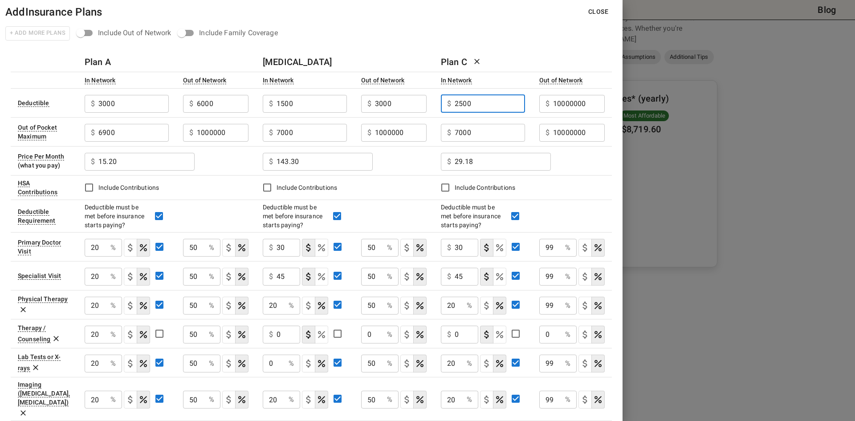
click at [487, 106] on input "2500" at bounding box center [490, 104] width 70 height 18
type input "1500"
click at [169, 113] on input "29.18" at bounding box center [133, 104] width 70 height 18
click at [501, 167] on input "29.18" at bounding box center [503, 162] width 96 height 18
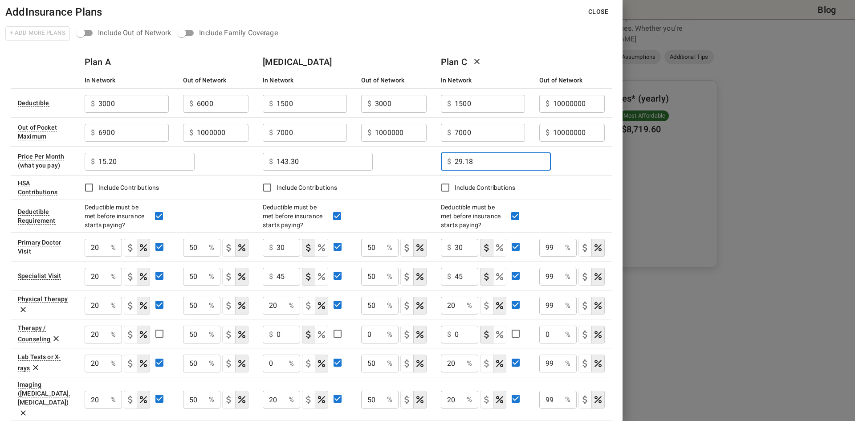
click at [501, 167] on input "29.18" at bounding box center [503, 162] width 96 height 18
type input "117.22"
click at [597, 17] on button "Close" at bounding box center [598, 12] width 34 height 16
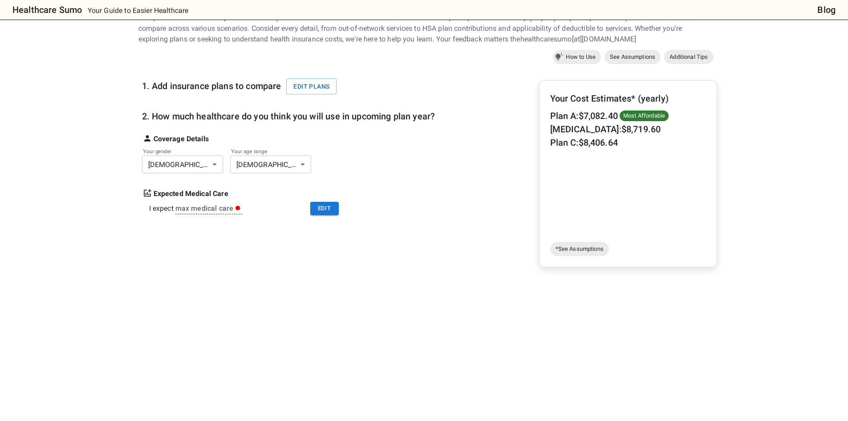
click at [448, 265] on div "1. Add insurance plans to compare Edit plans 2. How much healthcare do you thin…" at bounding box center [428, 223] width 579 height 312
click at [218, 211] on div "max medical care" at bounding box center [208, 208] width 65 height 11
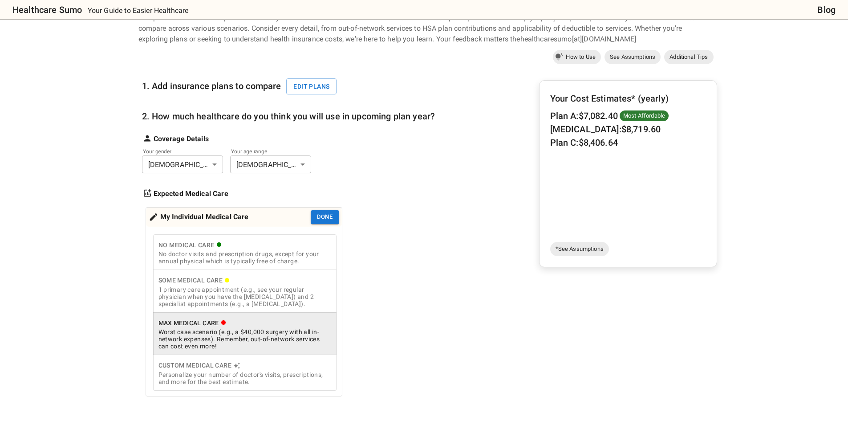
click at [213, 300] on div "1 primary care appointment (e.g., see your regular physician when you have the …" at bounding box center [245, 296] width 173 height 21
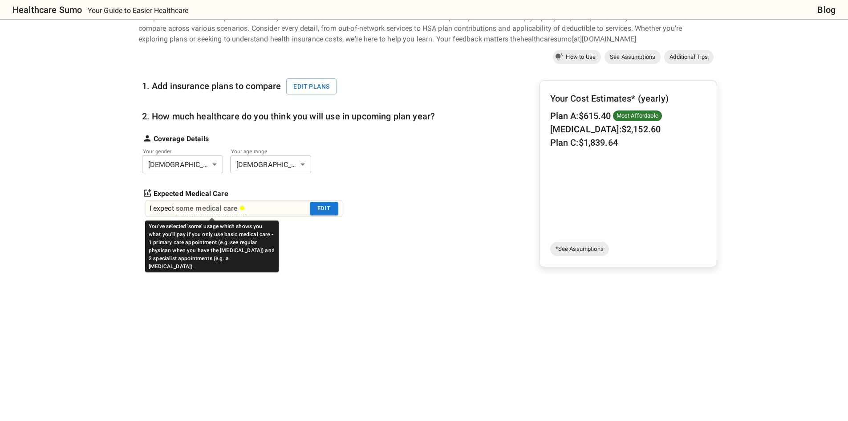
click at [228, 208] on div "some medical care" at bounding box center [210, 208] width 69 height 11
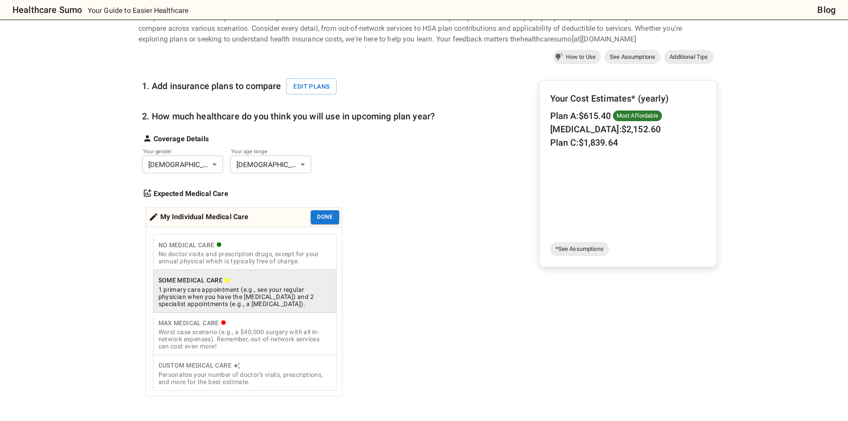
click at [213, 260] on div "No doctor visits and prescription drugs, except for your annual physical which …" at bounding box center [245, 257] width 173 height 14
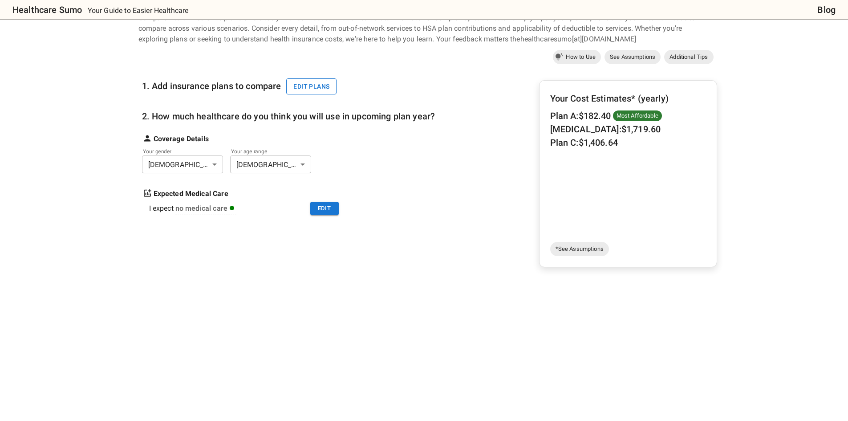
click at [329, 81] on button "Edit plans" at bounding box center [311, 86] width 50 height 16
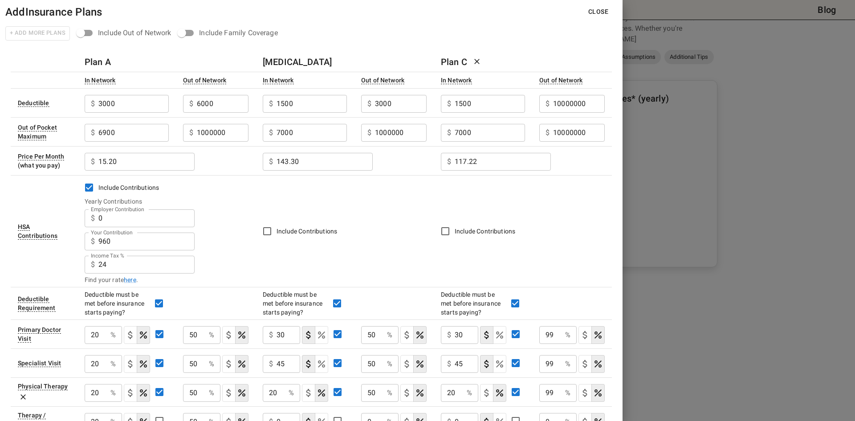
click at [97, 222] on div "$ 0 Employer Contribution" at bounding box center [140, 218] width 110 height 18
drag, startPoint x: 103, startPoint y: 219, endPoint x: 74, endPoint y: 221, distance: 29.5
click at [73, 220] on tr "HSA Contributions Include Contributions Yearly Contributions Employer Contribut…" at bounding box center [311, 231] width 601 height 112
click at [601, 14] on button "Close" at bounding box center [598, 12] width 34 height 16
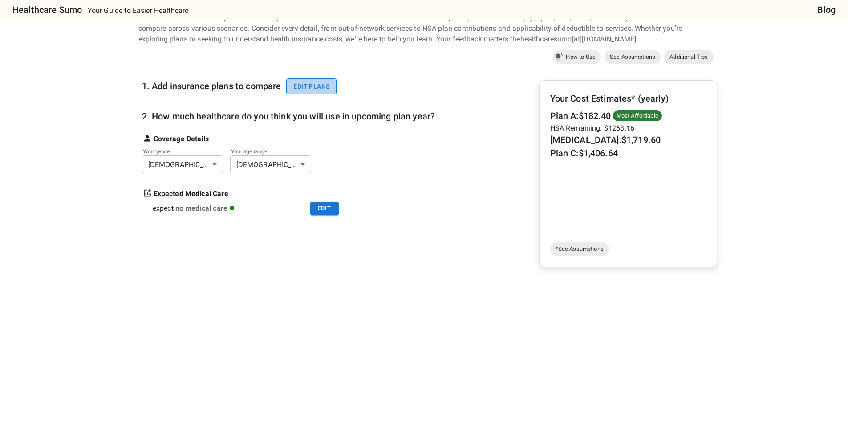
click at [314, 88] on button "Edit plans" at bounding box center [311, 86] width 50 height 16
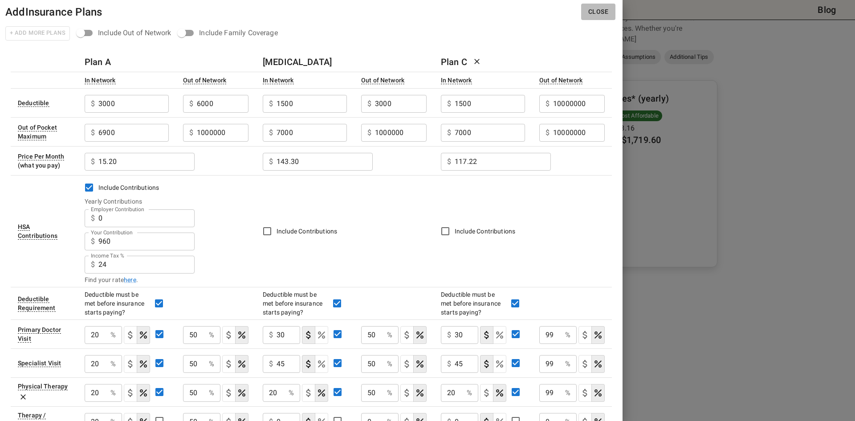
click at [600, 14] on button "Close" at bounding box center [598, 12] width 34 height 16
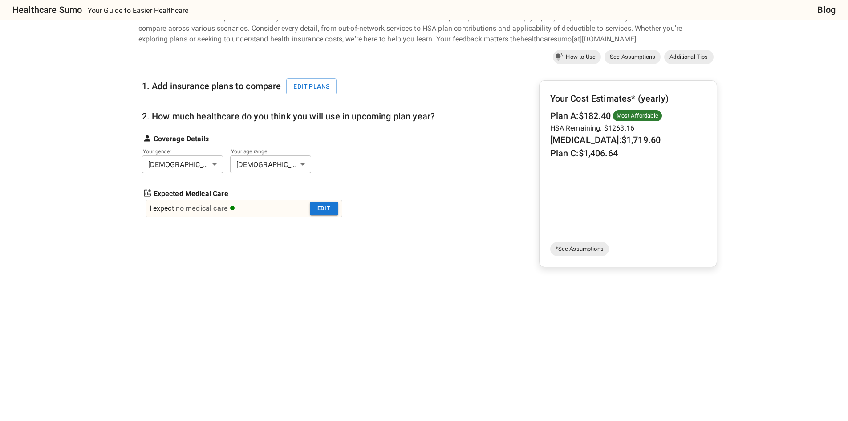
click at [224, 204] on div "no medical care" at bounding box center [205, 208] width 59 height 11
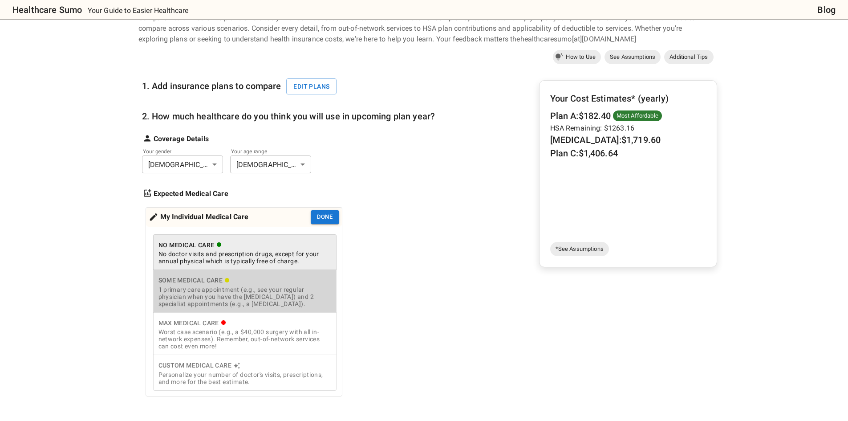
click at [213, 282] on div "Some Medical Care" at bounding box center [245, 280] width 173 height 11
